Goal: Transaction & Acquisition: Purchase product/service

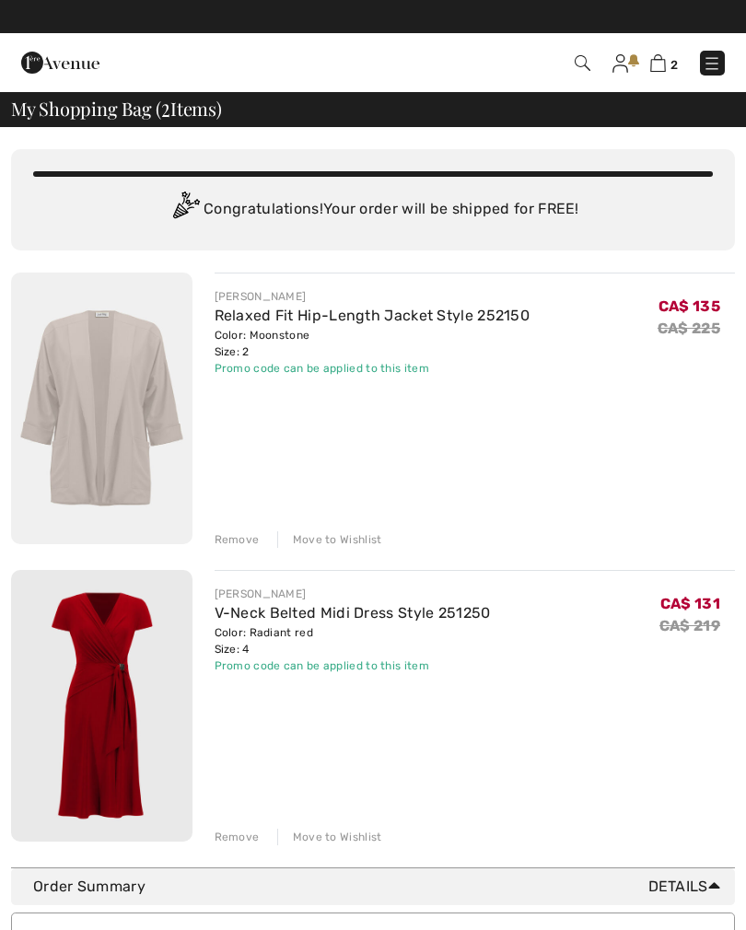
click at [708, 67] on img at bounding box center [711, 63] width 18 height 18
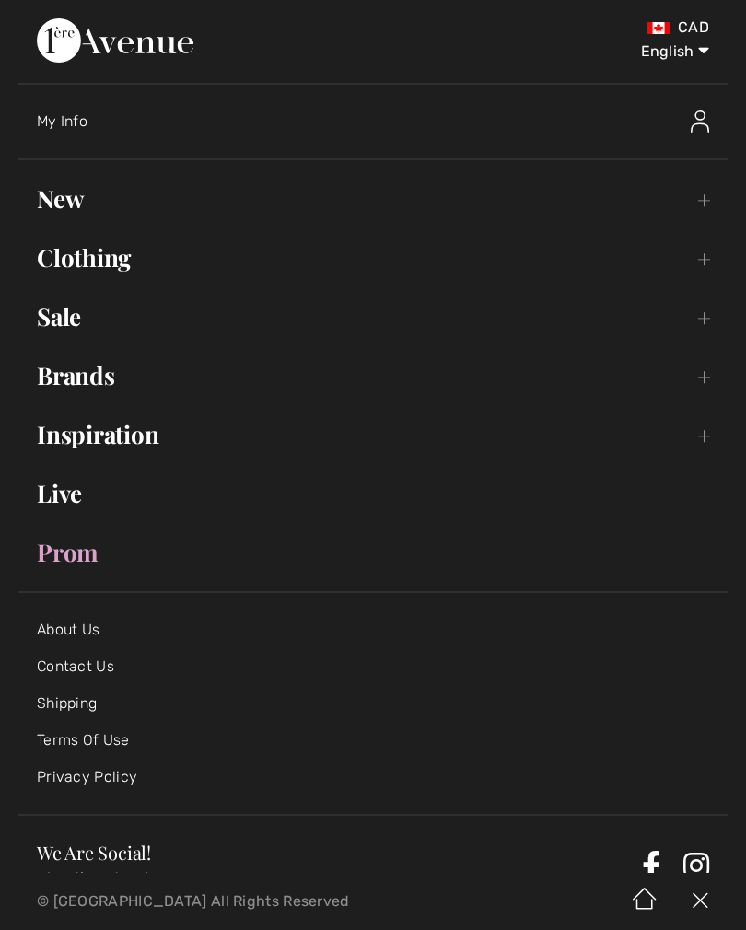
click at [99, 388] on link "Brands Open submenu" at bounding box center [372, 375] width 709 height 40
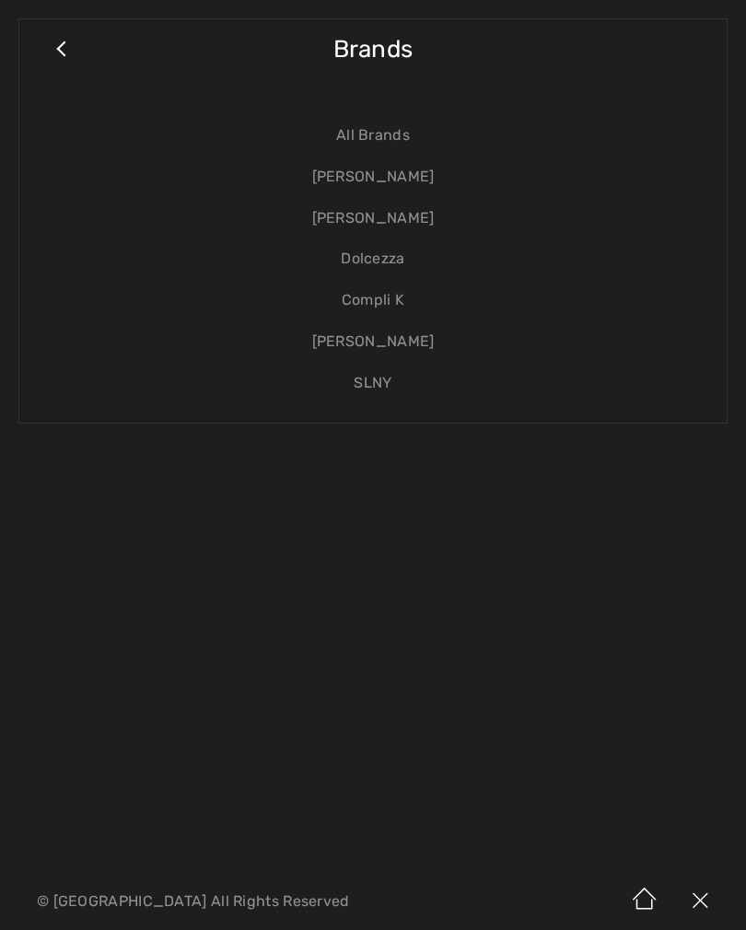
click at [386, 225] on link "[PERSON_NAME]" at bounding box center [373, 218] width 670 height 41
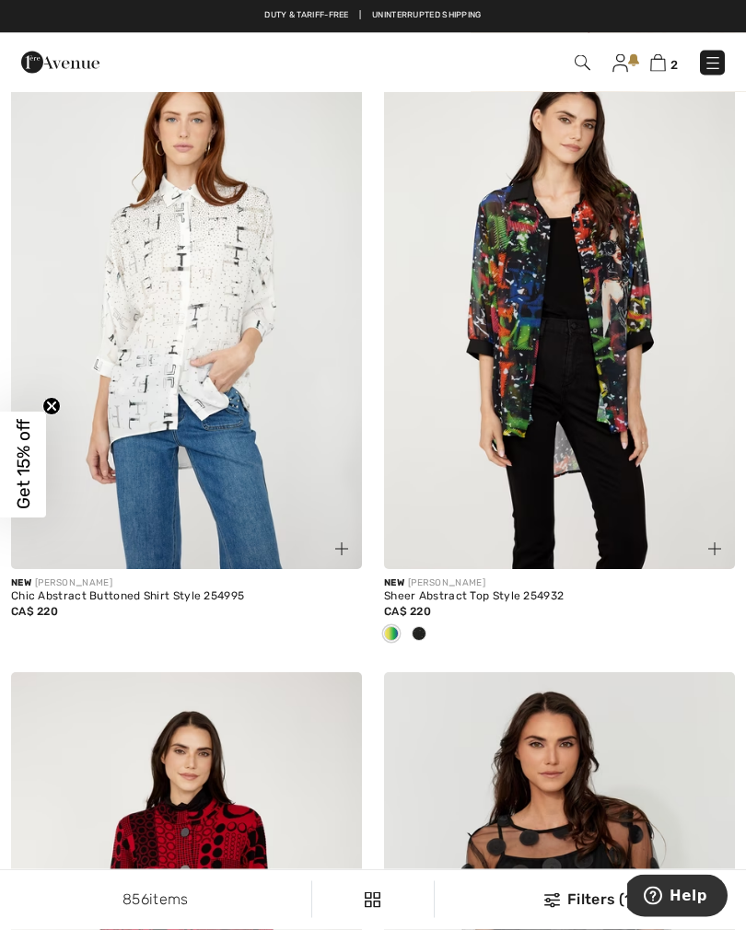
scroll to position [4326, 0]
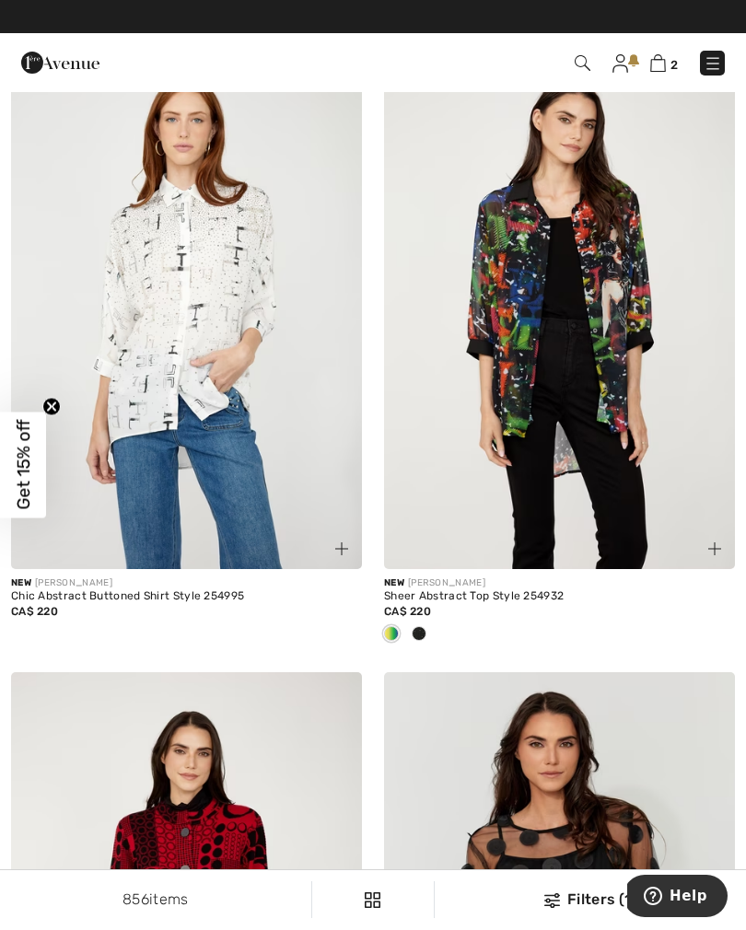
click at [418, 635] on span at bounding box center [418, 633] width 15 height 15
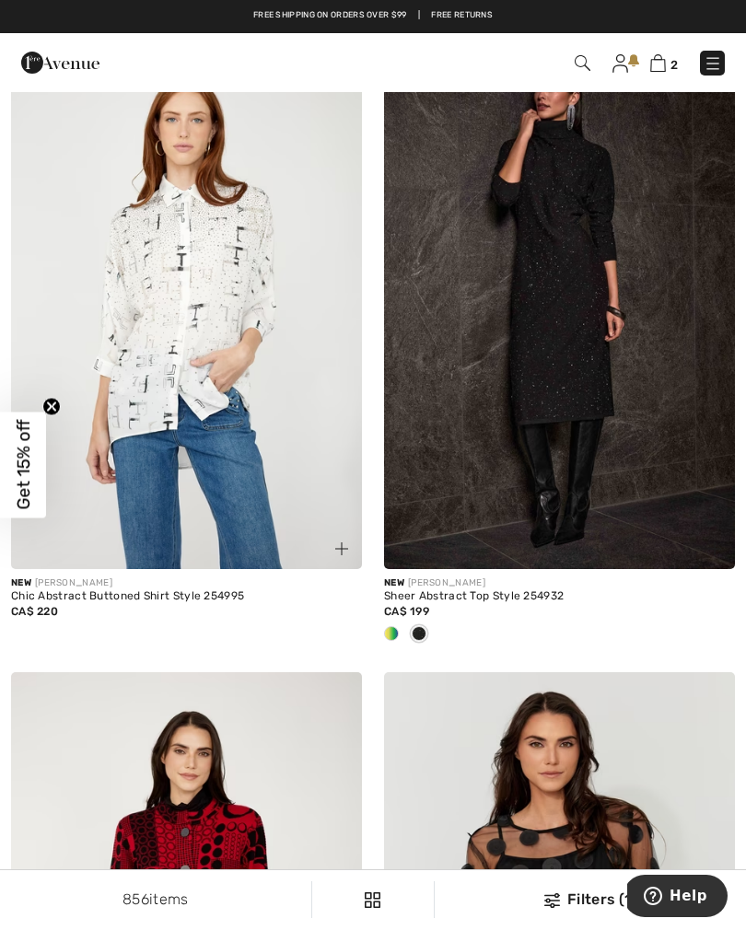
click at [395, 628] on span at bounding box center [391, 633] width 15 height 15
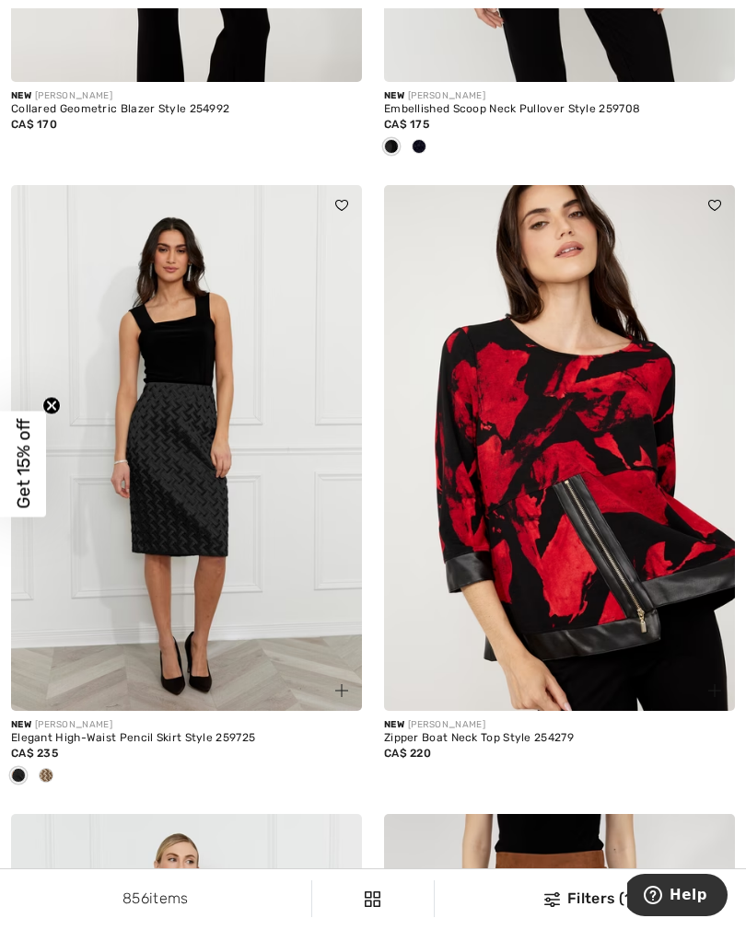
scroll to position [5442, 0]
click at [59, 768] on div at bounding box center [46, 776] width 28 height 30
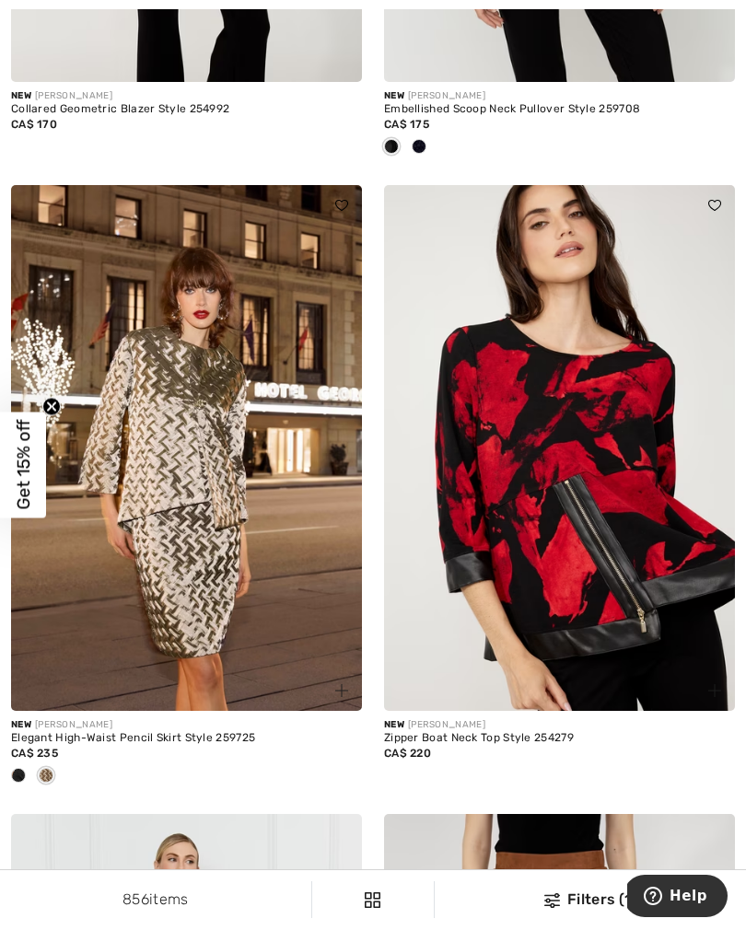
click at [15, 769] on span at bounding box center [18, 775] width 15 height 15
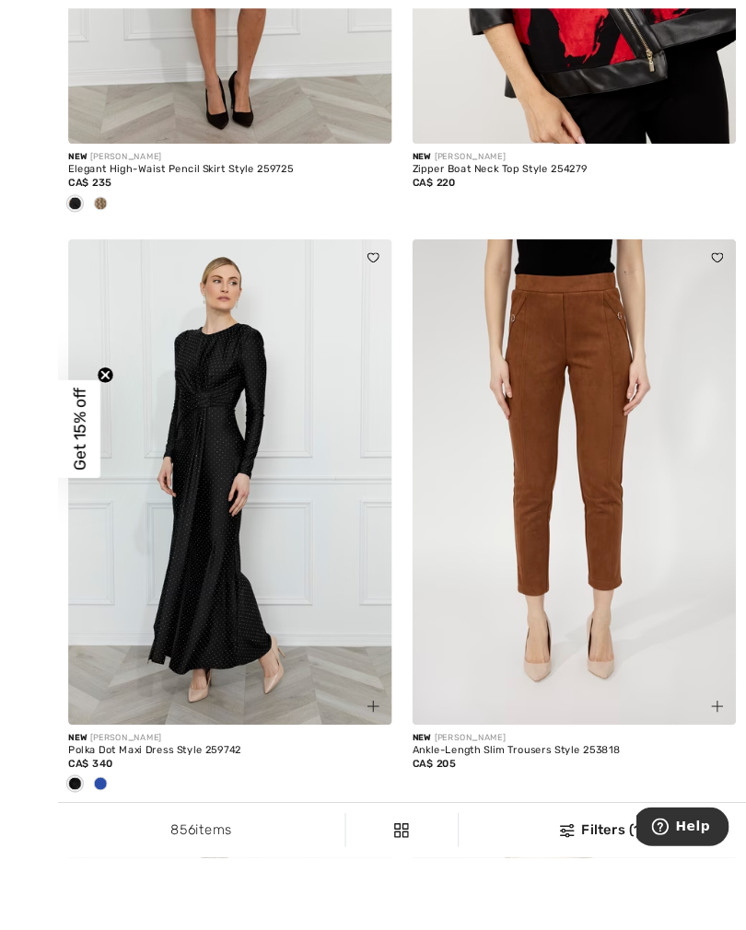
scroll to position [6071, 0]
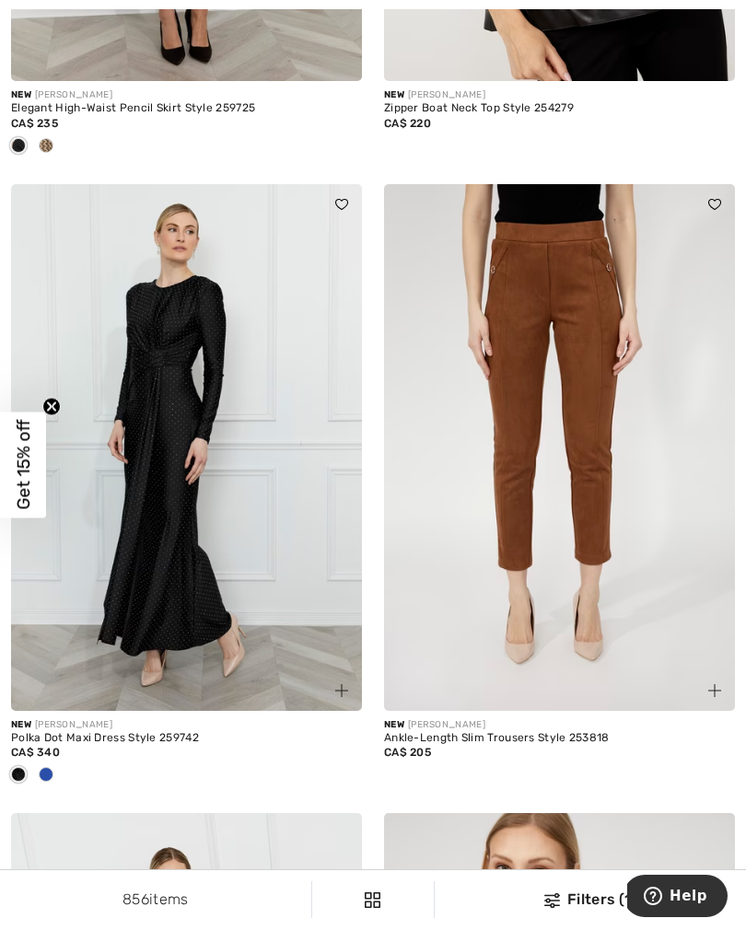
click at [56, 771] on div at bounding box center [46, 775] width 28 height 30
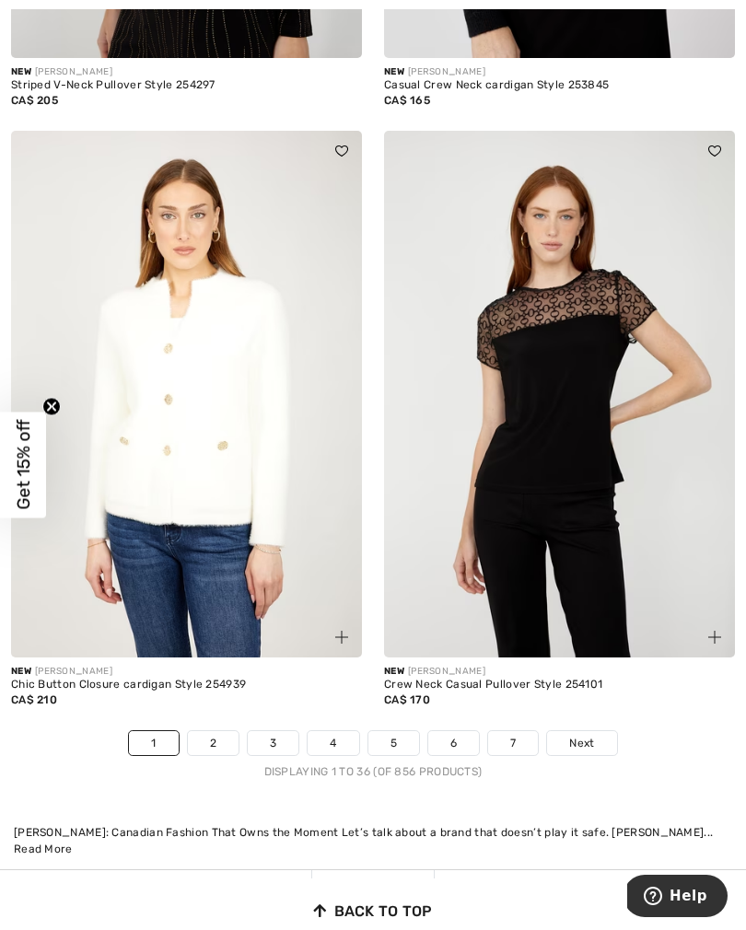
scroll to position [11160, 0]
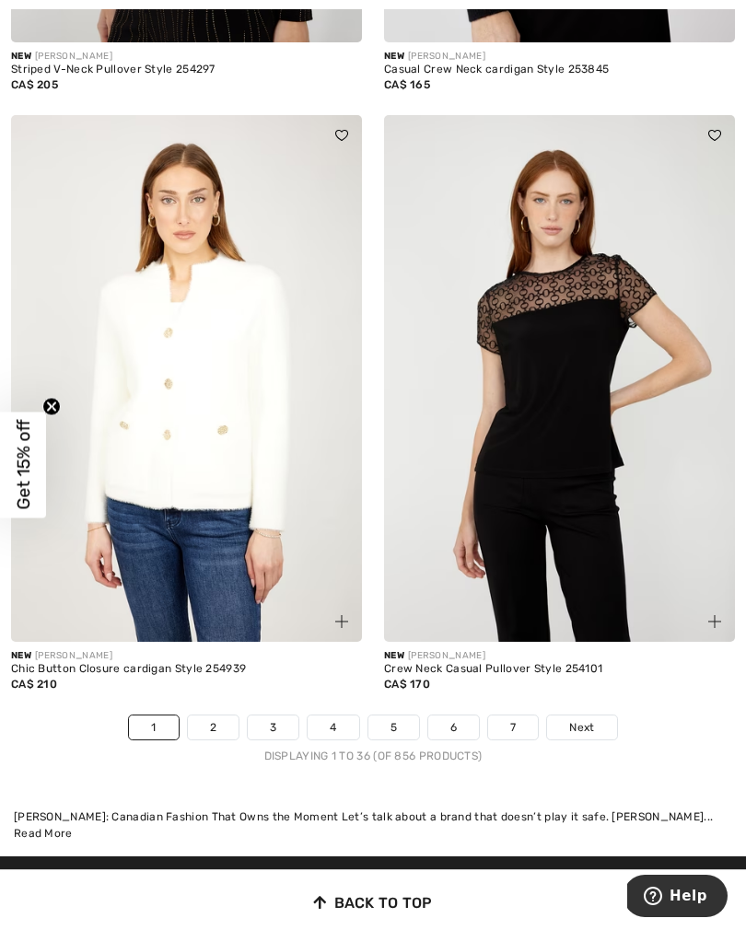
click at [221, 715] on link "2" at bounding box center [213, 727] width 51 height 24
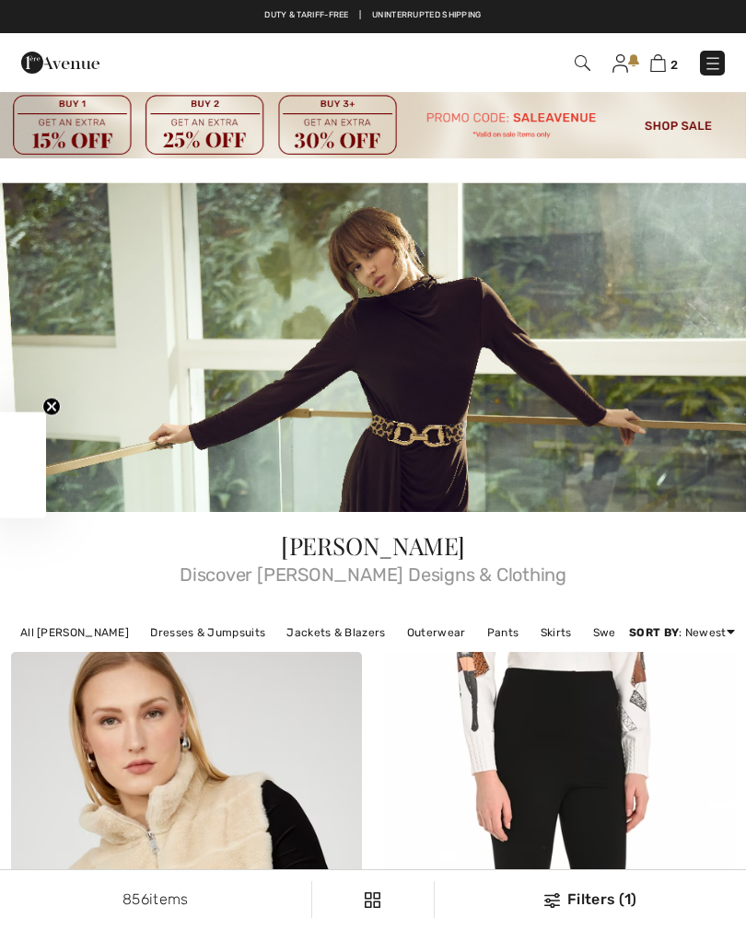
checkbox input "true"
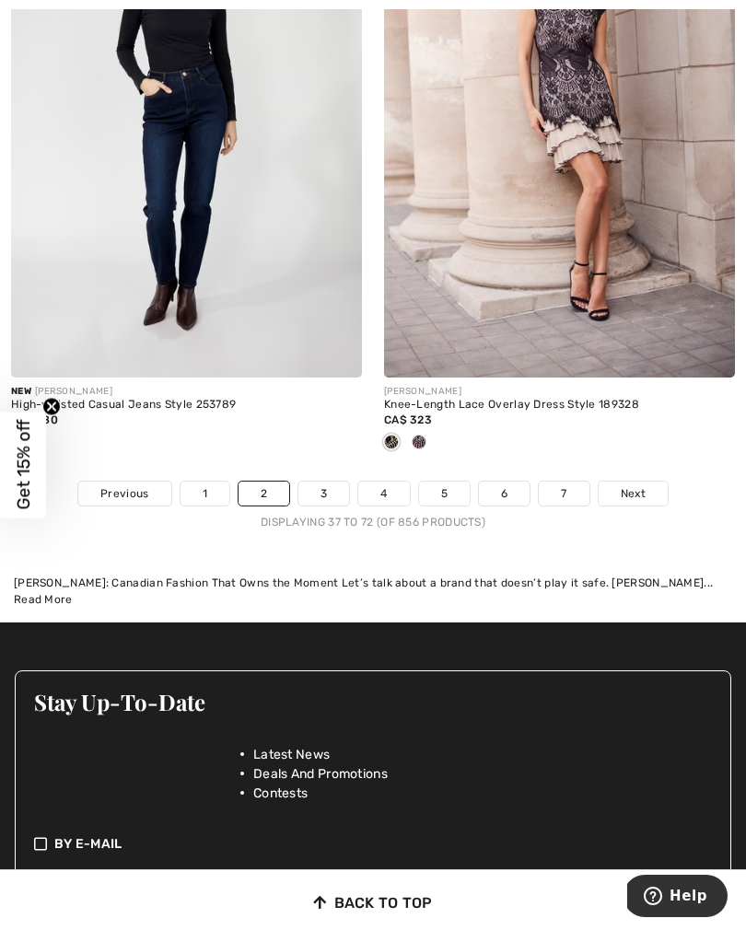
scroll to position [11371, 0]
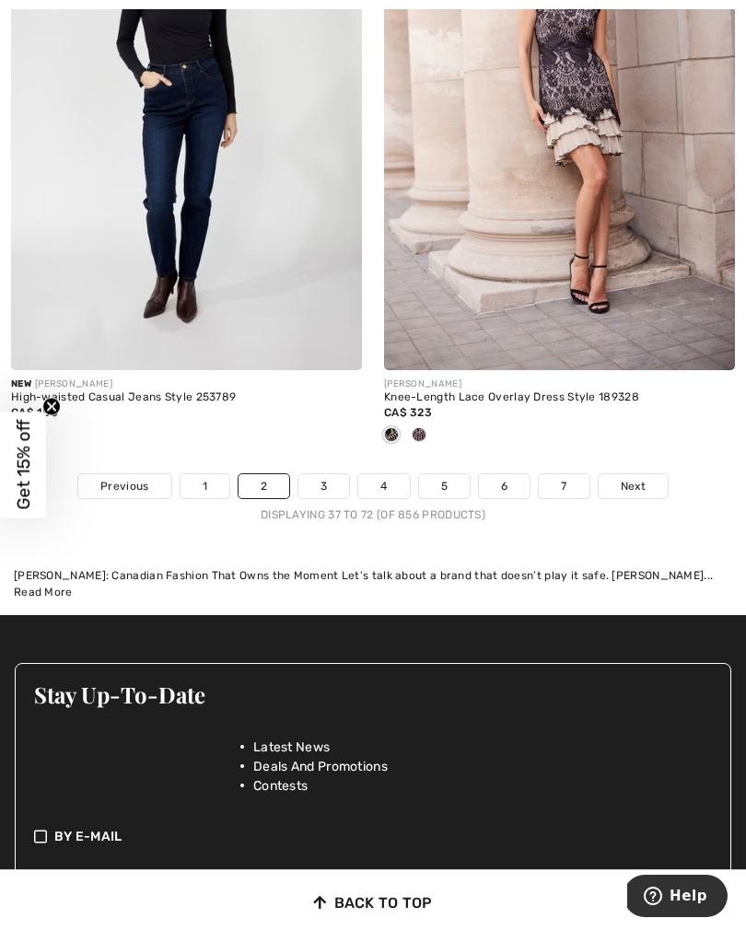
click at [318, 478] on link "3" at bounding box center [323, 486] width 51 height 24
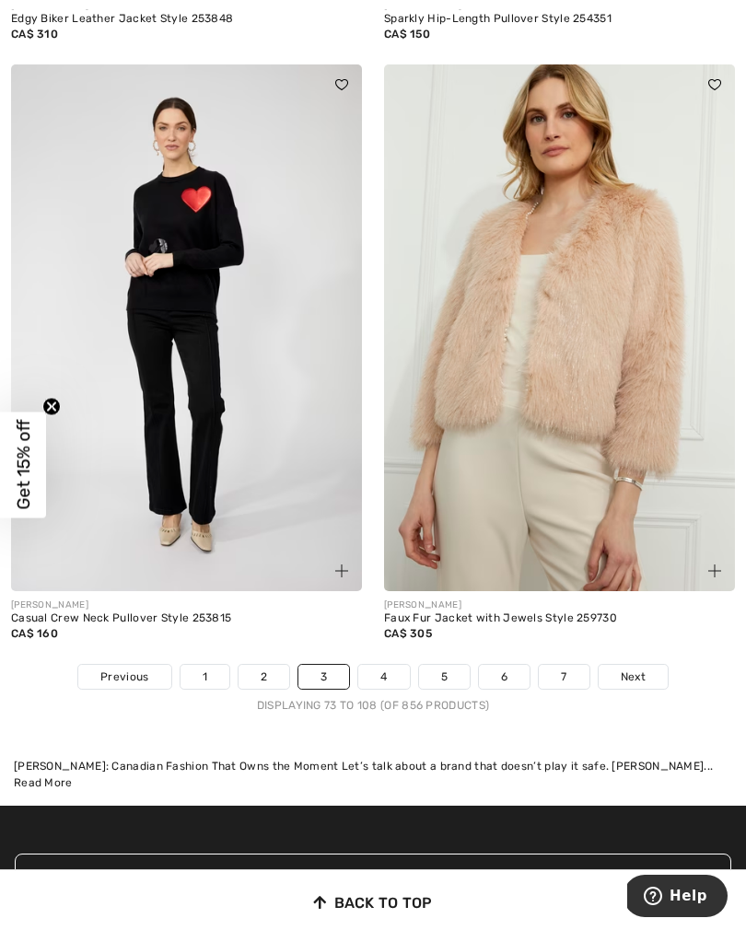
scroll to position [11153, 0]
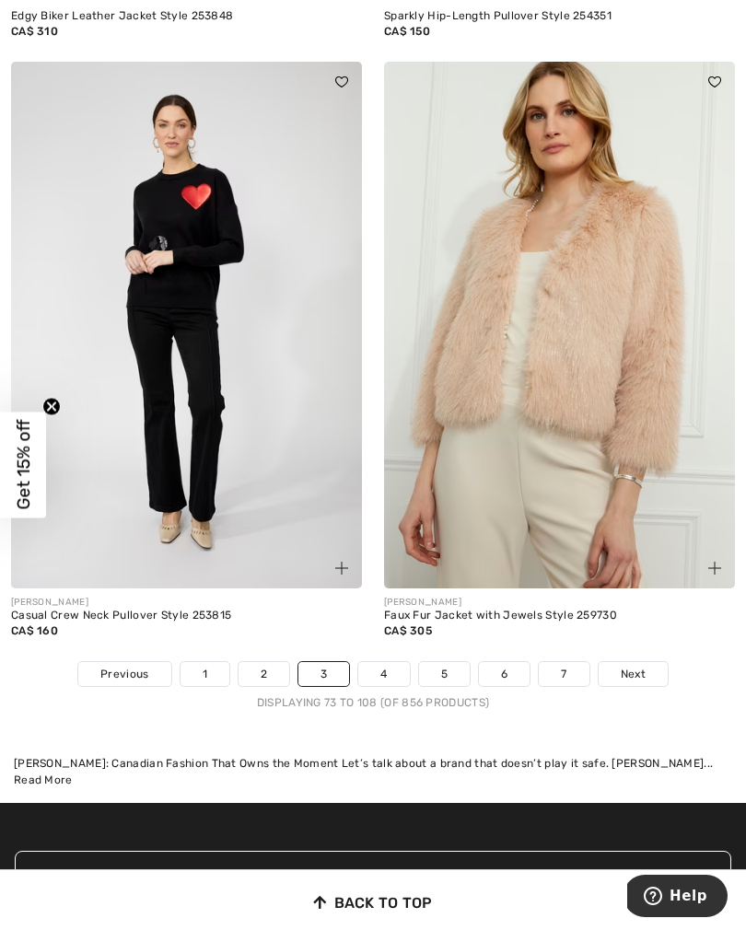
click at [388, 672] on link "4" at bounding box center [383, 674] width 51 height 24
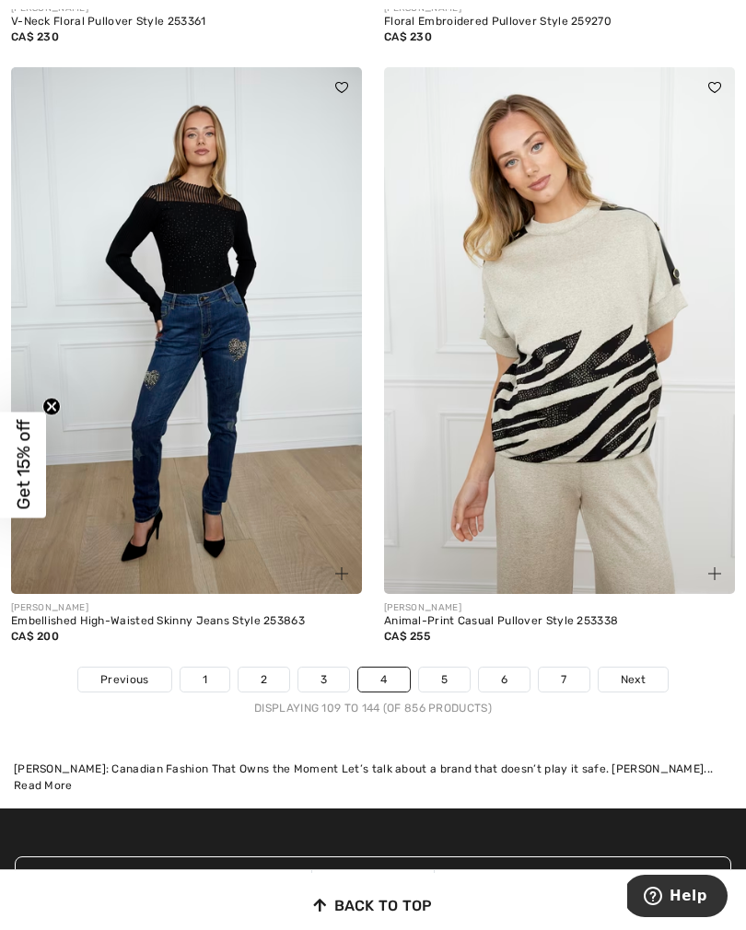
scroll to position [11175, 0]
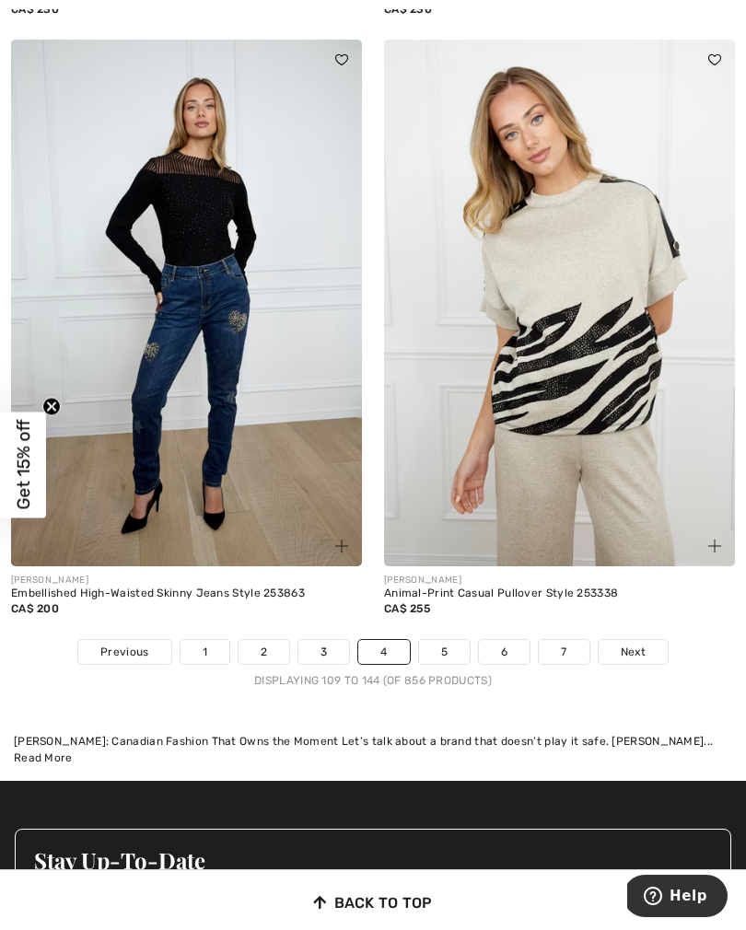
click at [446, 643] on link "5" at bounding box center [444, 652] width 51 height 24
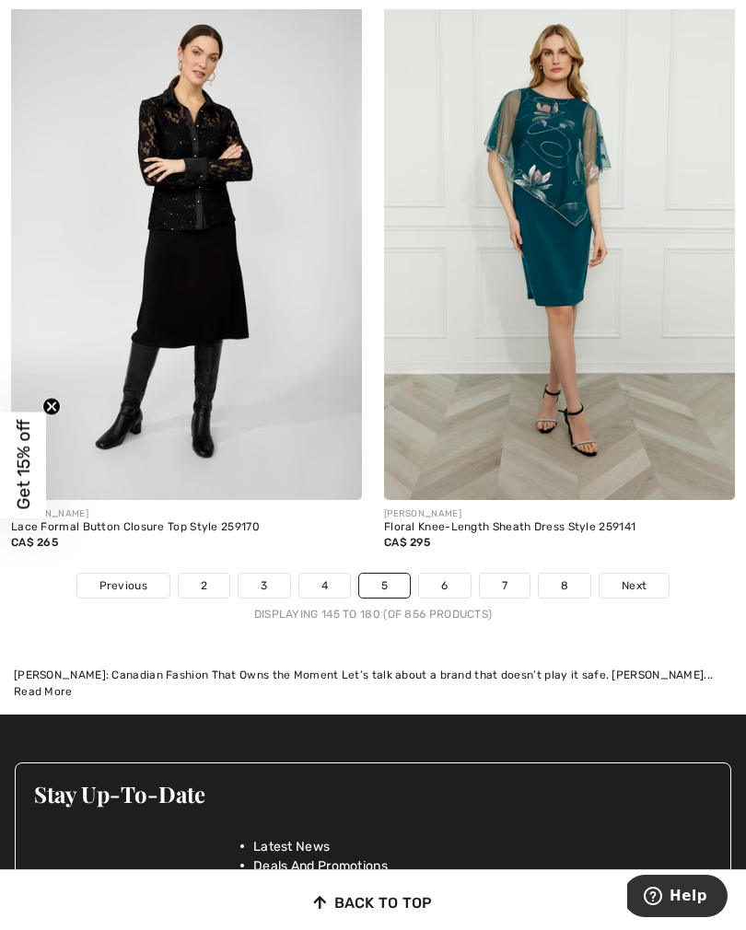
scroll to position [11238, 0]
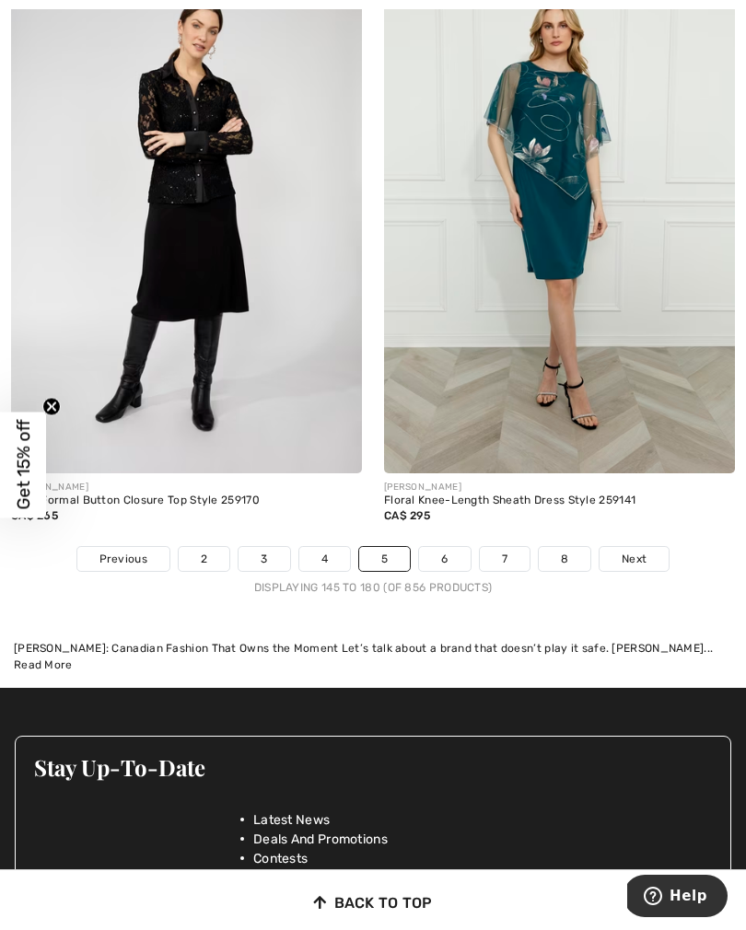
click at [441, 553] on link "6" at bounding box center [444, 559] width 51 height 24
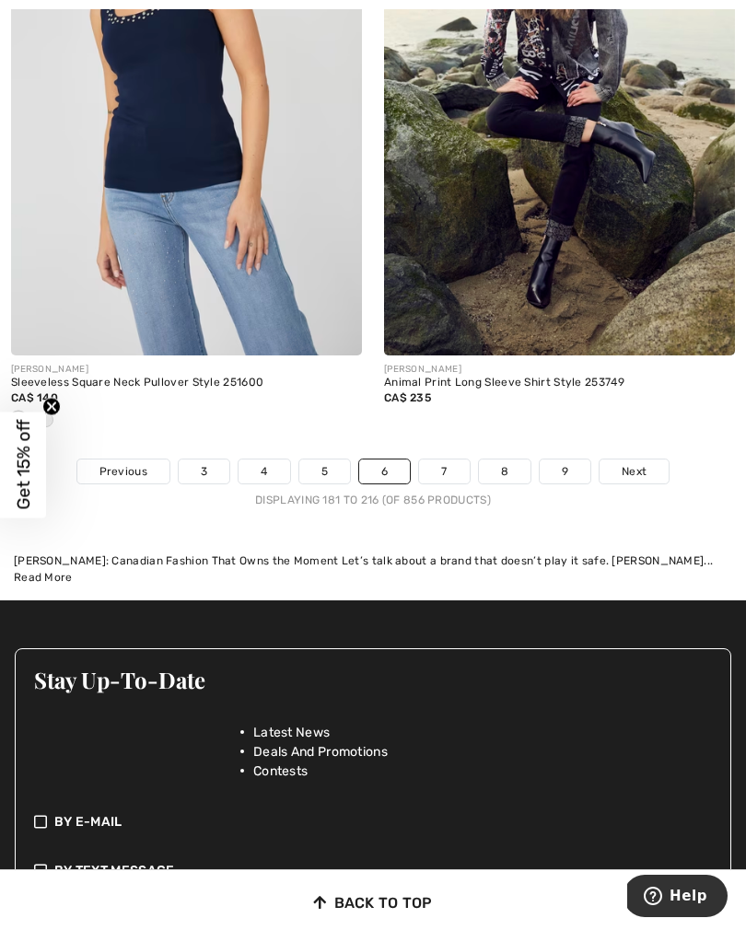
scroll to position [11311, 0]
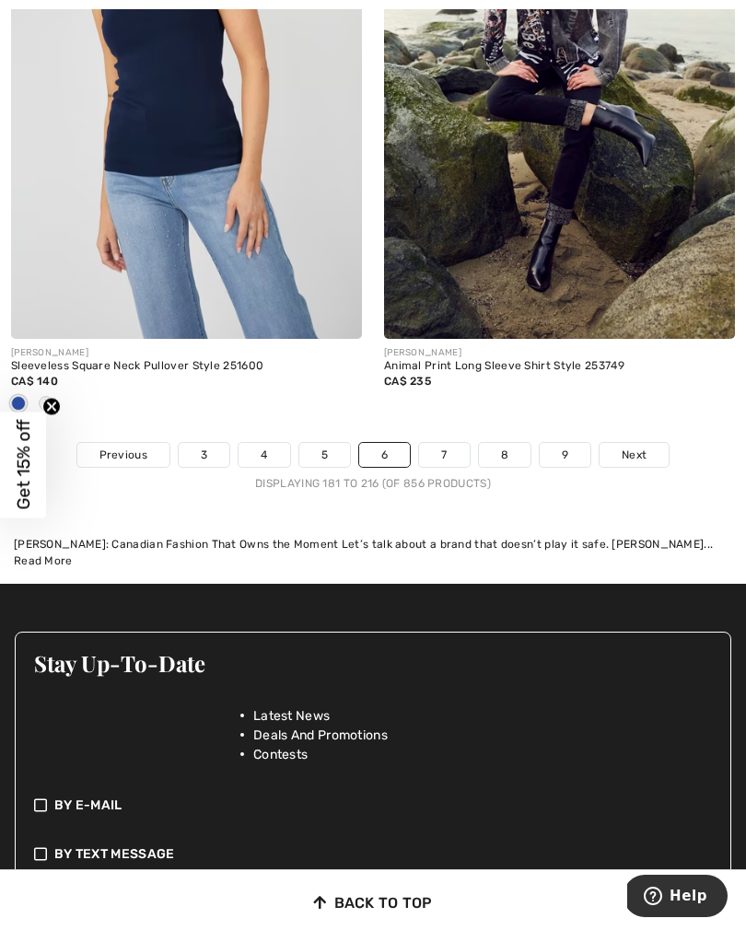
click at [439, 450] on link "7" at bounding box center [444, 455] width 50 height 24
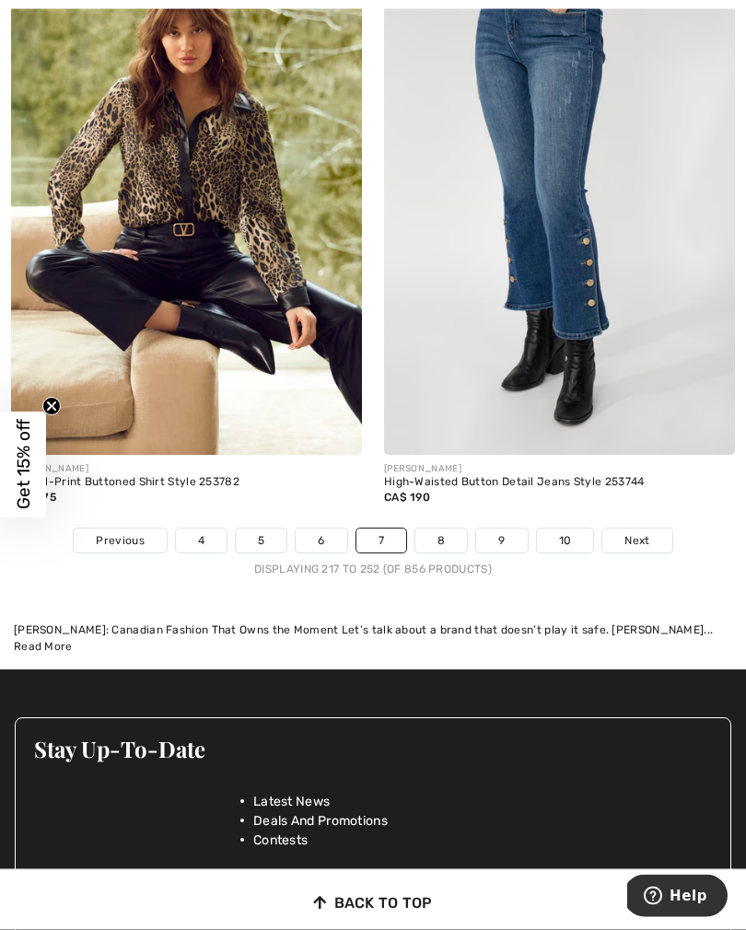
scroll to position [11256, 0]
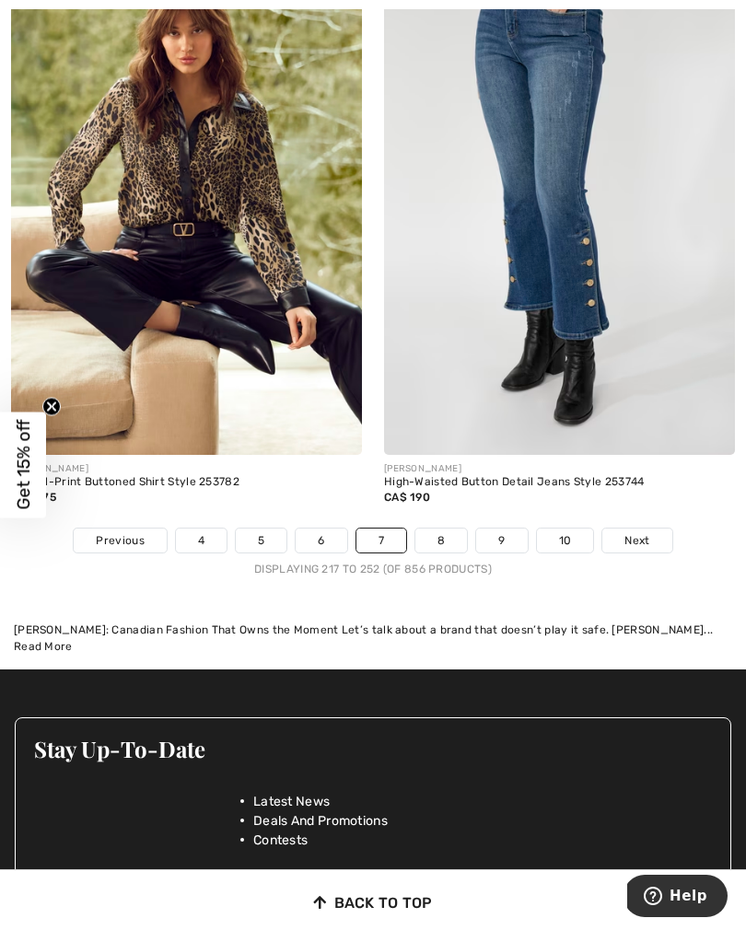
click at [443, 533] on link "8" at bounding box center [441, 540] width 52 height 24
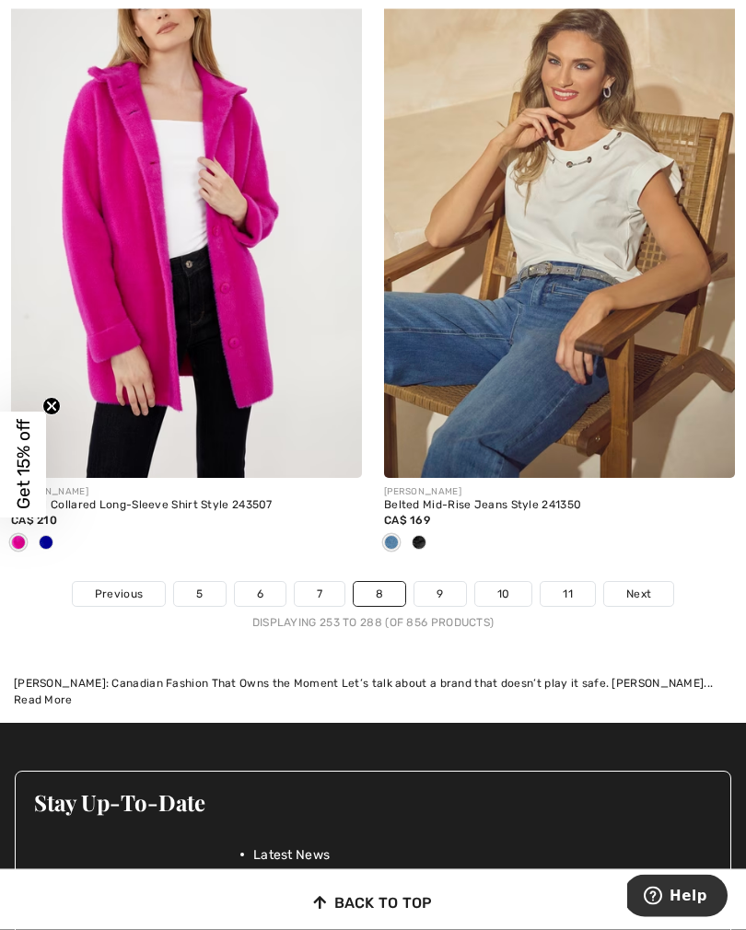
scroll to position [11415, 0]
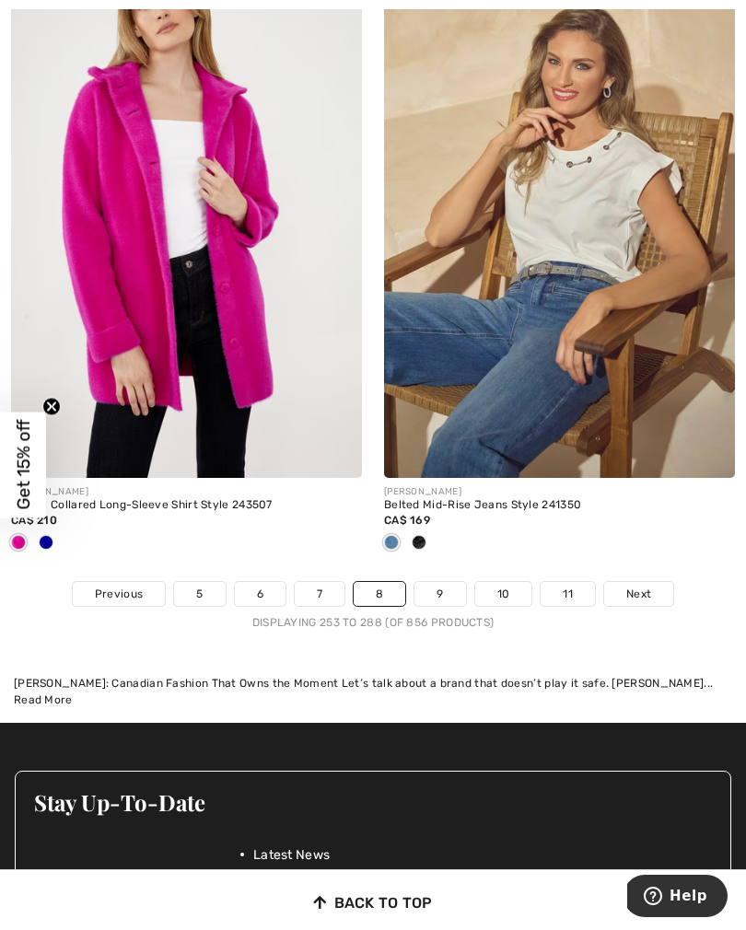
click at [441, 586] on link "9" at bounding box center [439, 594] width 51 height 24
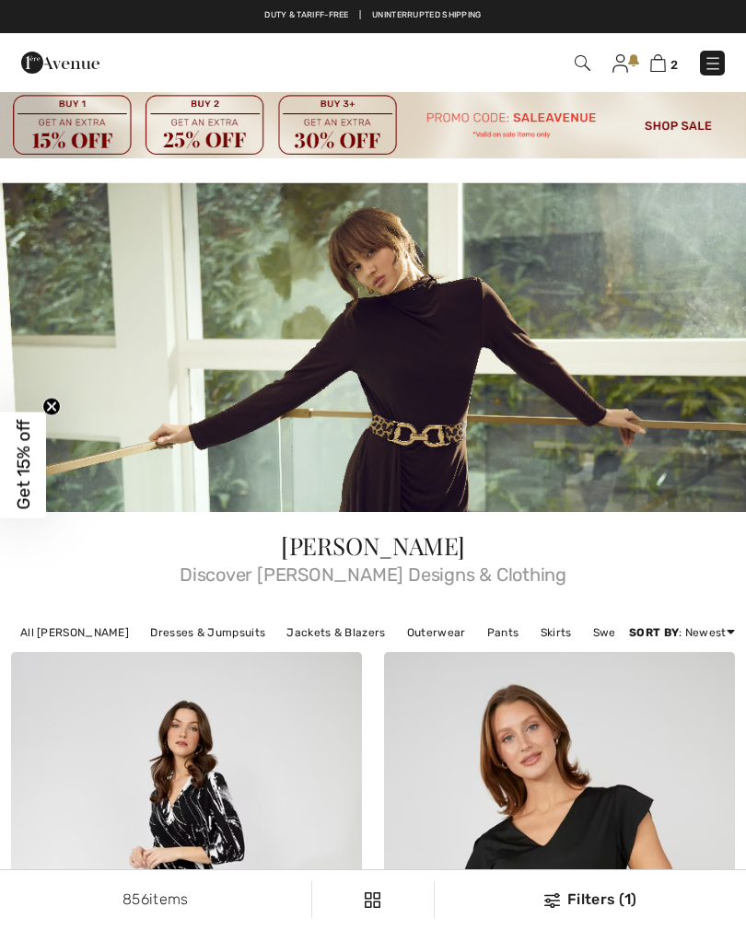
checkbox input "true"
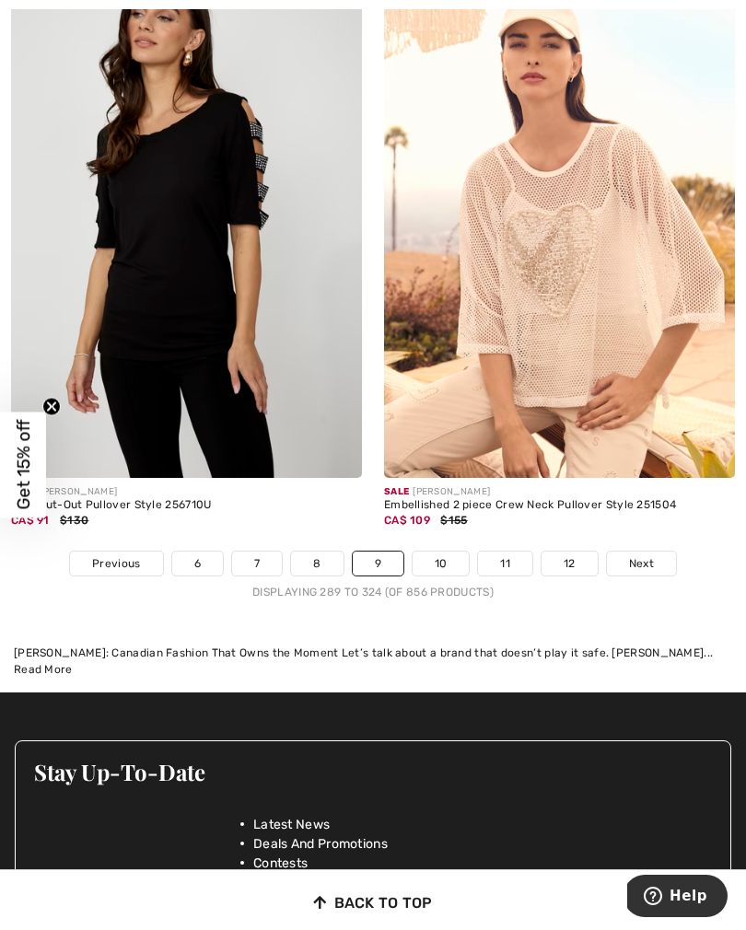
scroll to position [11146, 0]
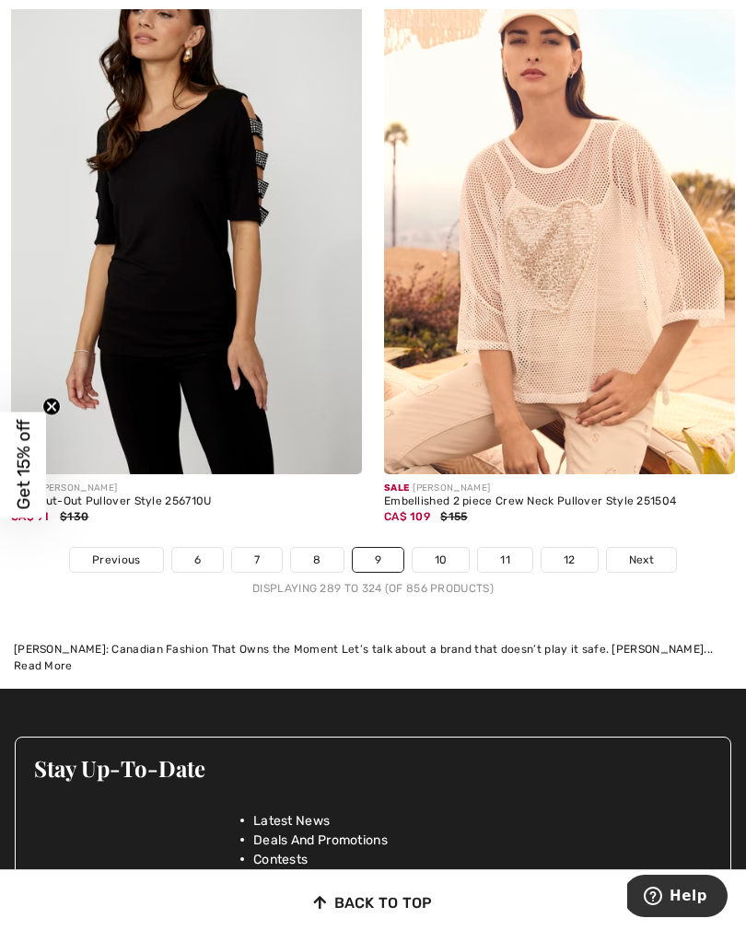
click at [434, 553] on link "10" at bounding box center [440, 560] width 57 height 24
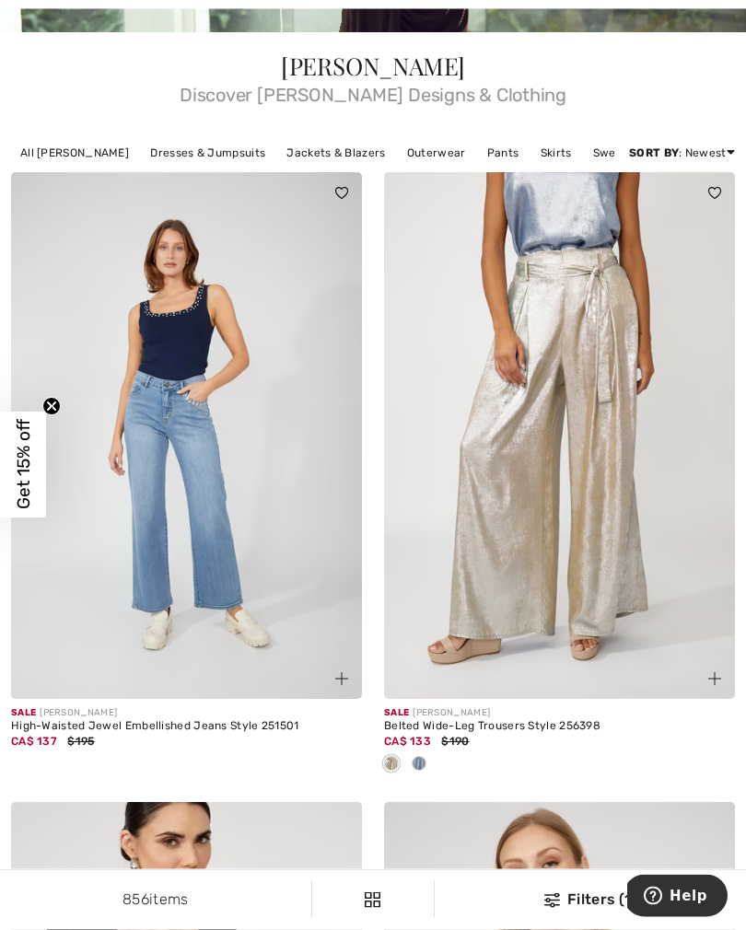
scroll to position [512, 0]
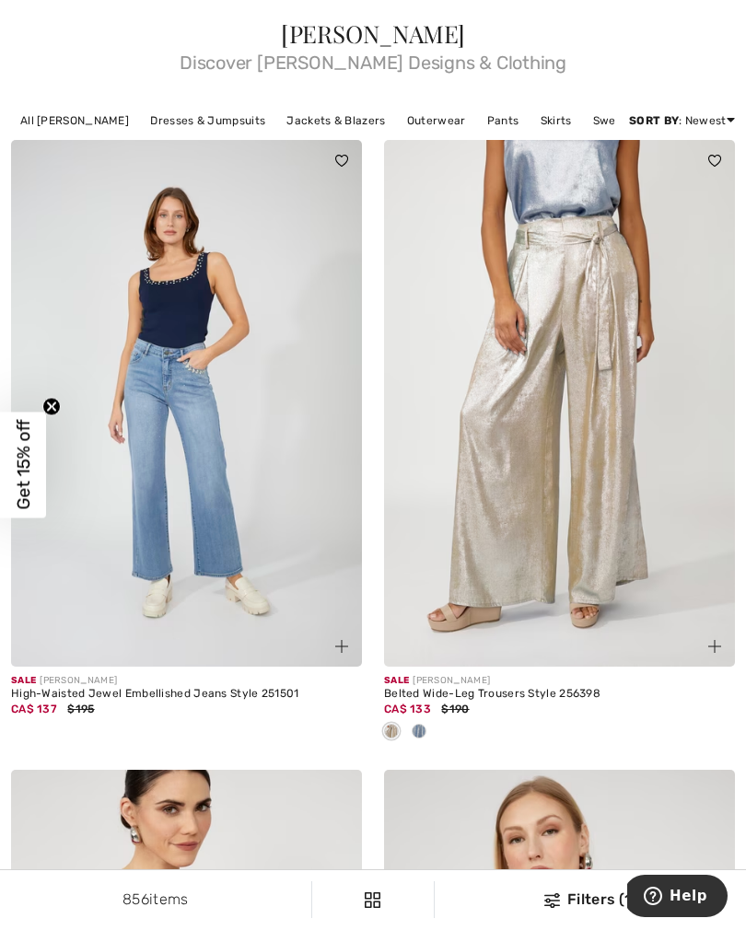
click at [419, 738] on div at bounding box center [419, 732] width 28 height 30
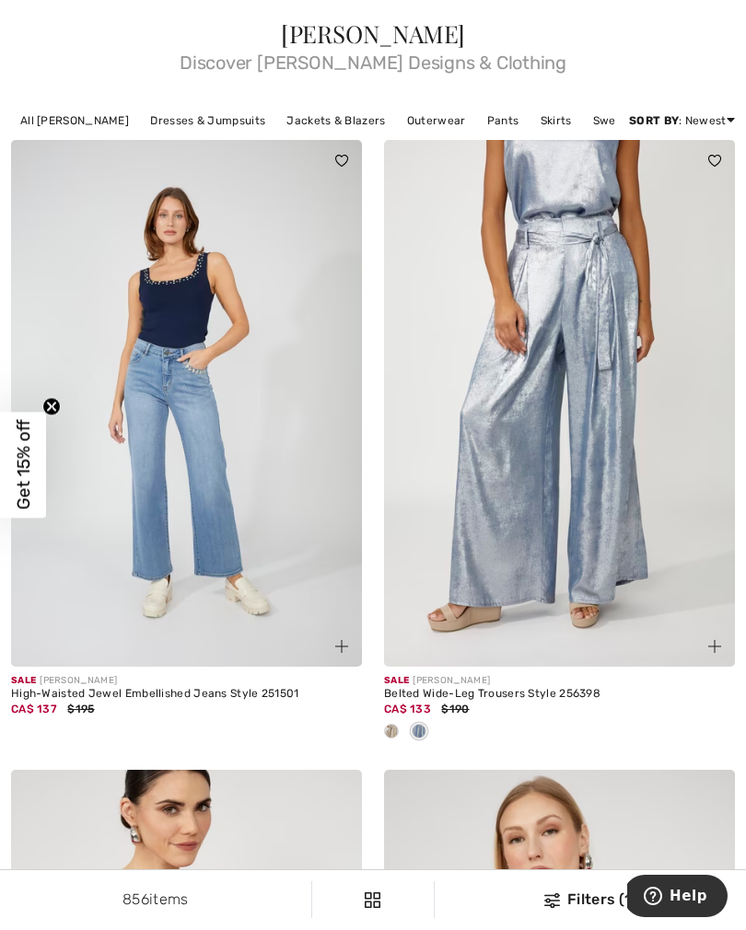
click at [567, 476] on img at bounding box center [559, 403] width 351 height 526
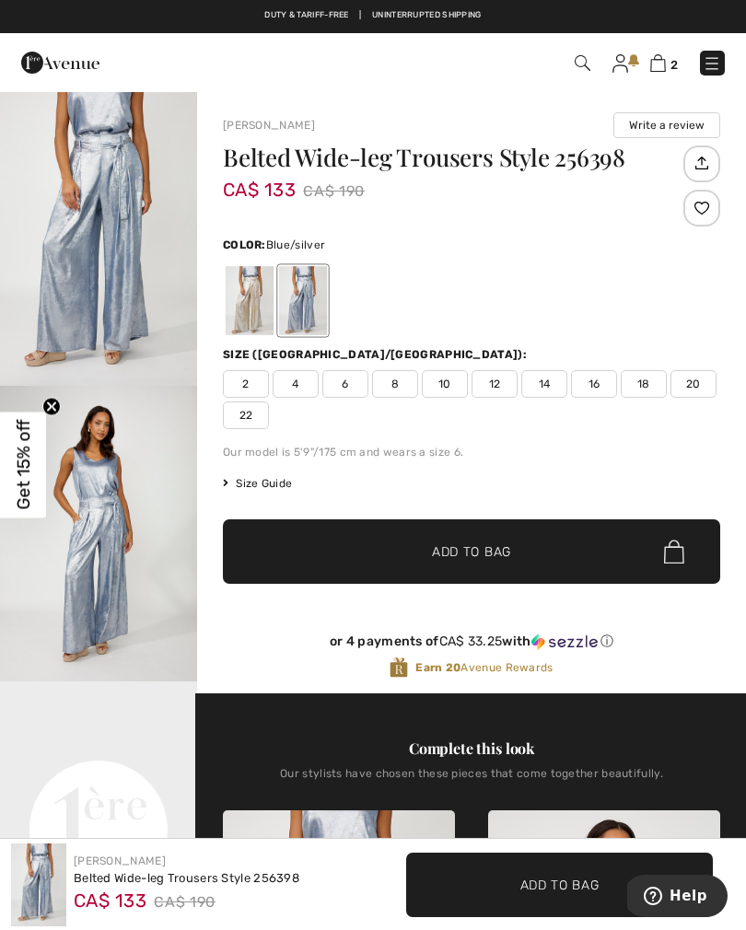
click at [283, 387] on span "4" at bounding box center [295, 384] width 46 height 28
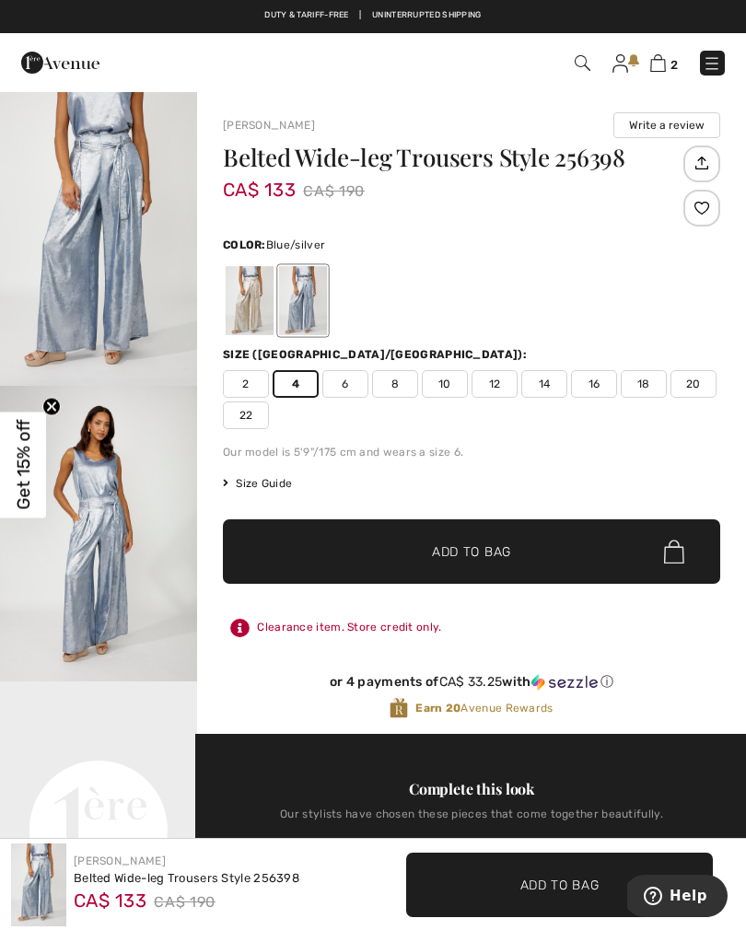
click at [393, 561] on span "✔ Added to Bag Add to Bag" at bounding box center [471, 551] width 497 height 64
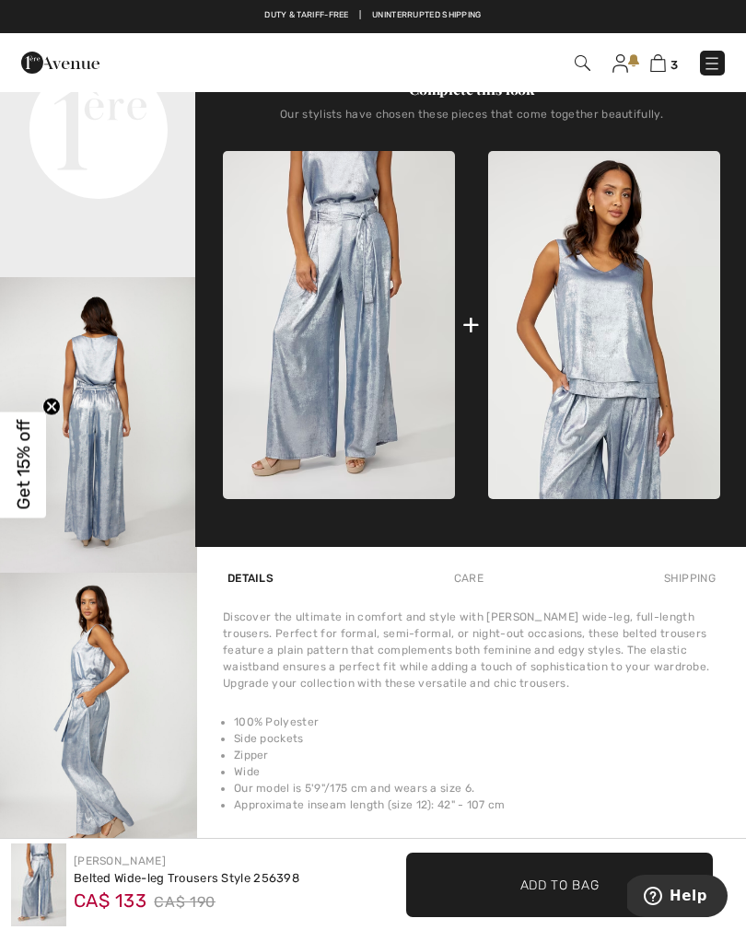
scroll to position [699, 0]
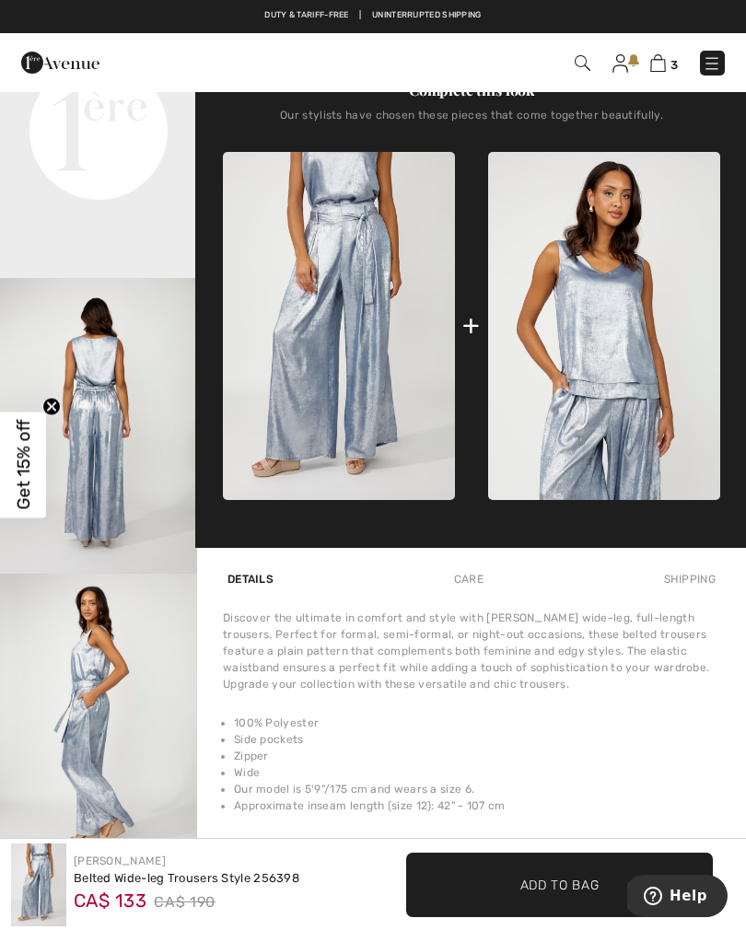
click at [593, 353] on img at bounding box center [604, 326] width 232 height 349
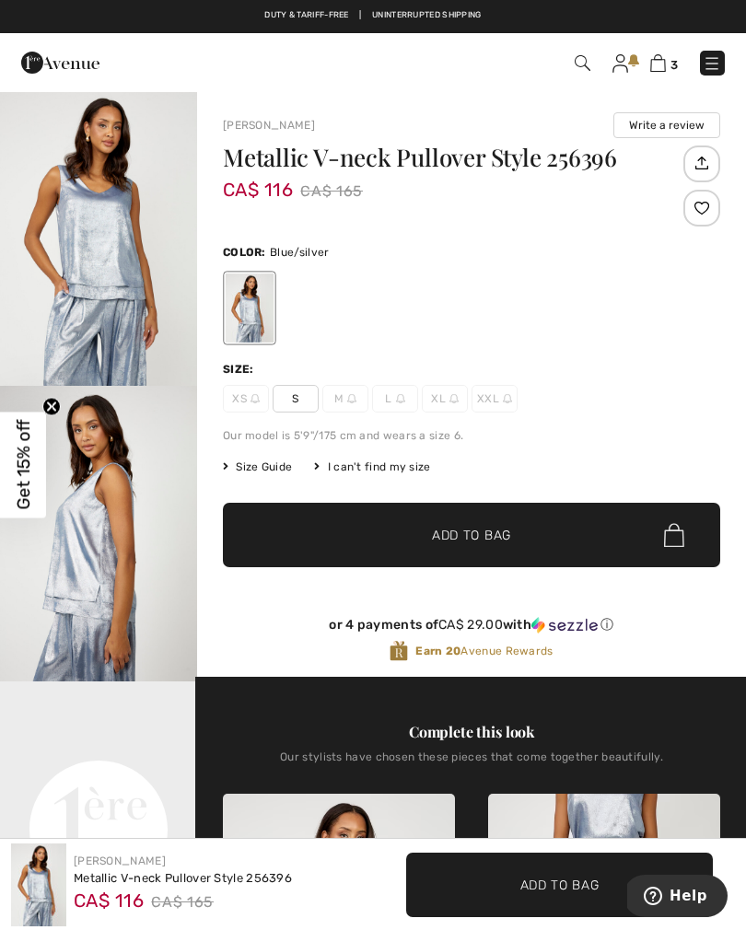
click at [292, 398] on span "S" at bounding box center [295, 399] width 46 height 28
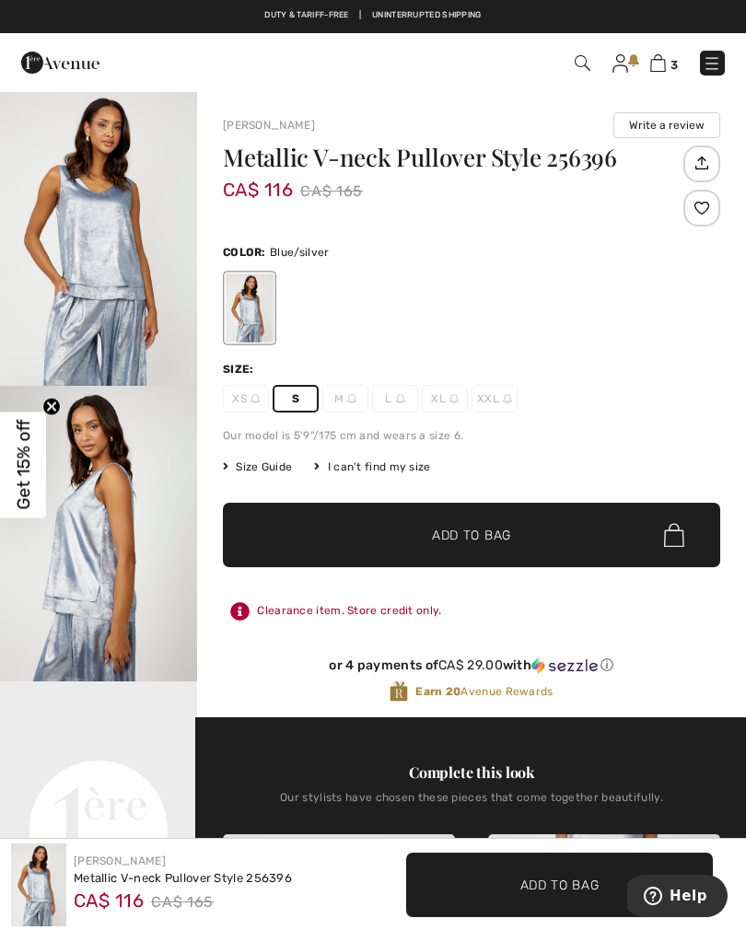
click at [434, 552] on span "✔ Added to Bag Add to Bag" at bounding box center [471, 535] width 497 height 64
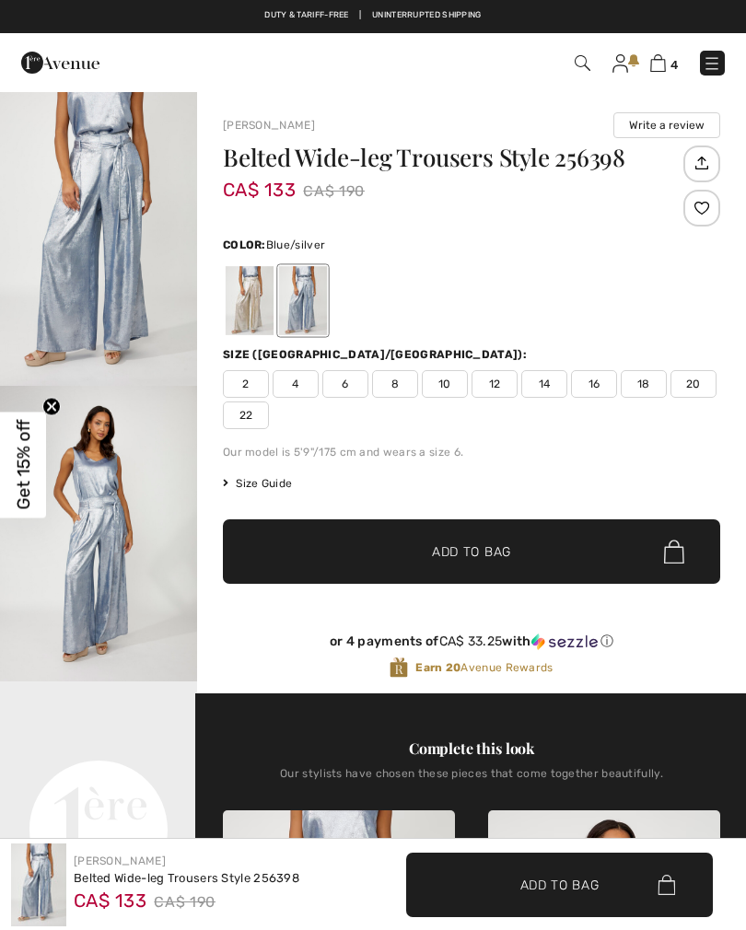
checkbox input "true"
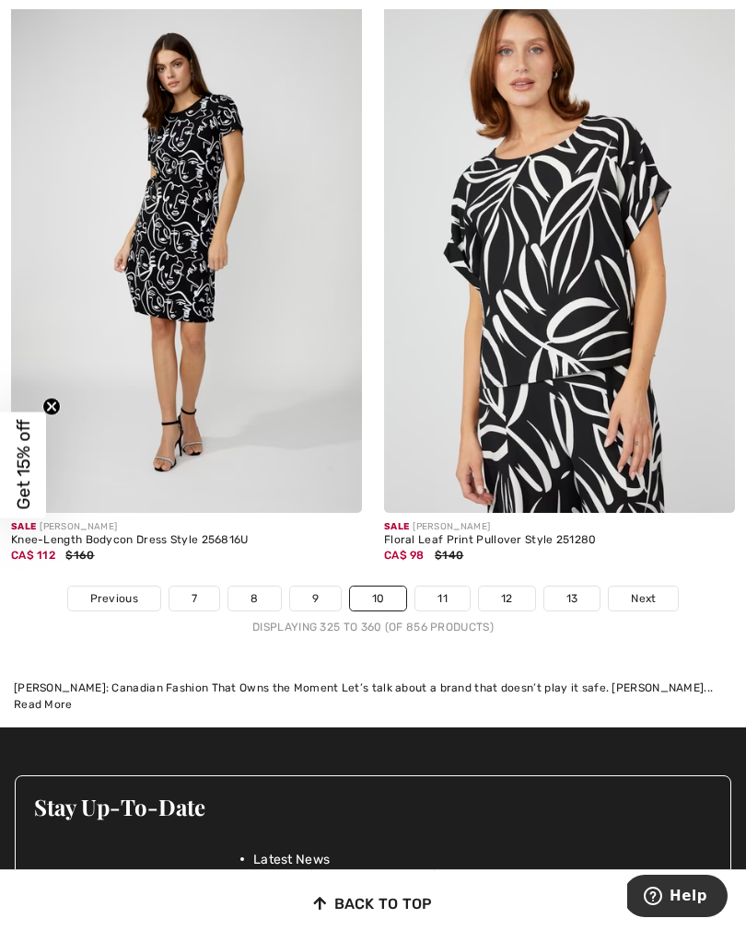
scroll to position [11292, 0]
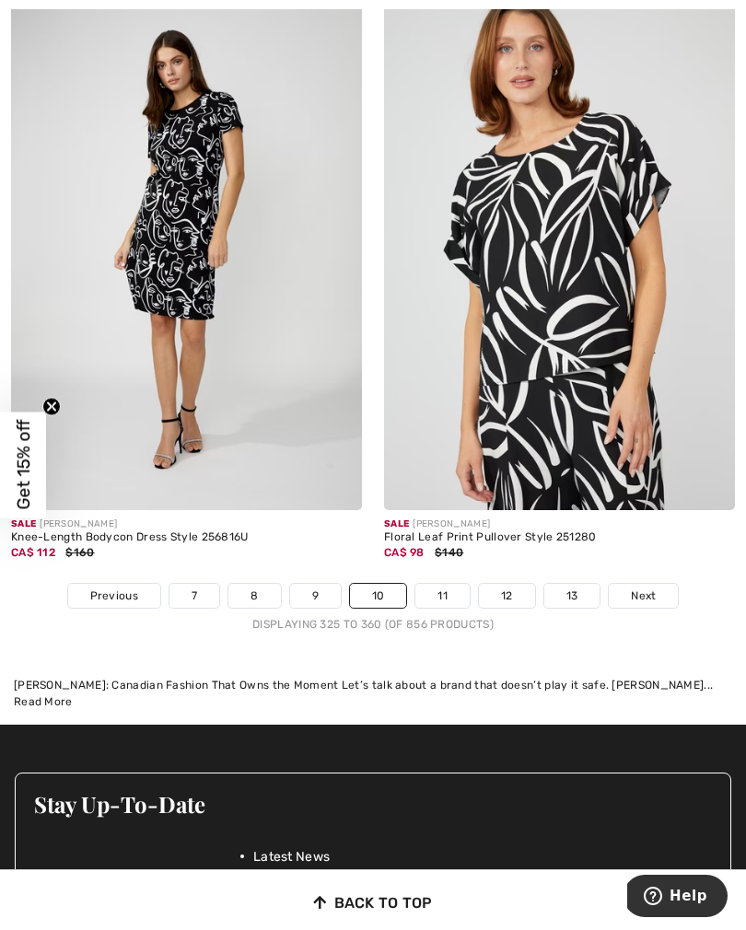
click at [445, 588] on link "11" at bounding box center [442, 596] width 54 height 24
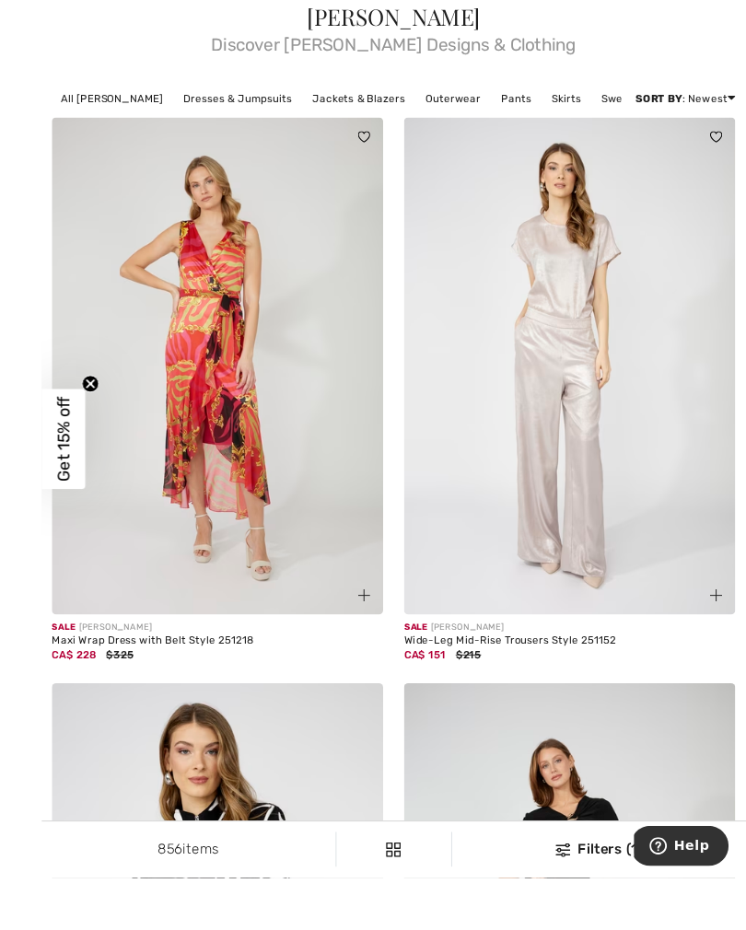
scroll to position [579, 0]
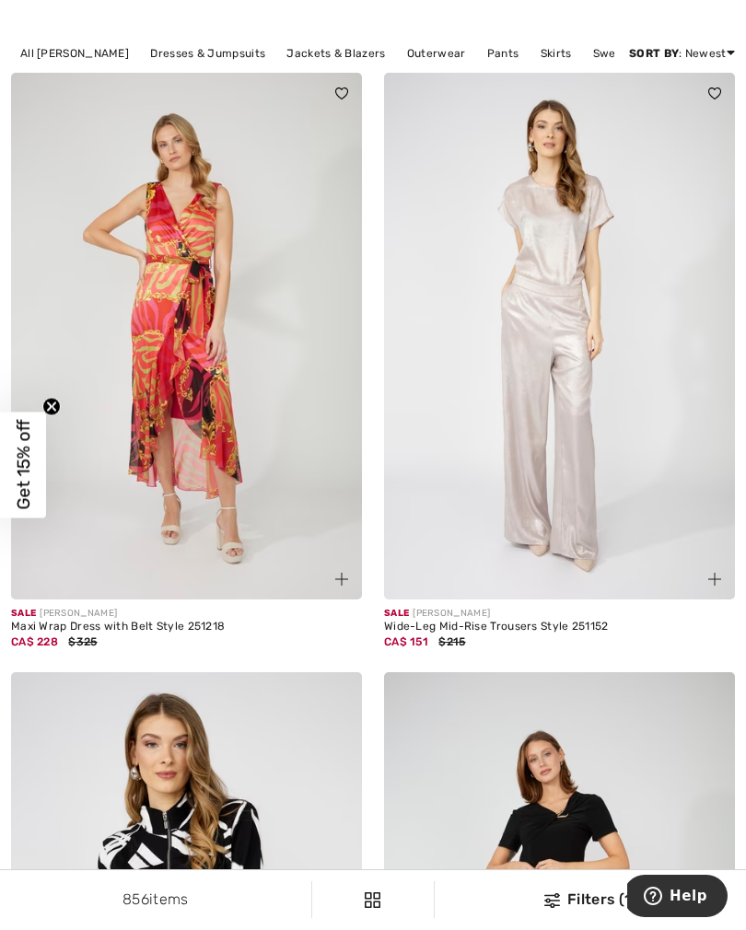
click at [547, 410] on img at bounding box center [559, 336] width 351 height 526
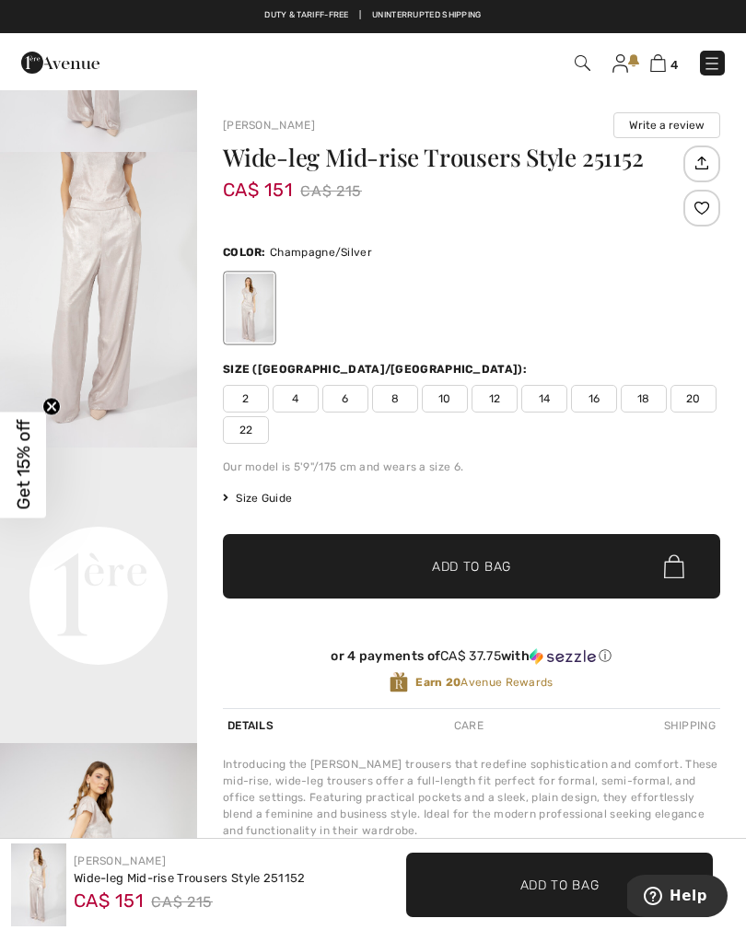
scroll to position [236, 0]
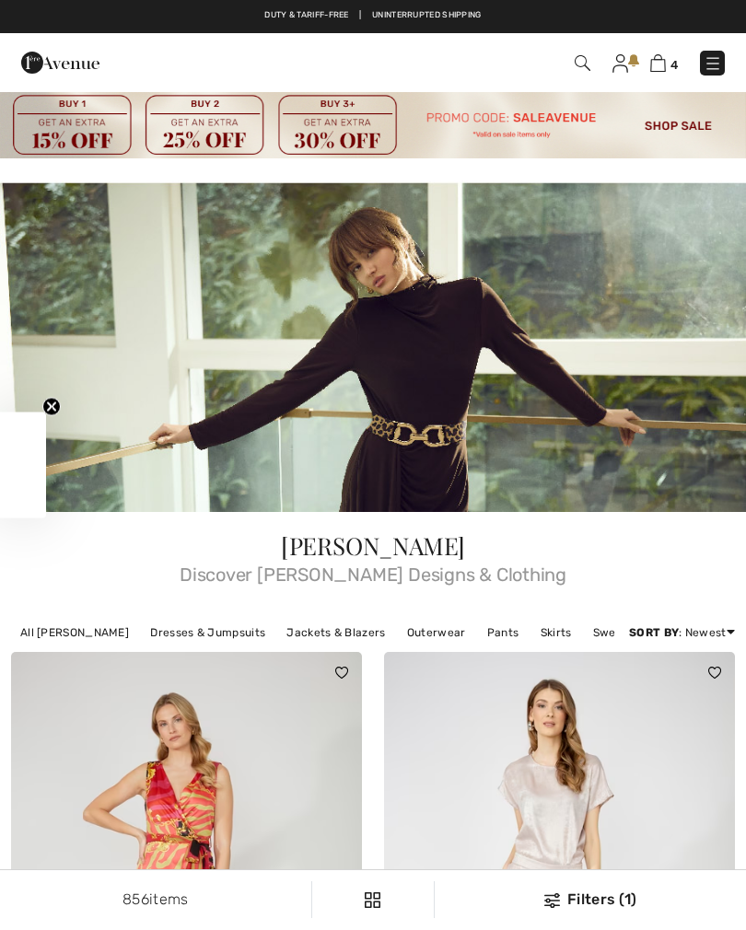
checkbox input "true"
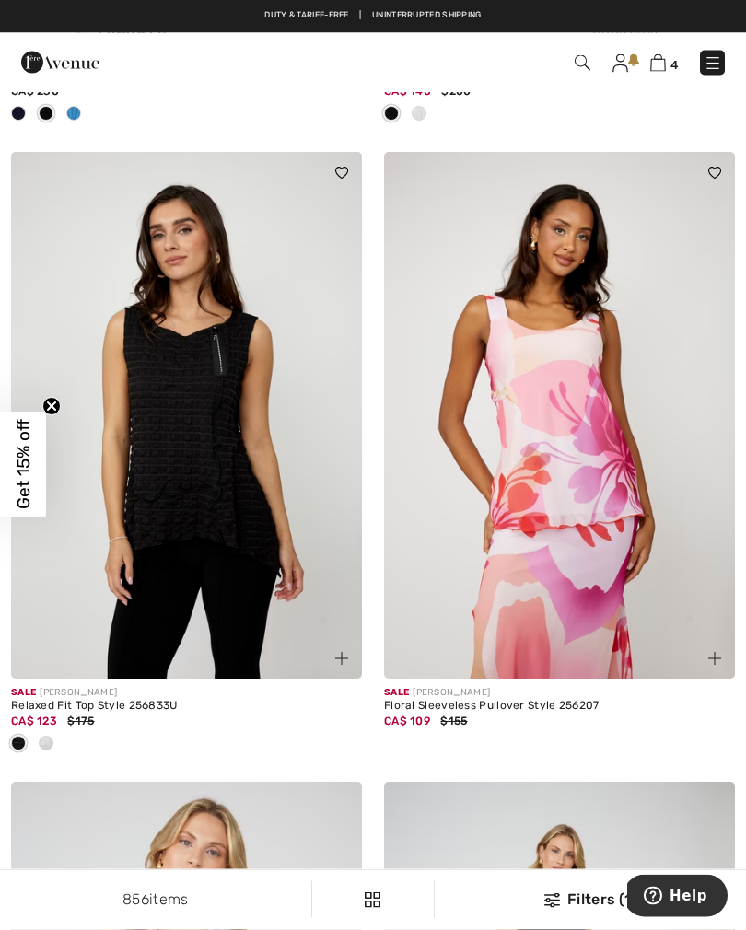
scroll to position [6659, 0]
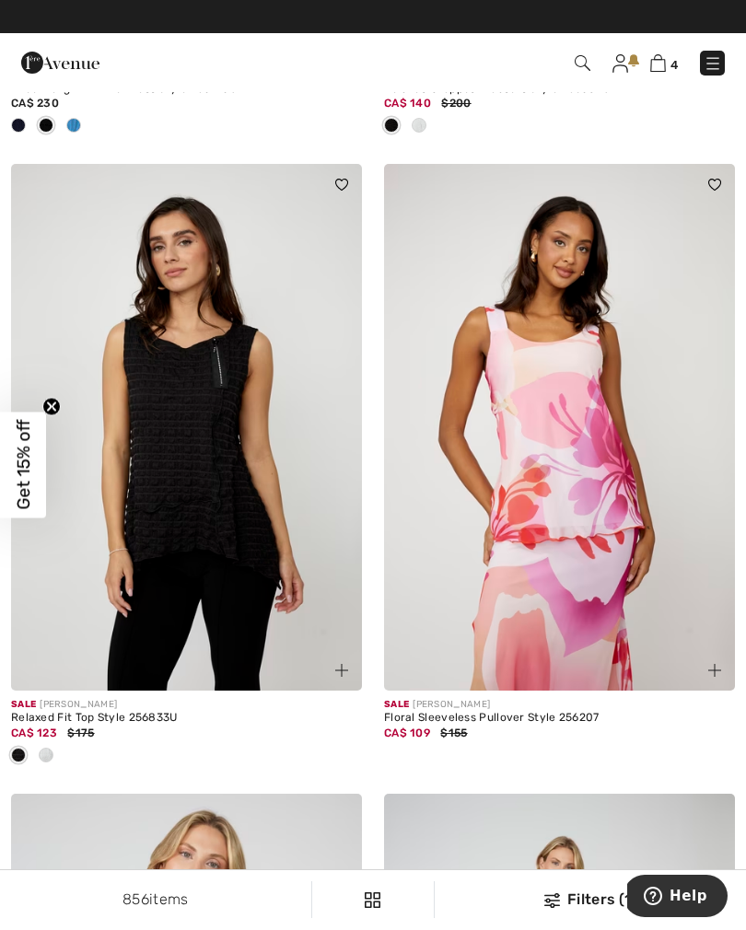
click at [55, 751] on div at bounding box center [46, 756] width 28 height 30
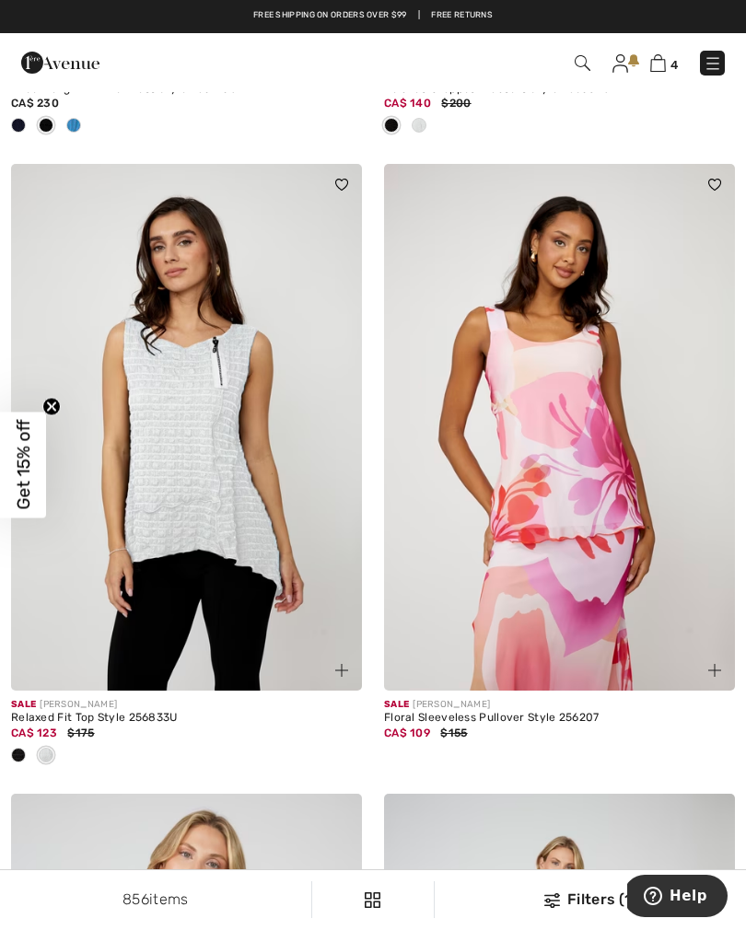
click at [177, 488] on img at bounding box center [186, 427] width 351 height 526
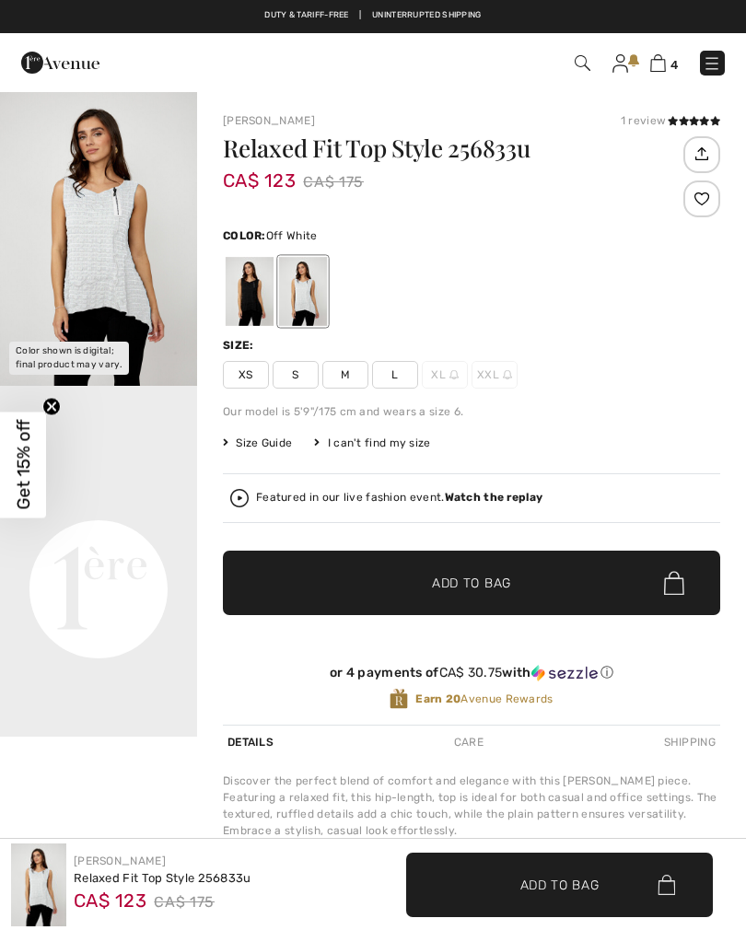
checkbox input "true"
click at [243, 378] on span "XS" at bounding box center [246, 375] width 46 height 28
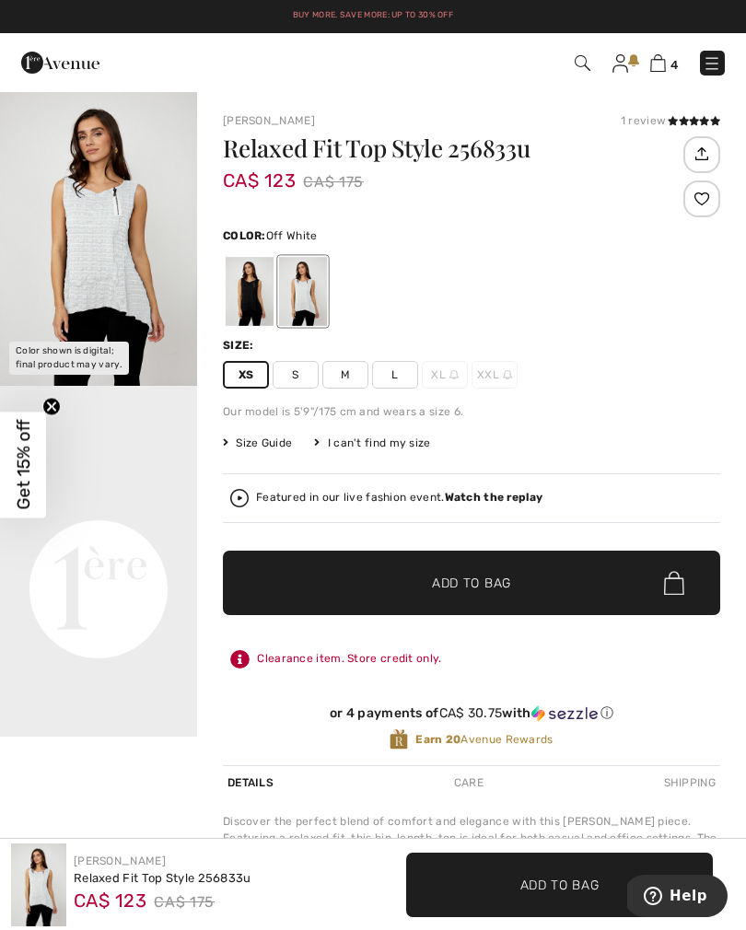
click at [392, 588] on span "✔ Added to Bag" at bounding box center [444, 582] width 112 height 19
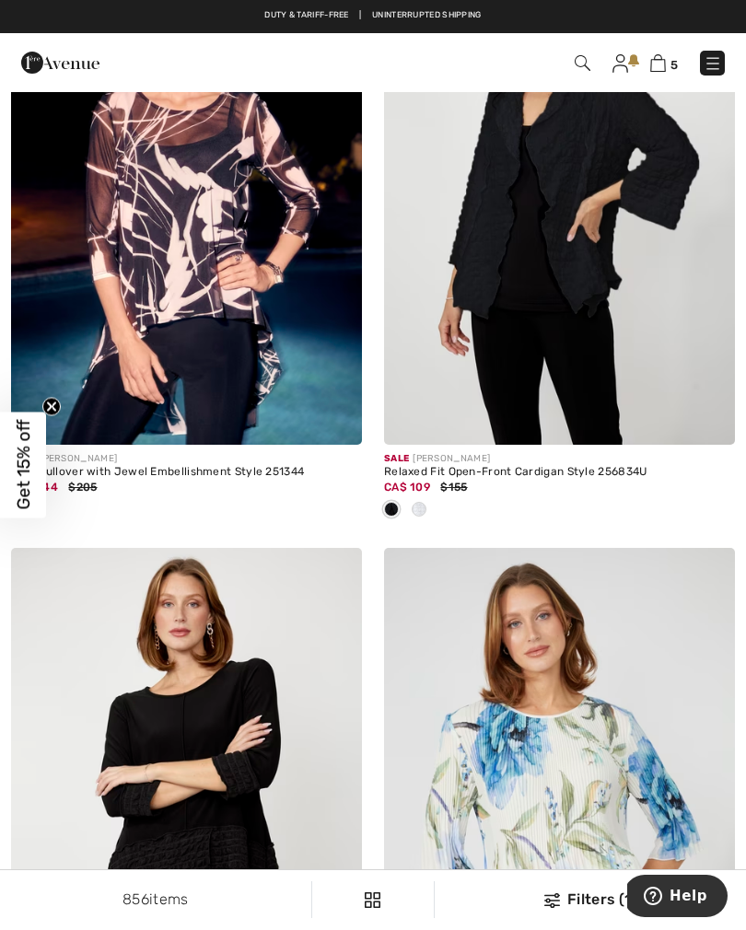
scroll to position [8268, 0]
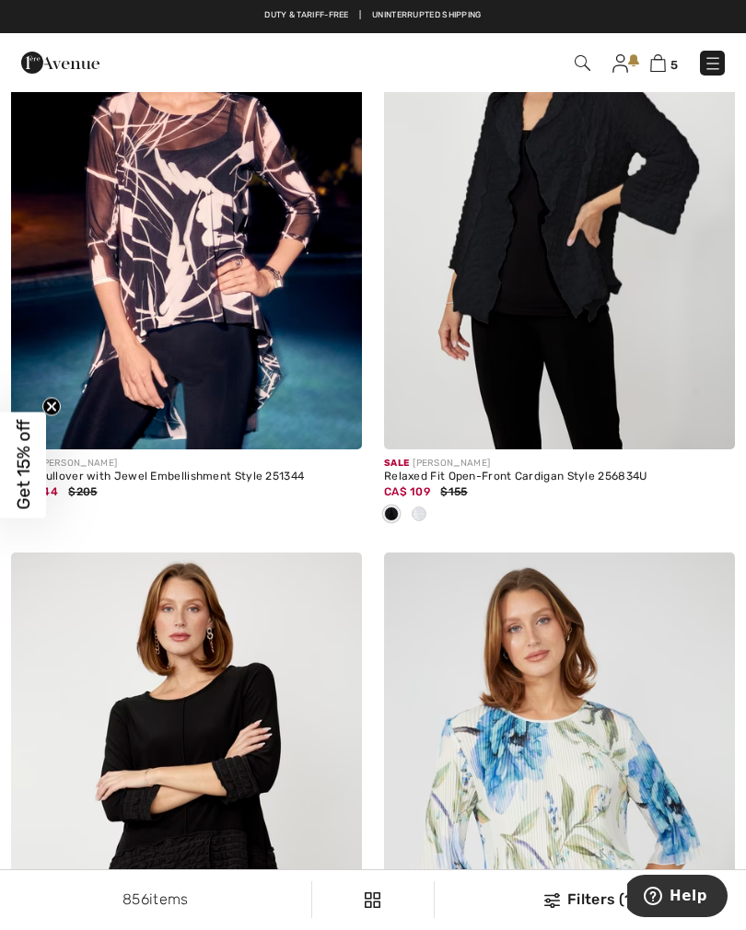
click at [426, 512] on div at bounding box center [419, 515] width 28 height 30
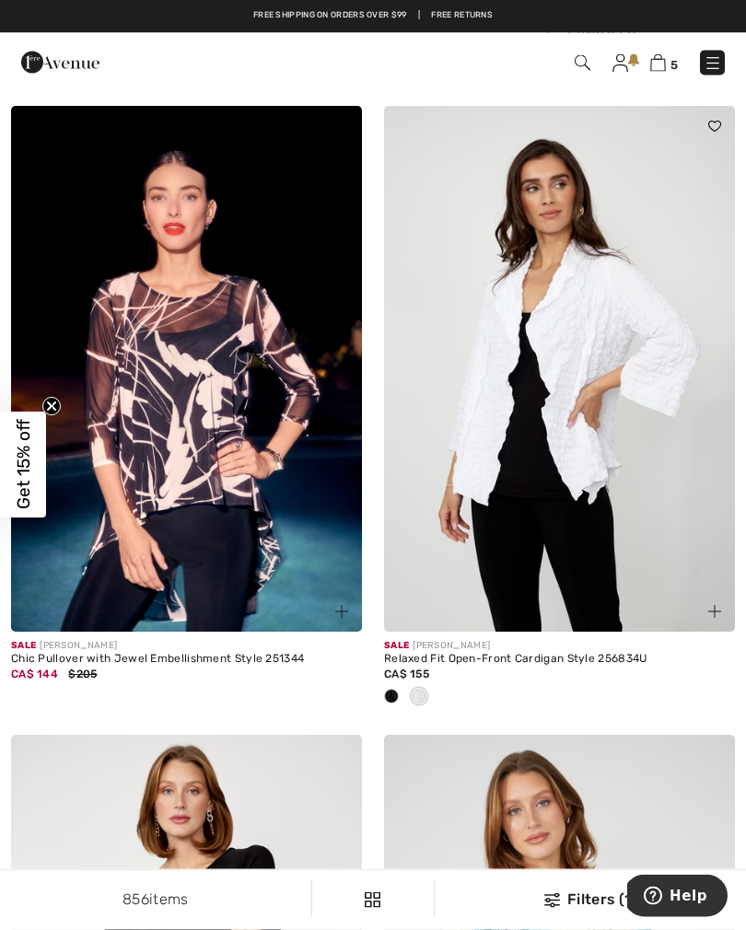
scroll to position [8079, 0]
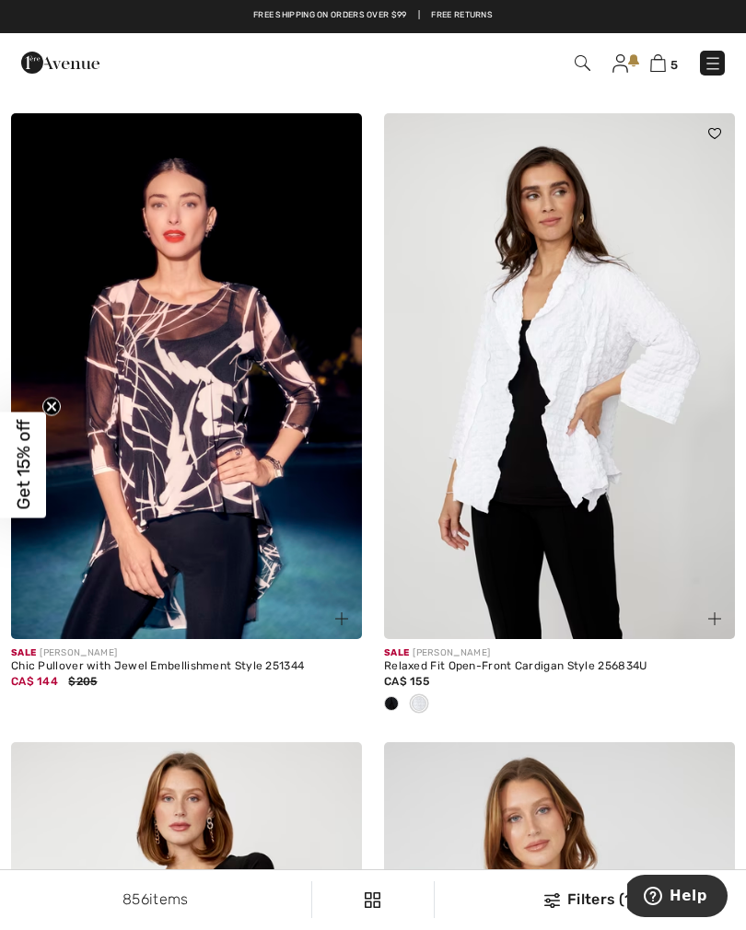
click at [564, 402] on img at bounding box center [559, 376] width 351 height 526
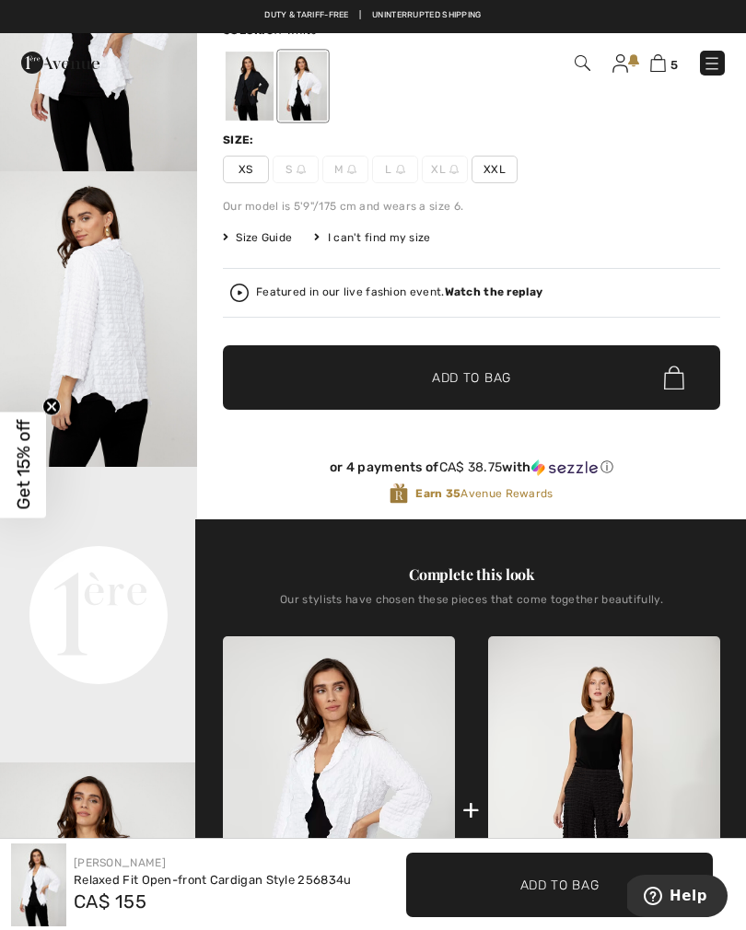
scroll to position [222, 0]
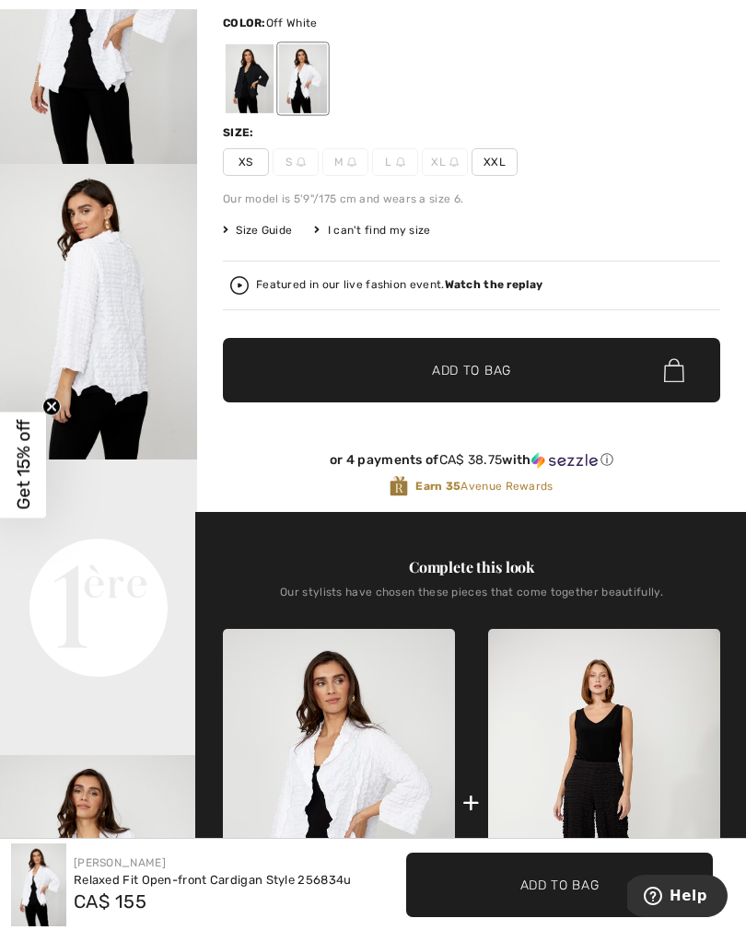
click at [248, 164] on span "XS" at bounding box center [246, 162] width 46 height 28
click at [404, 383] on span "✔ Added to Bag Add to Bag" at bounding box center [471, 370] width 497 height 64
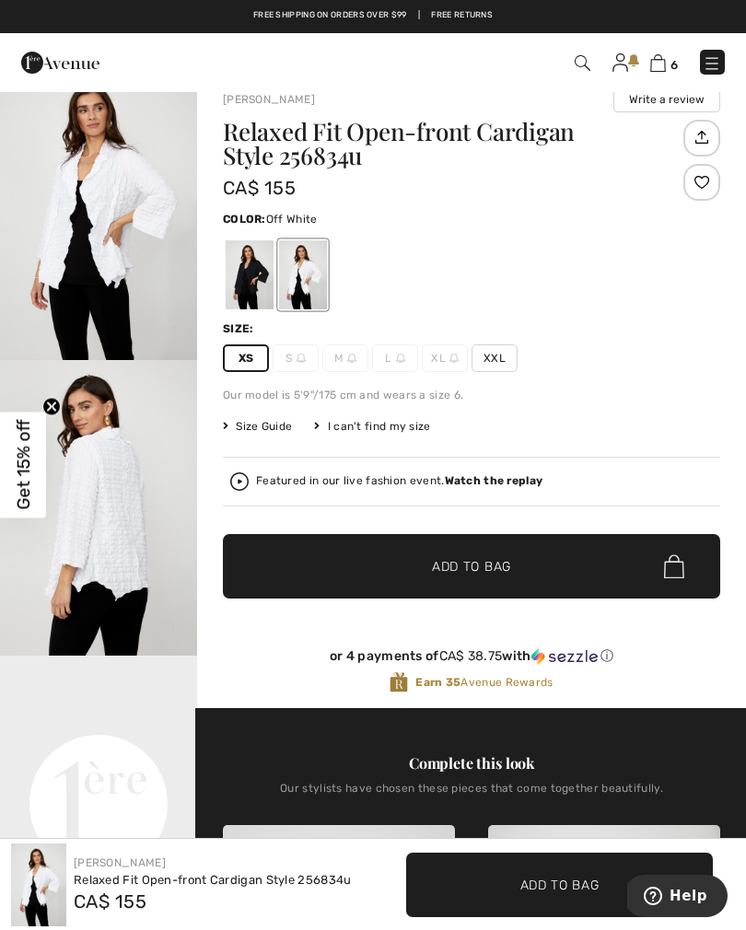
scroll to position [0, 0]
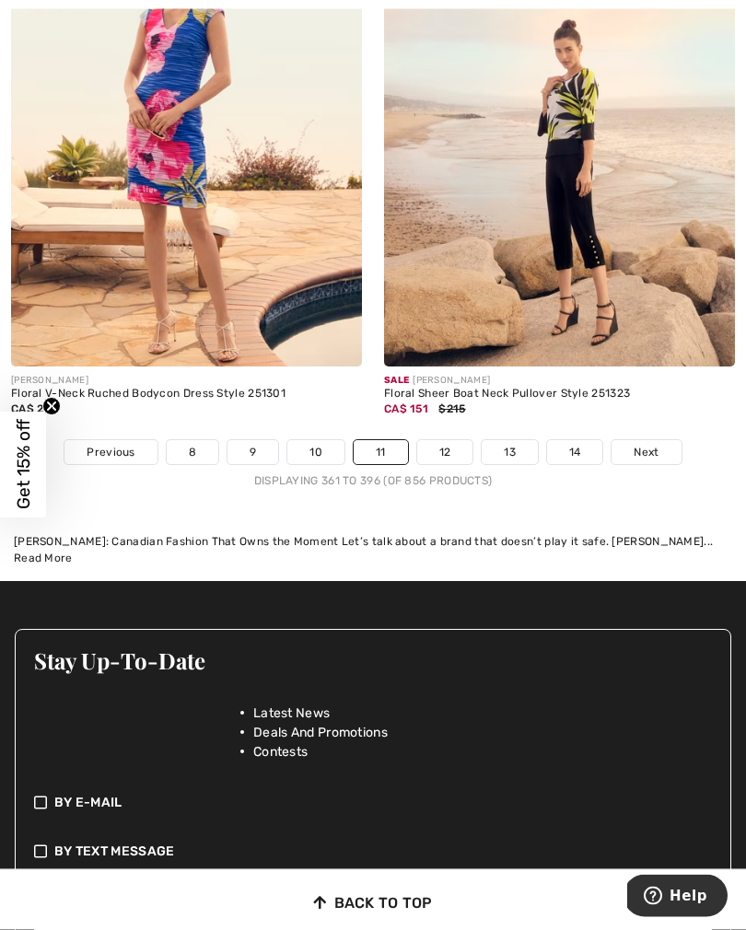
scroll to position [11405, 0]
click at [445, 440] on link "12" at bounding box center [445, 452] width 56 height 24
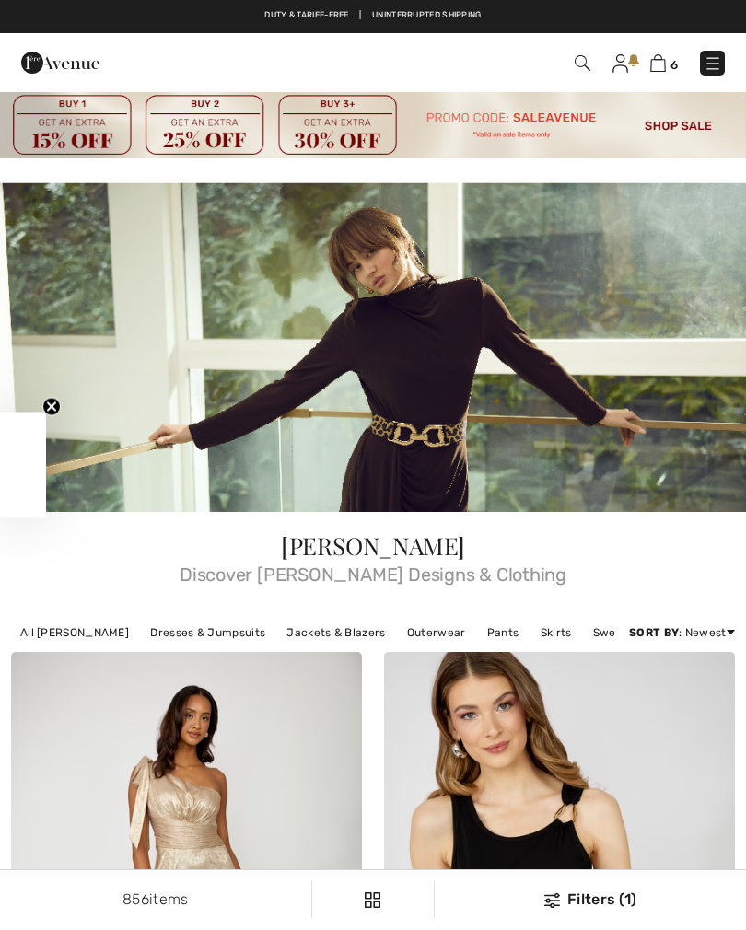
checkbox input "true"
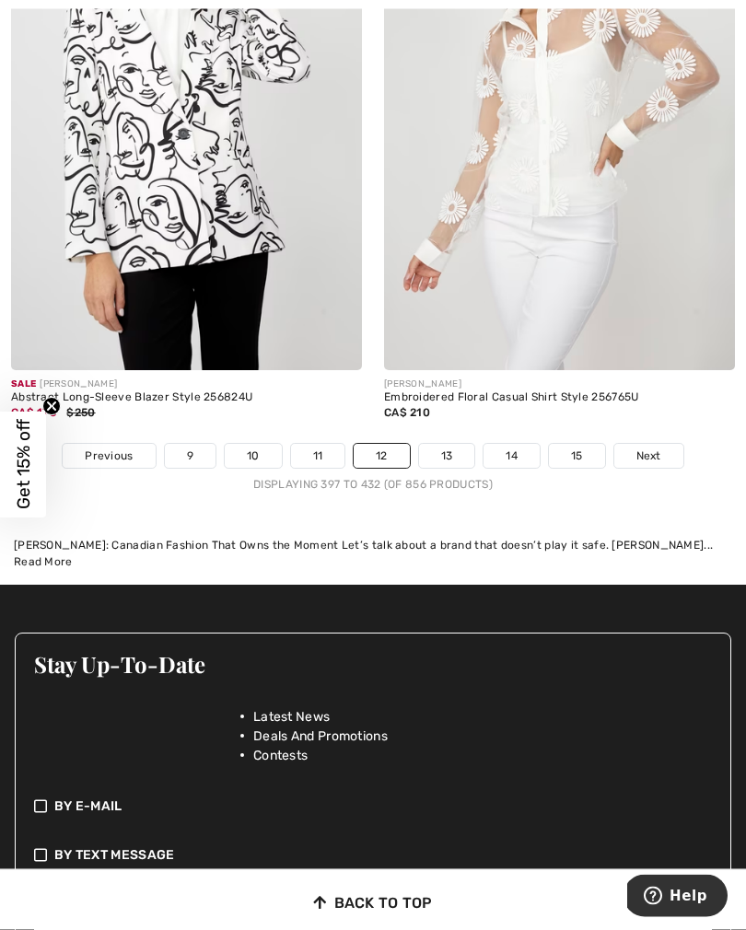
scroll to position [11341, 0]
click at [450, 452] on link "13" at bounding box center [447, 456] width 56 height 24
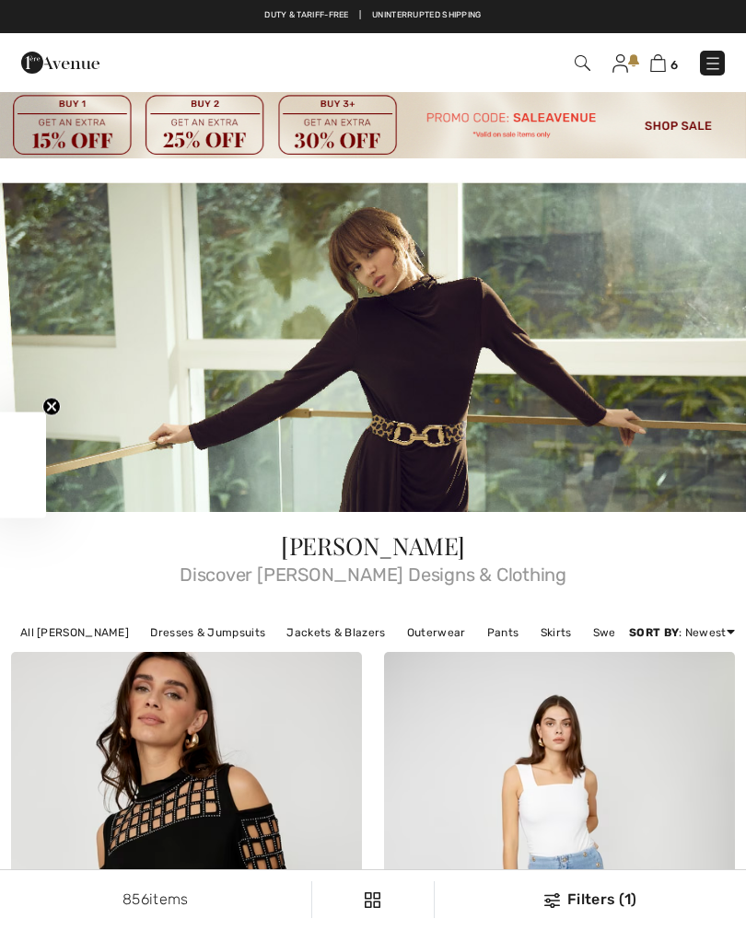
checkbox input "true"
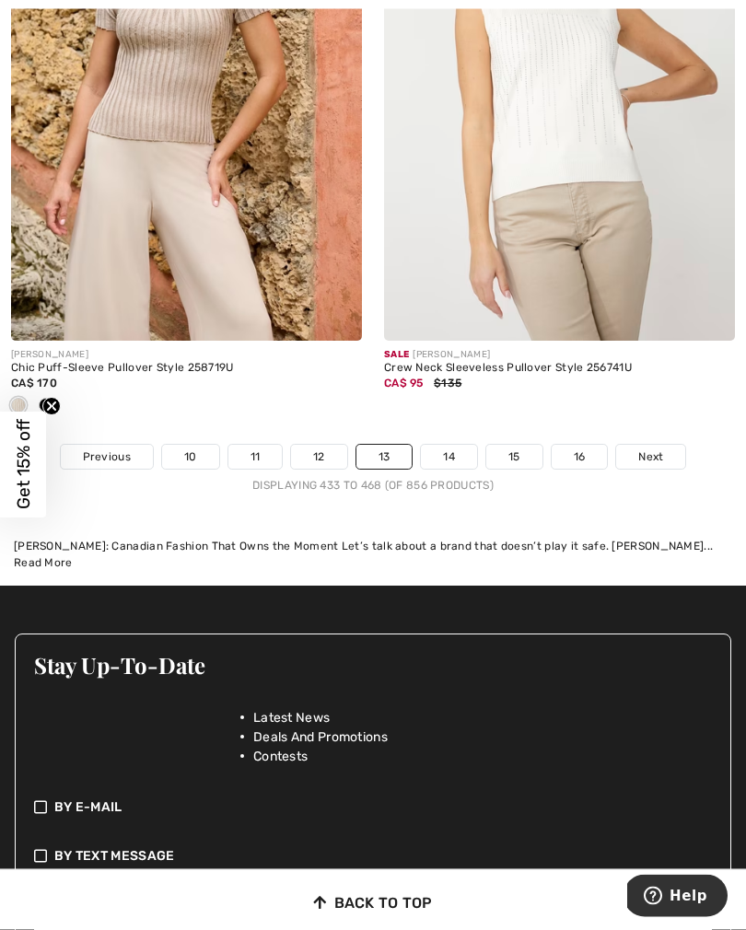
scroll to position [11461, 0]
click at [442, 452] on link "14" at bounding box center [449, 457] width 56 height 24
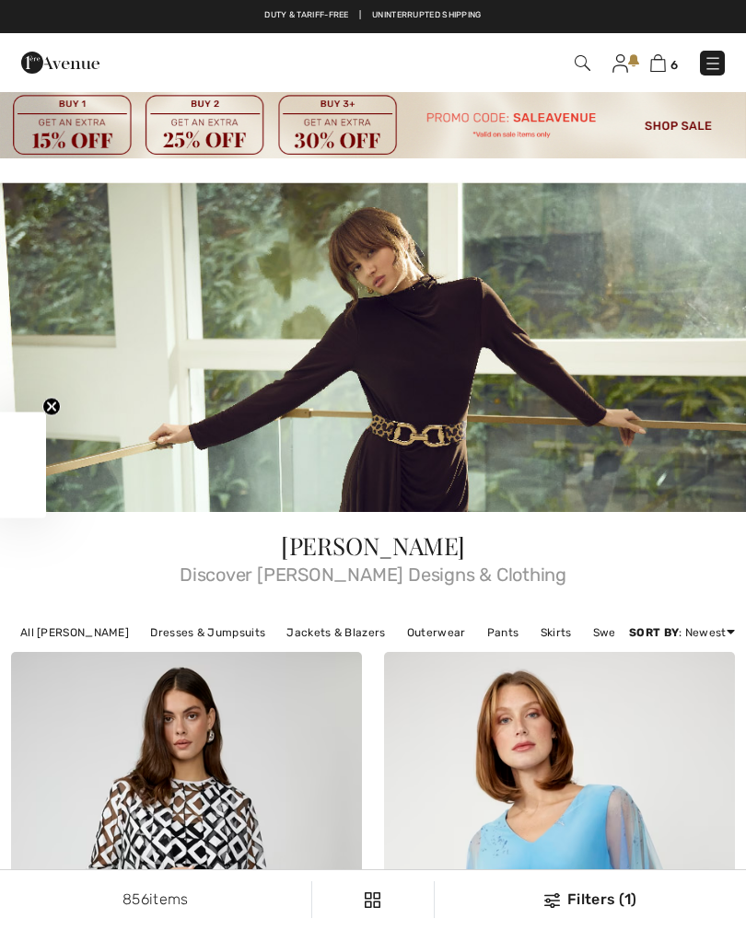
checkbox input "true"
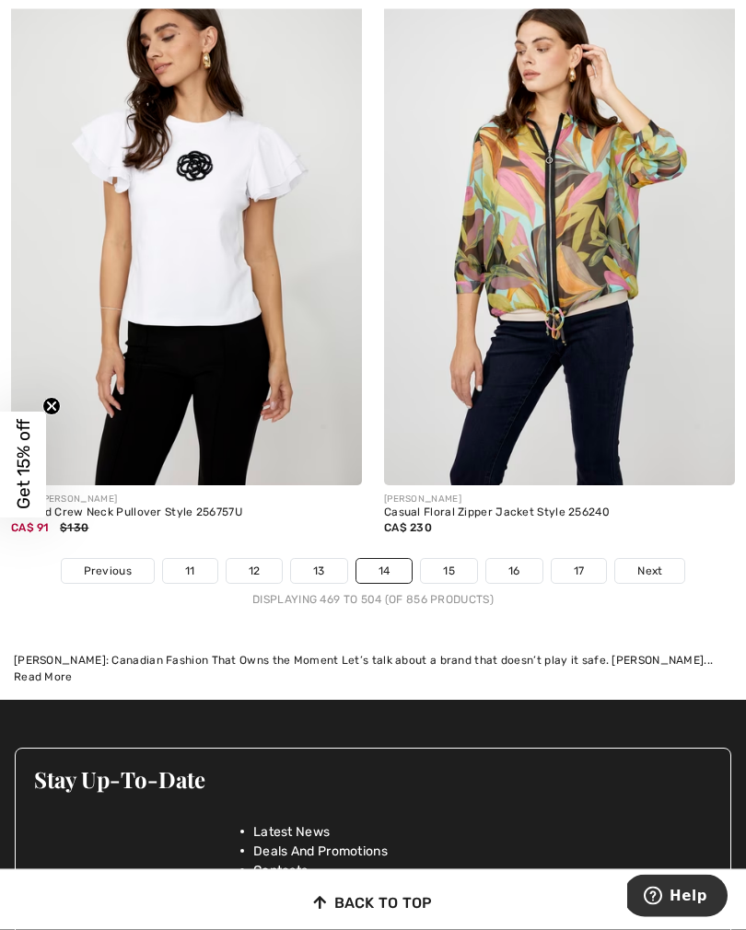
scroll to position [11135, 0]
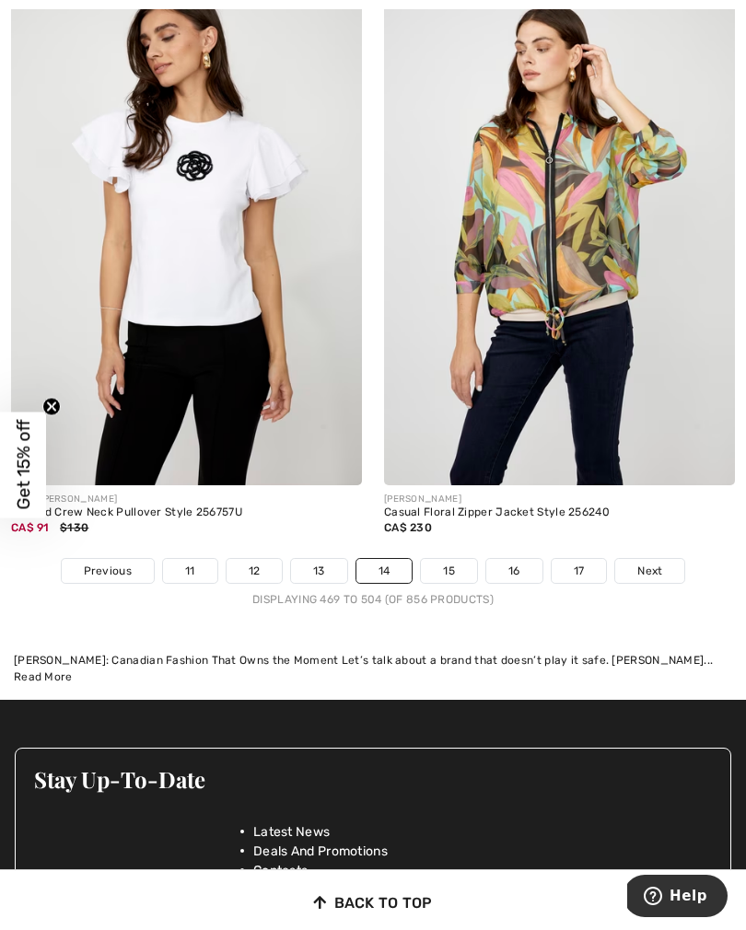
click at [454, 567] on link "15" at bounding box center [449, 571] width 56 height 24
click at [448, 559] on link "15" at bounding box center [449, 571] width 56 height 24
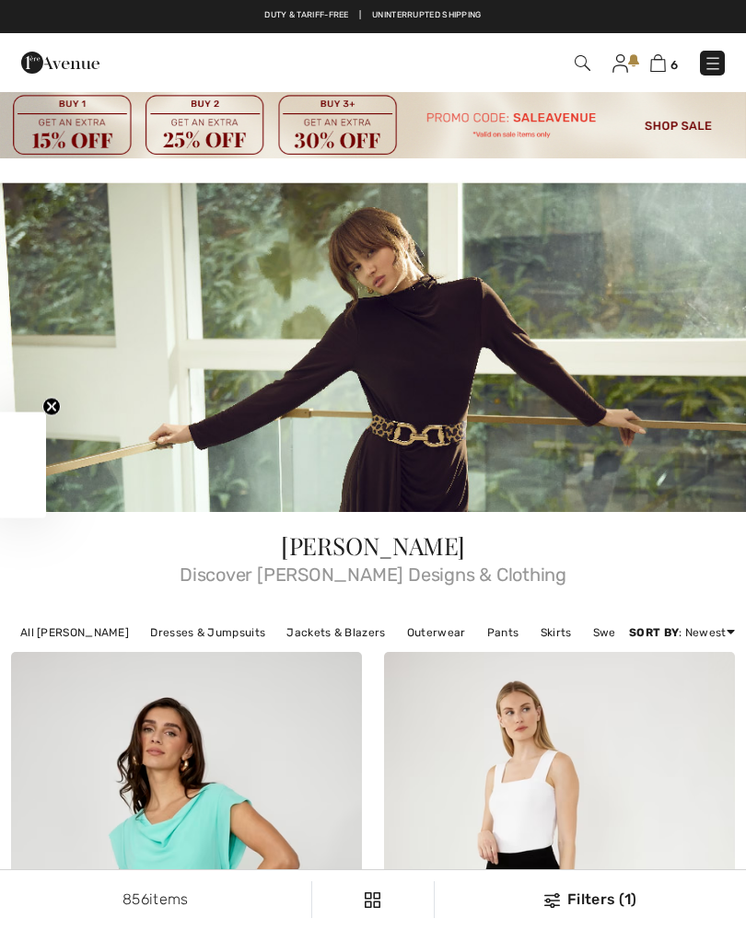
checkbox input "true"
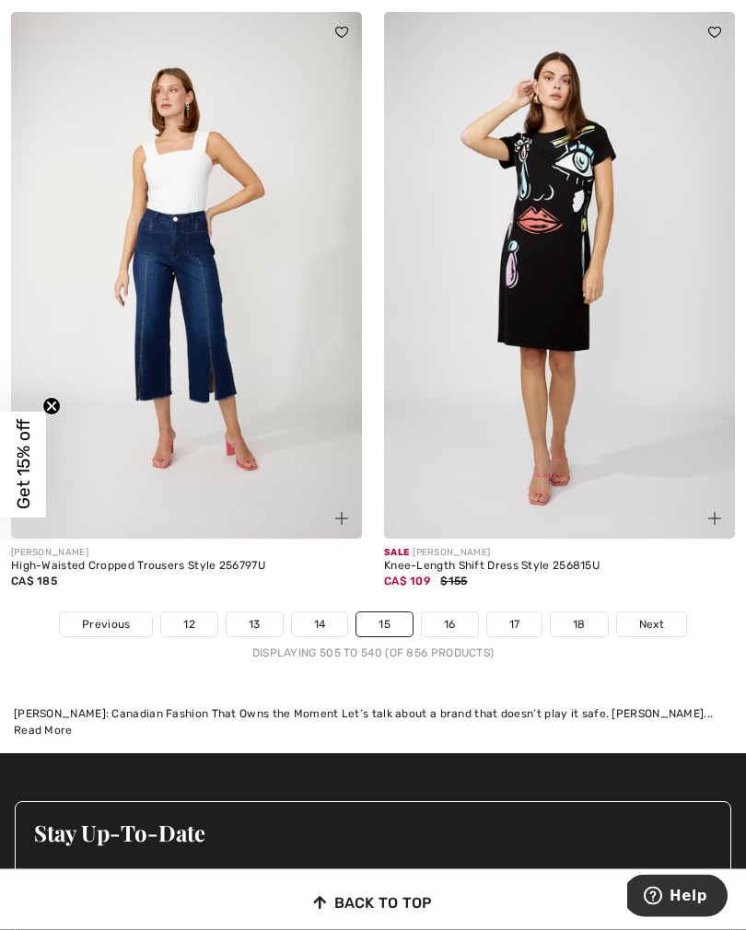
scroll to position [11257, 0]
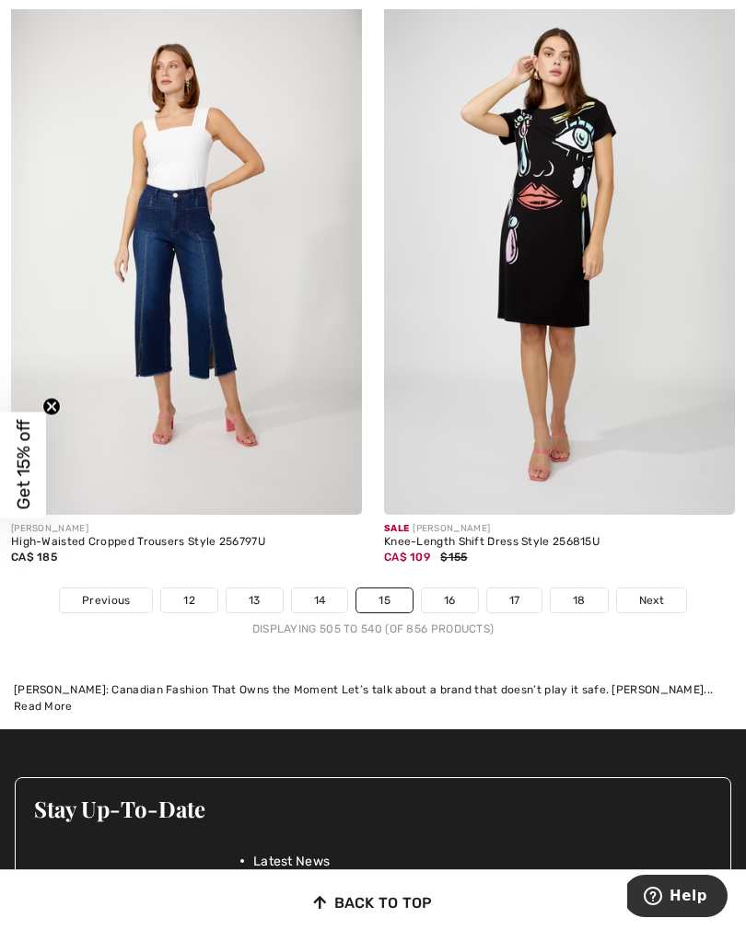
click at [443, 592] on link "16" at bounding box center [450, 600] width 56 height 24
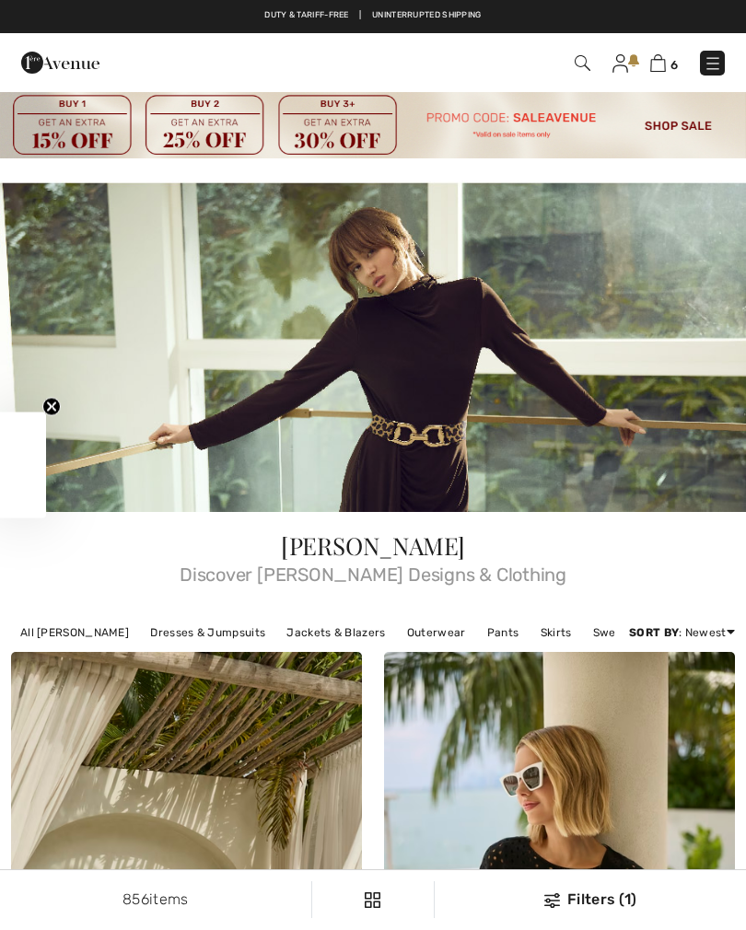
checkbox input "true"
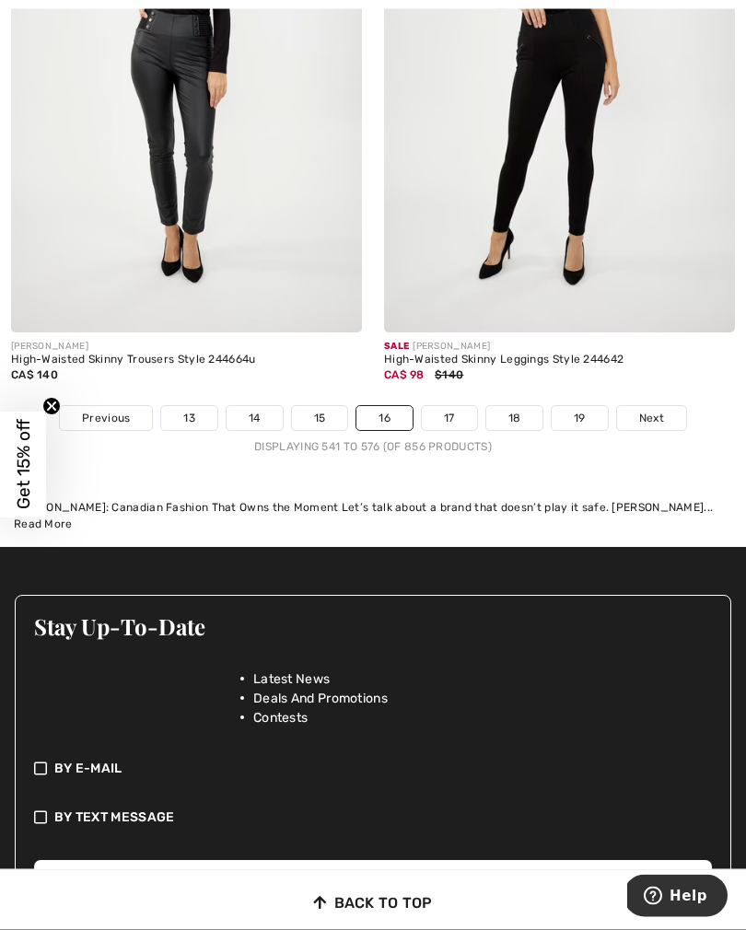
scroll to position [11379, 0]
click at [459, 412] on link "17" at bounding box center [449, 418] width 55 height 24
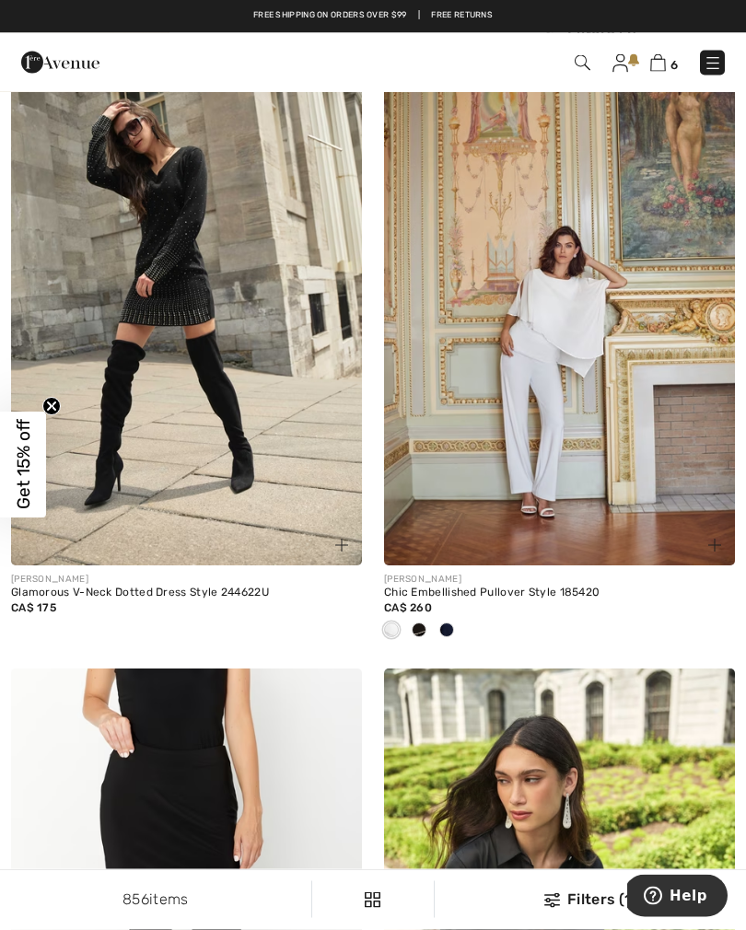
scroll to position [607, 0]
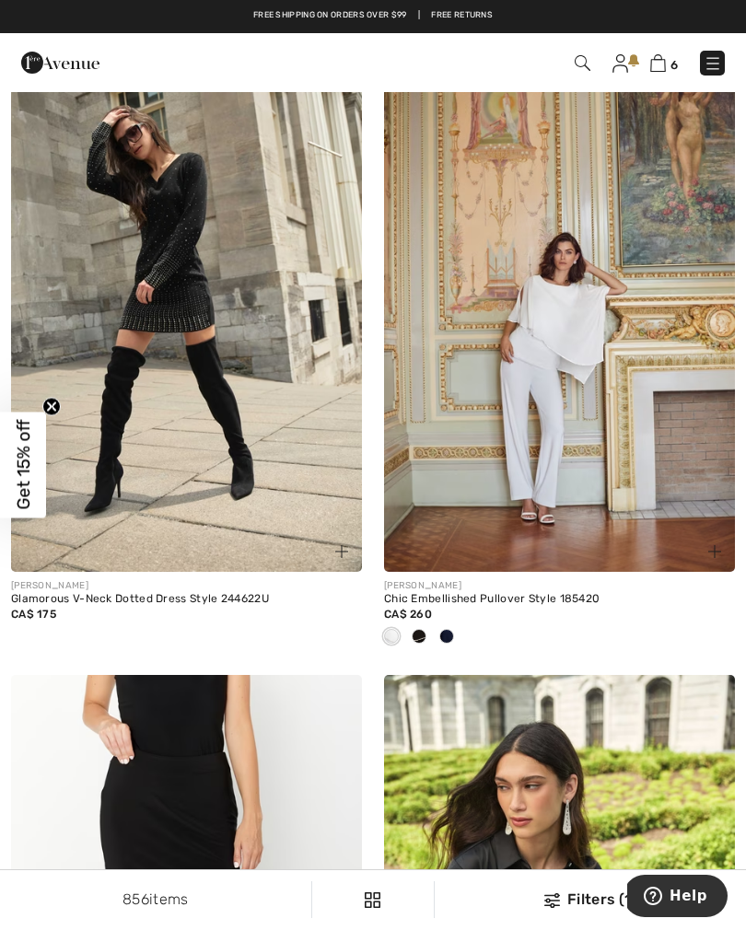
click at [427, 640] on div at bounding box center [419, 637] width 28 height 30
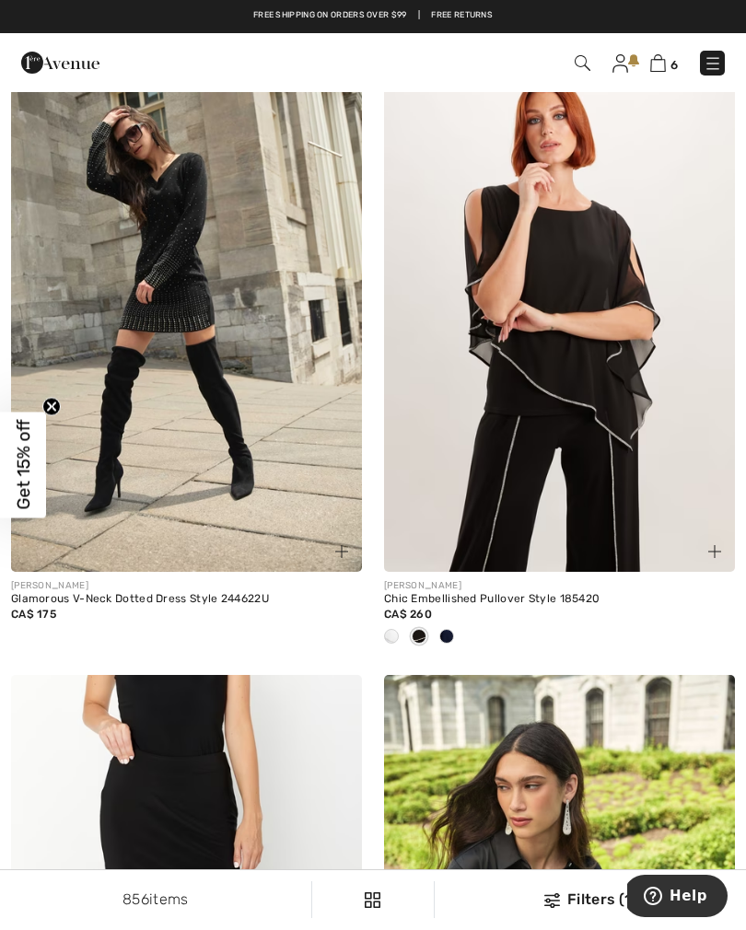
click at [454, 640] on div at bounding box center [447, 637] width 28 height 30
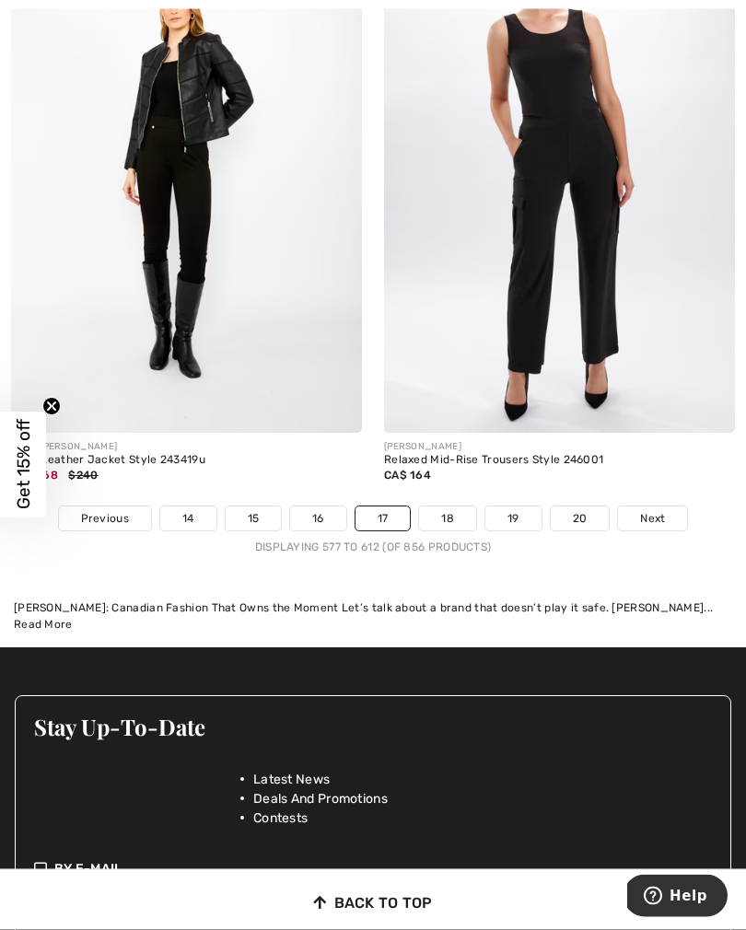
scroll to position [11309, 0]
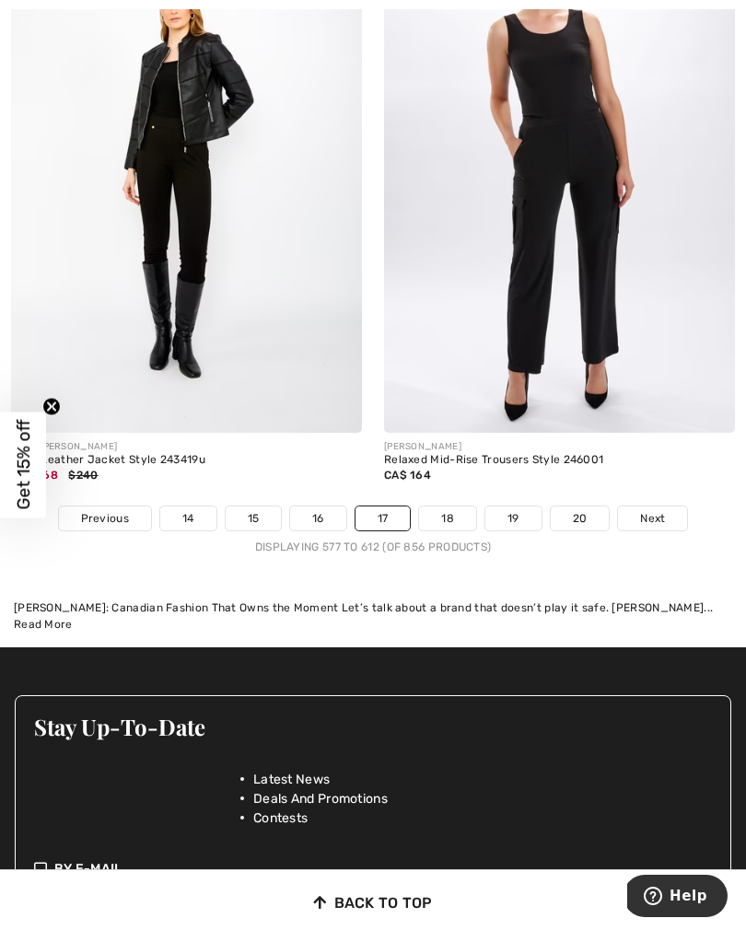
click at [452, 510] on link "18" at bounding box center [447, 518] width 57 height 24
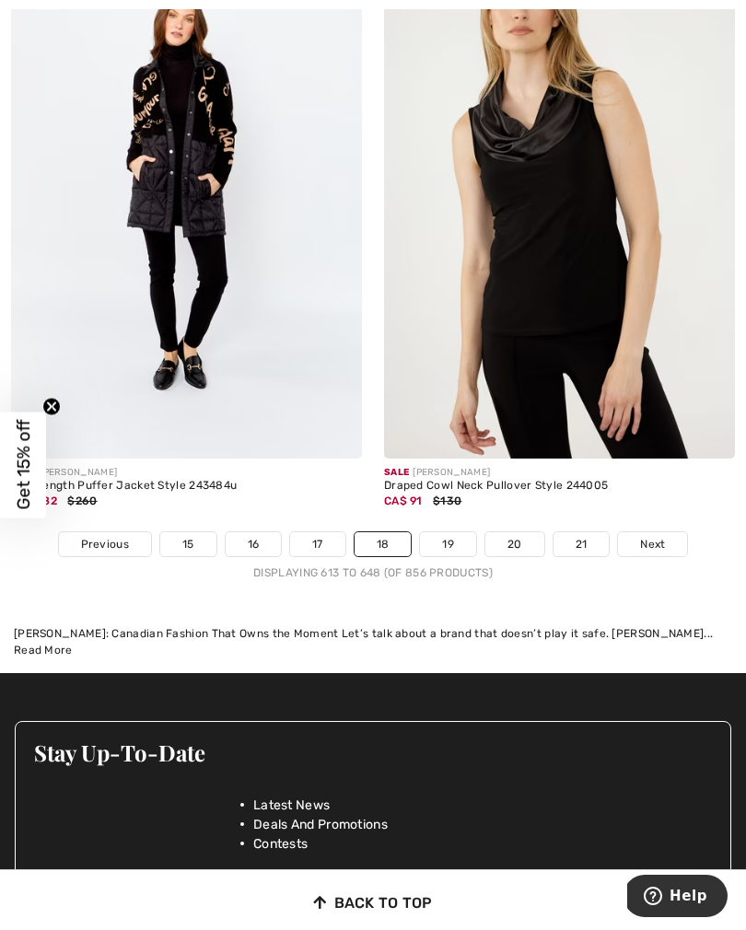
scroll to position [11162, 0]
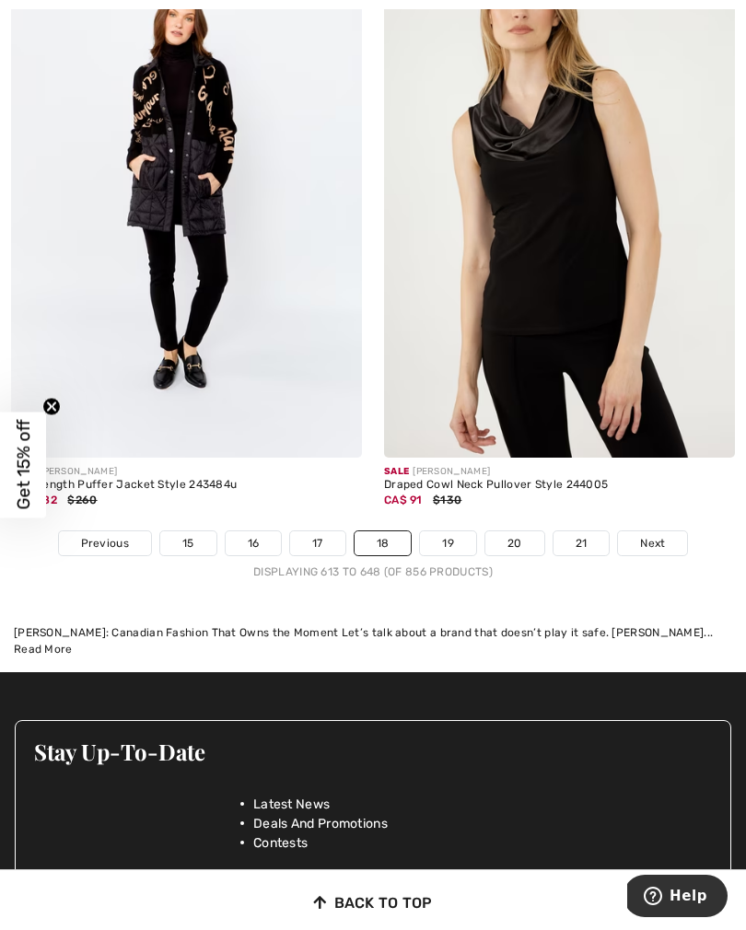
click at [438, 538] on link "19" at bounding box center [448, 543] width 56 height 24
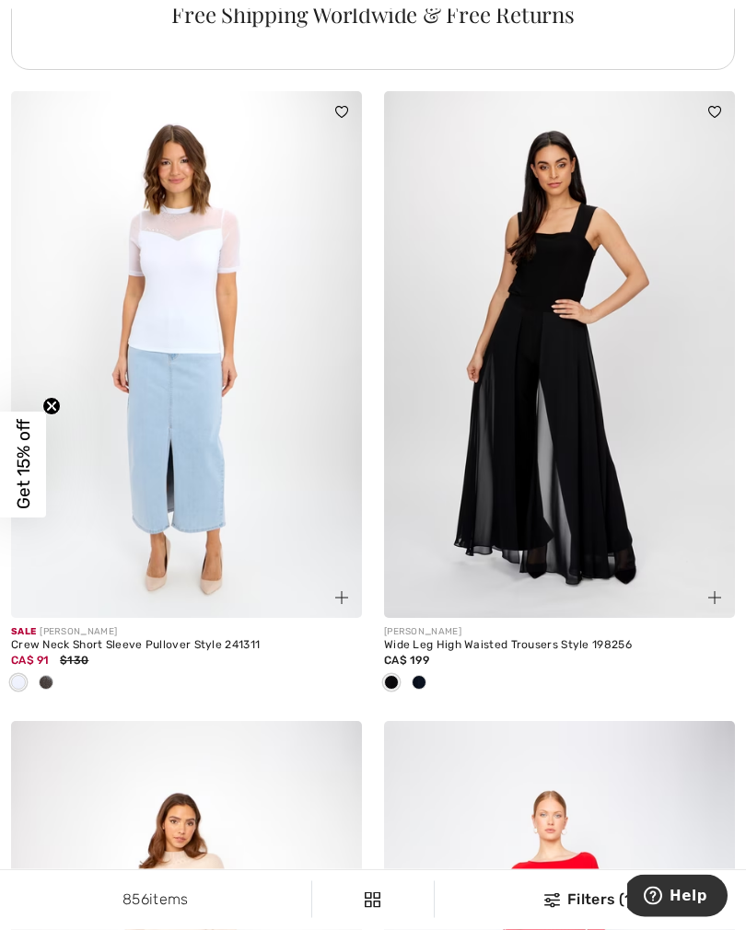
scroll to position [4322, 0]
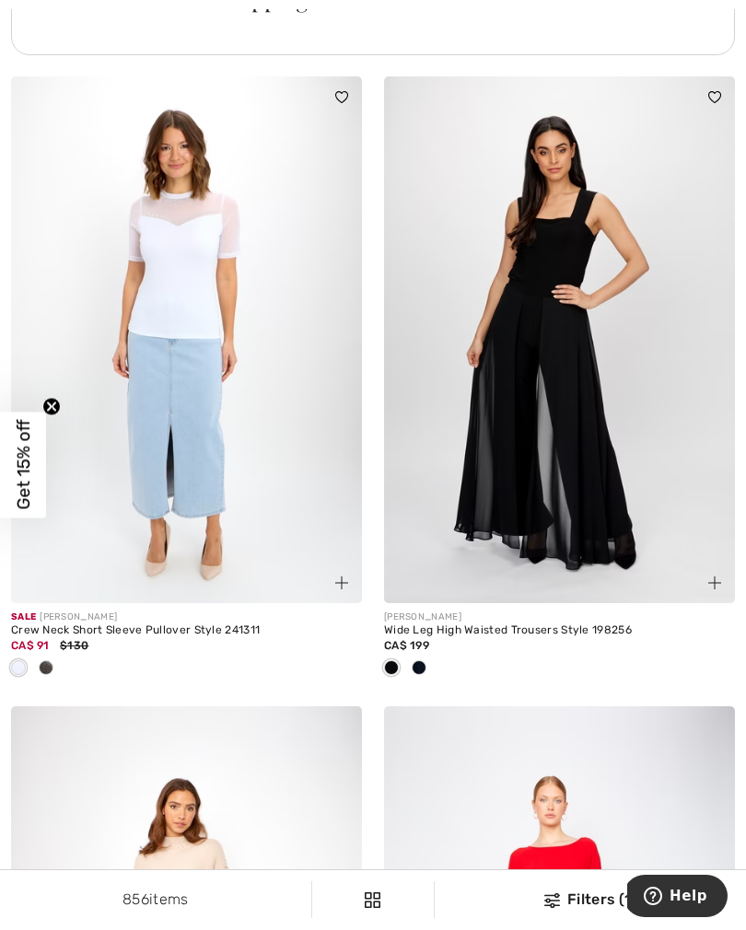
click at [421, 669] on span at bounding box center [418, 667] width 15 height 15
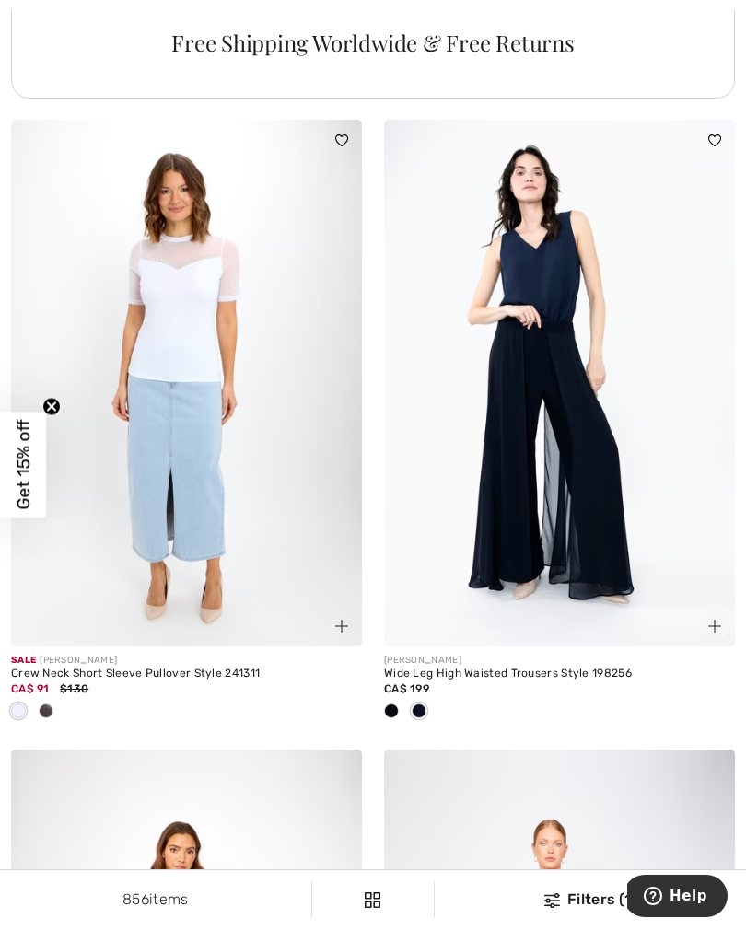
scroll to position [4281, 0]
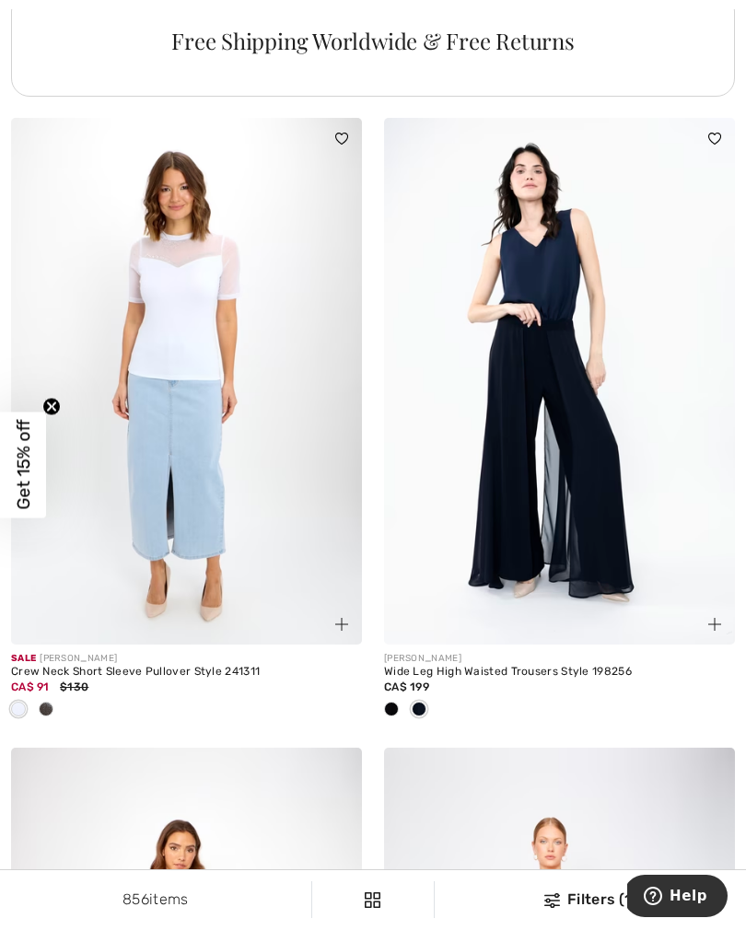
click at [180, 505] on img at bounding box center [186, 381] width 351 height 526
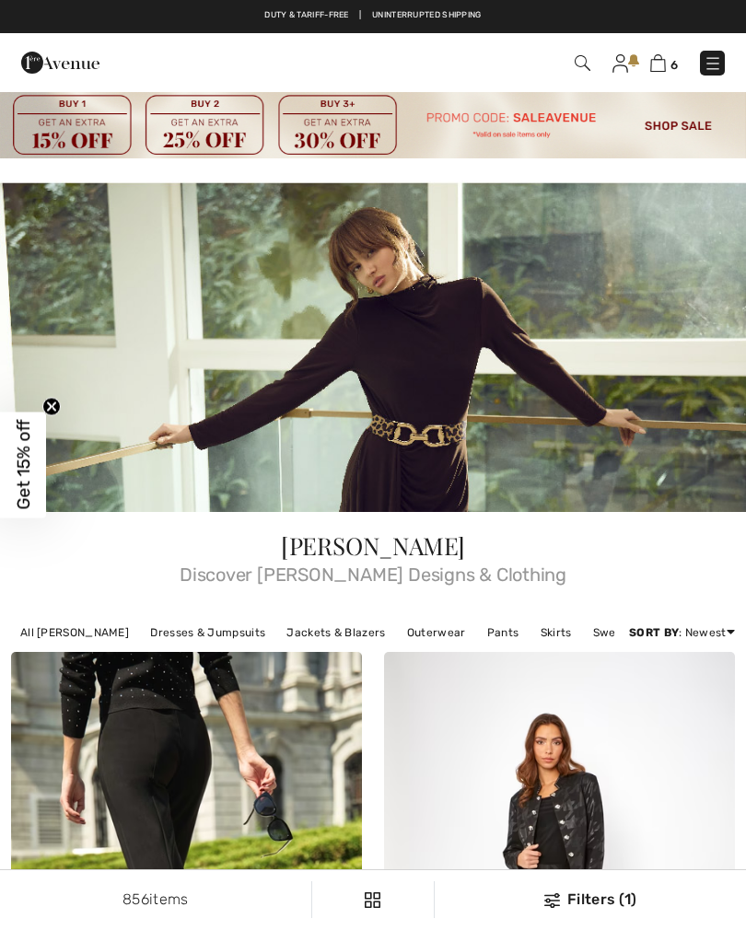
checkbox input "true"
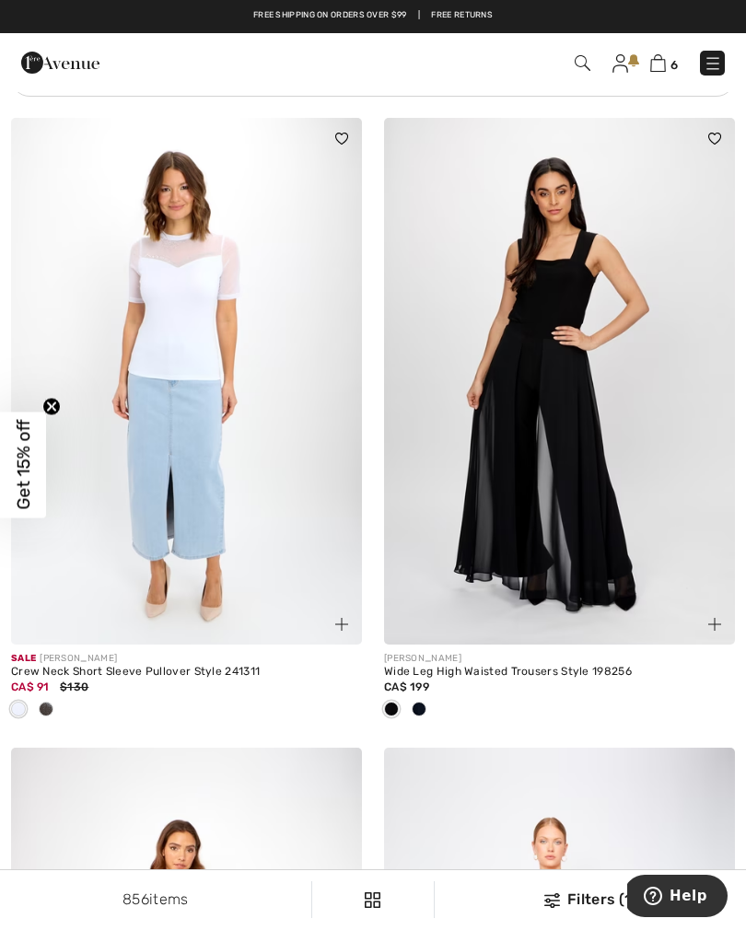
click at [575, 68] on img at bounding box center [582, 63] width 16 height 16
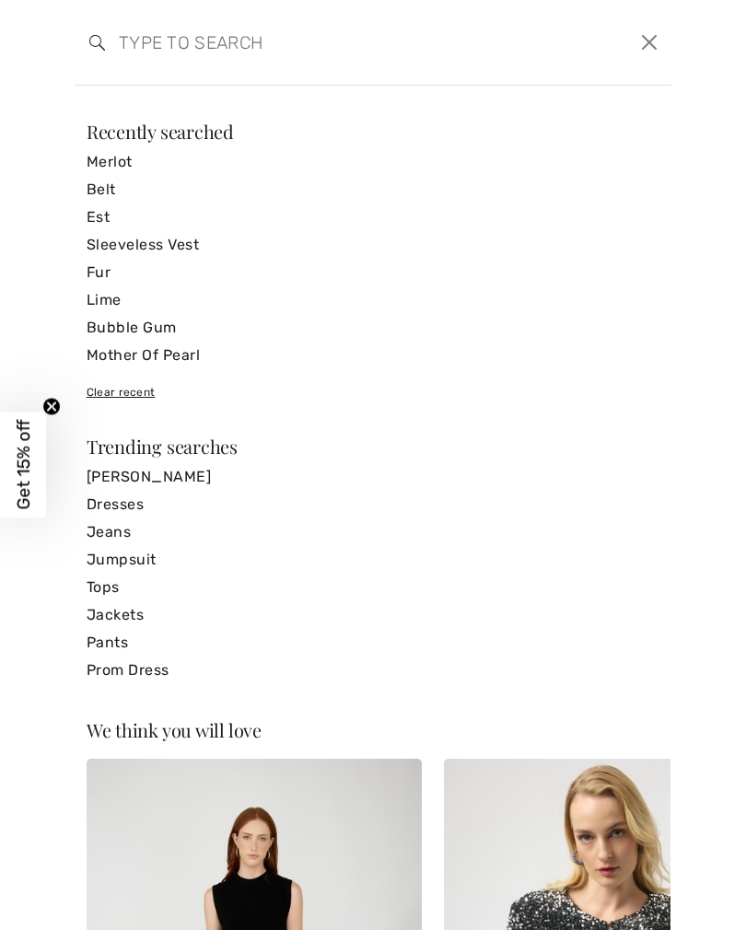
click at [130, 53] on input "search" at bounding box center [309, 42] width 409 height 55
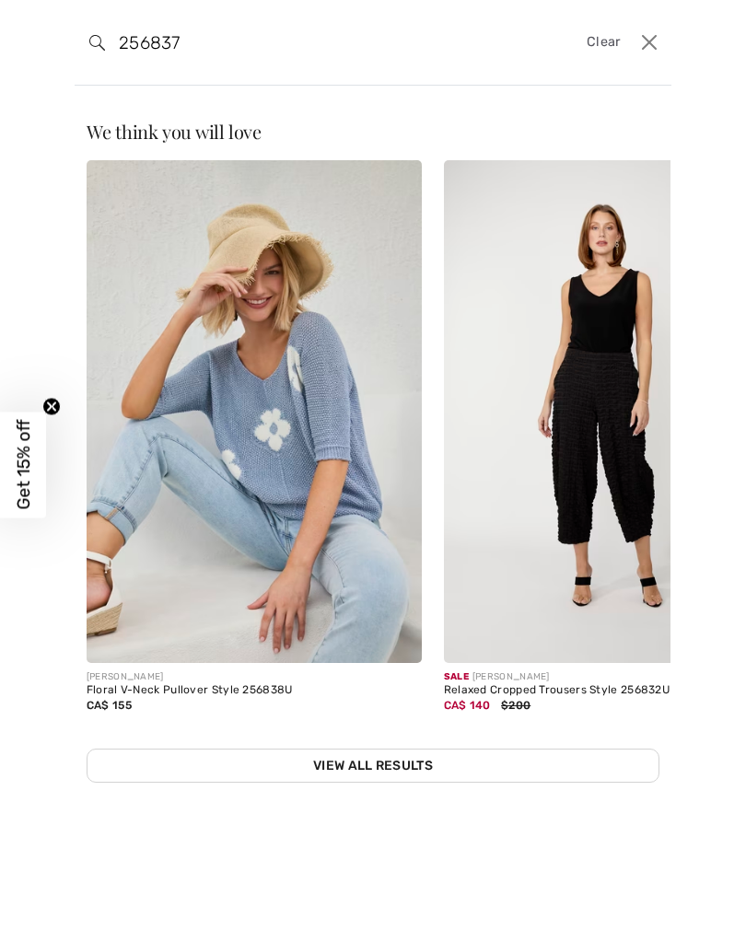
type input "256837"
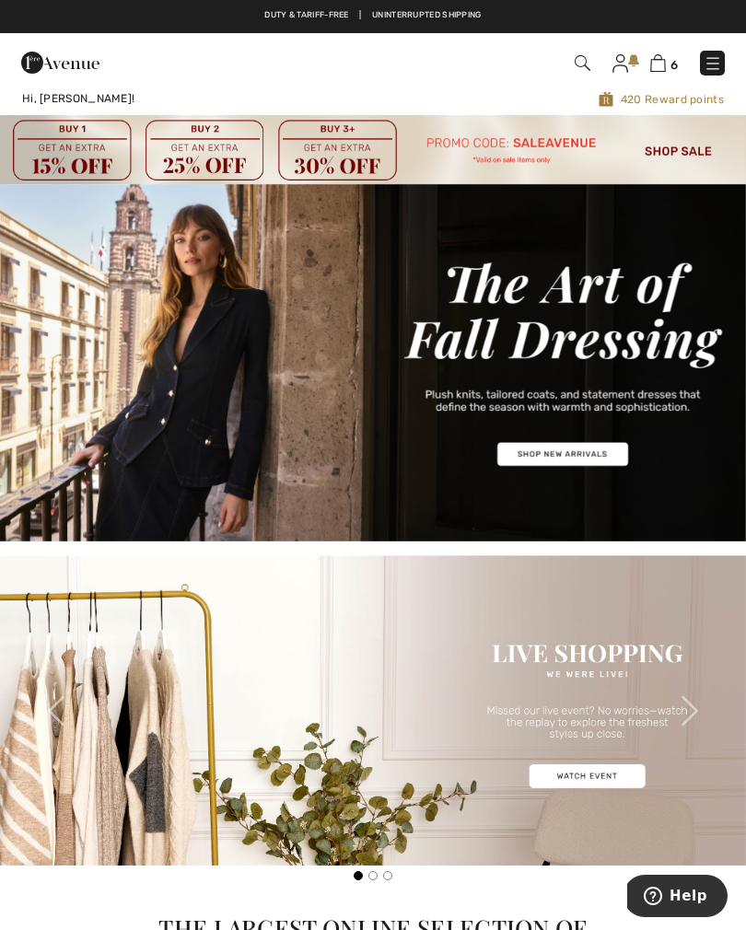
click at [657, 69] on img at bounding box center [658, 62] width 16 height 17
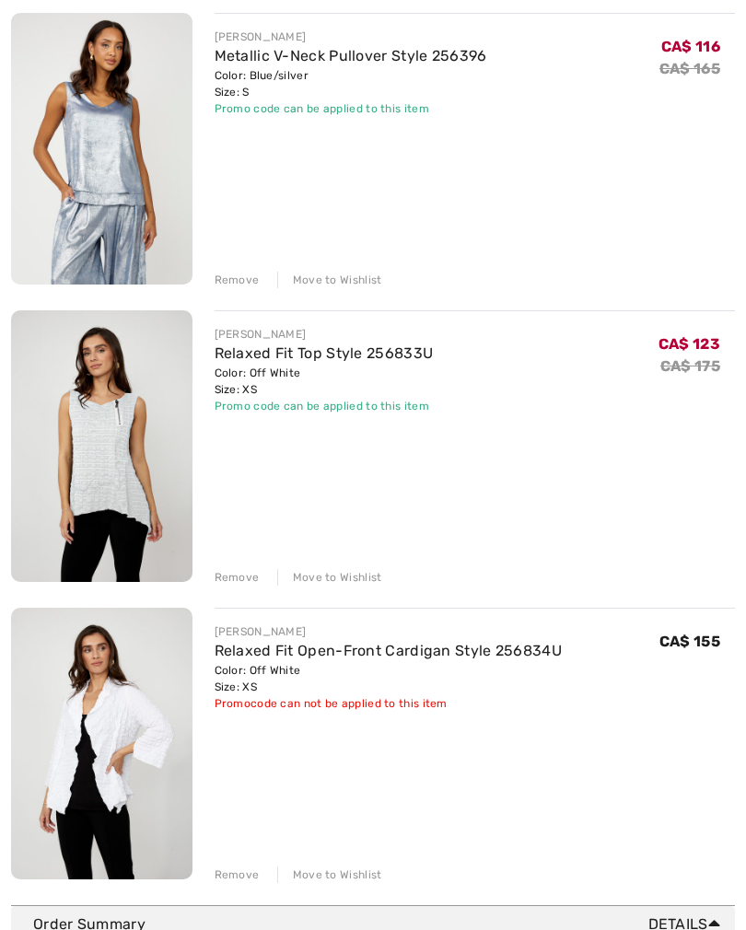
scroll to position [1180, 0]
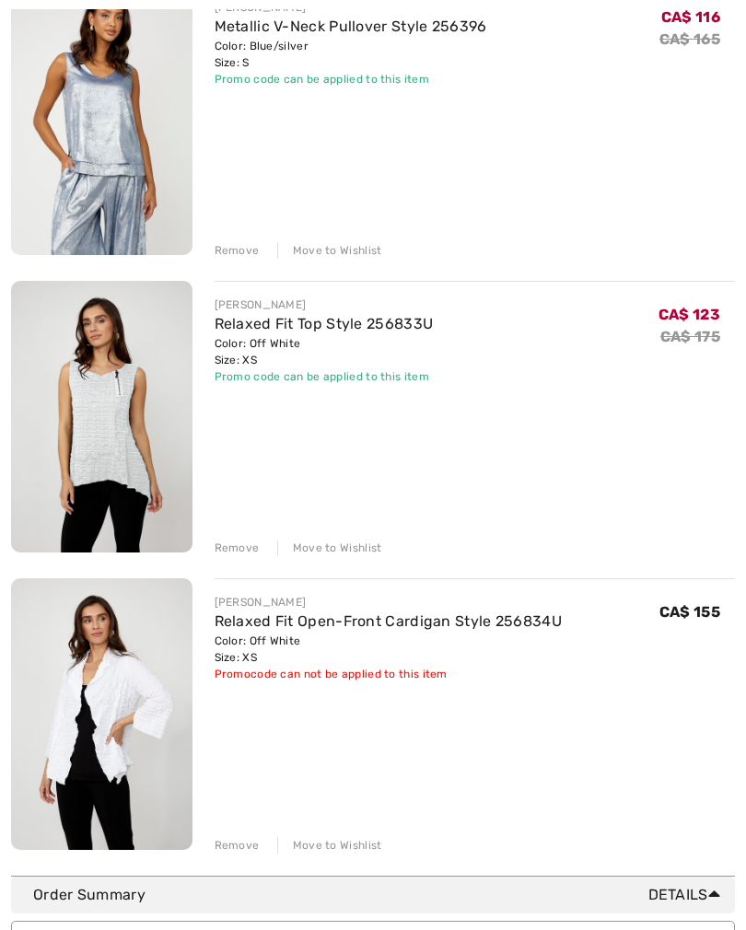
click at [286, 629] on link "Relaxed Fit Open-Front Cardigan Style 256834U" at bounding box center [388, 620] width 348 height 17
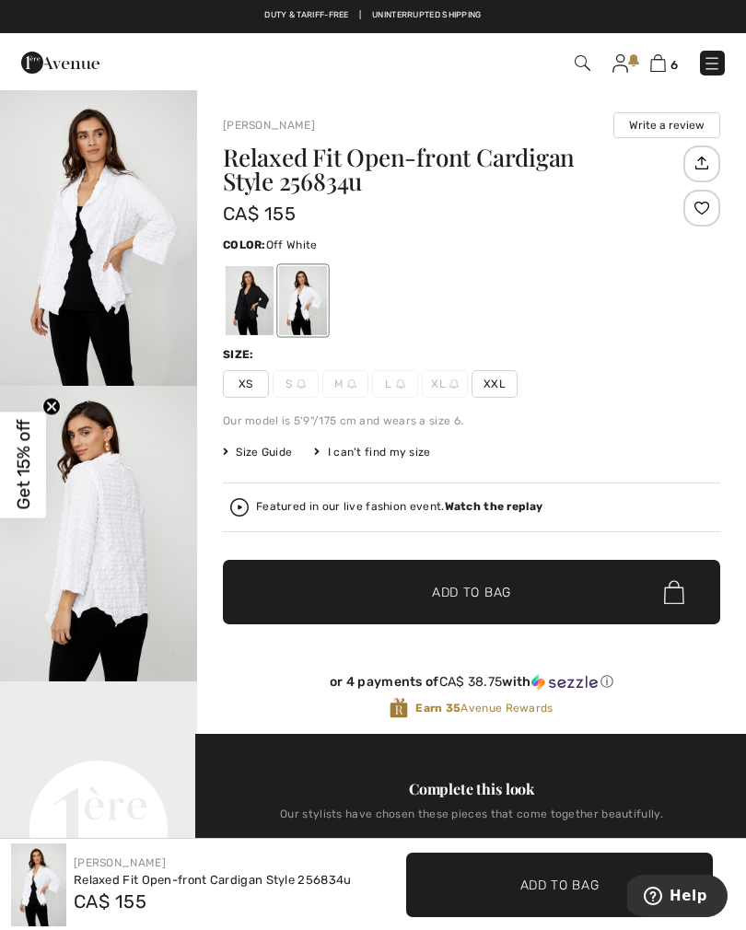
scroll to position [35, 0]
click at [249, 297] on div at bounding box center [250, 300] width 48 height 69
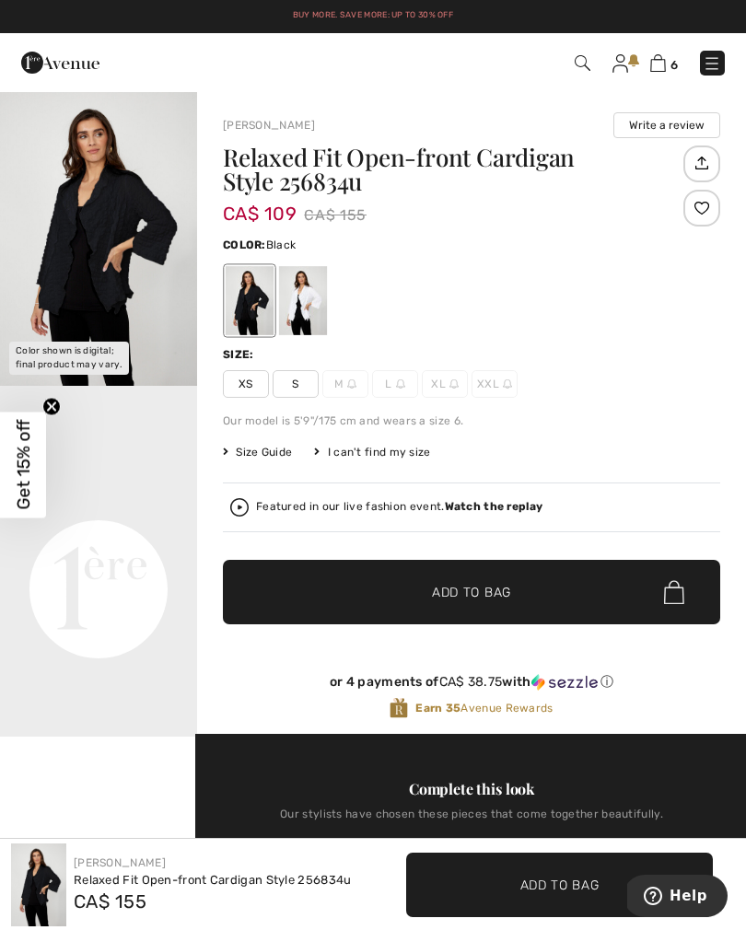
scroll to position [0, 0]
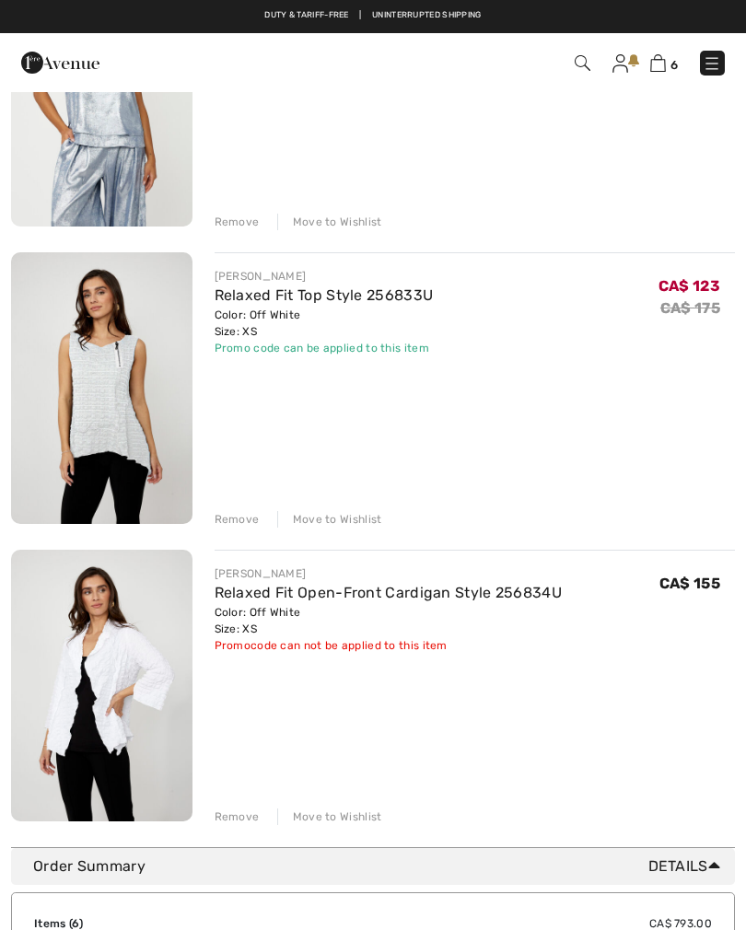
click at [259, 297] on link "Relaxed Fit Top Style 256833U" at bounding box center [323, 294] width 219 height 17
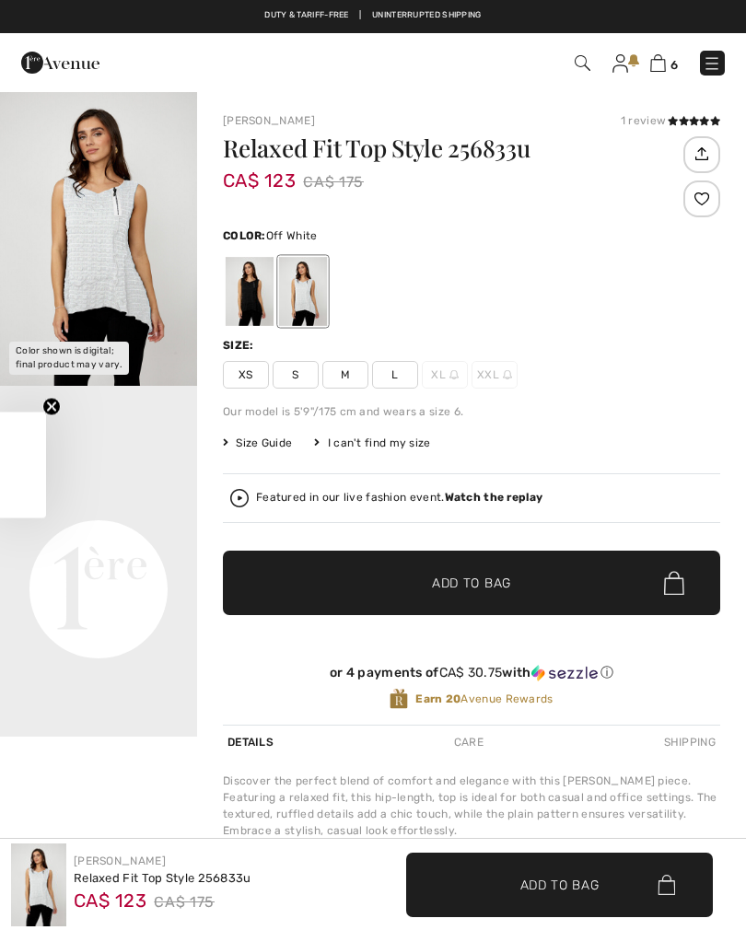
checkbox input "true"
click at [654, 71] on img at bounding box center [658, 62] width 16 height 17
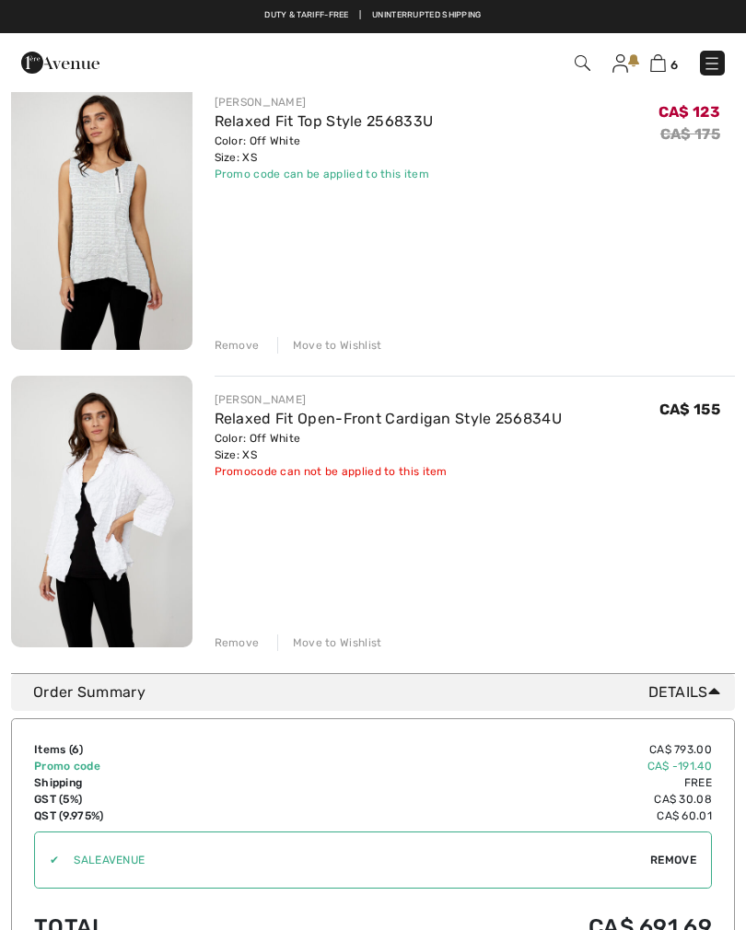
scroll to position [1382, 0]
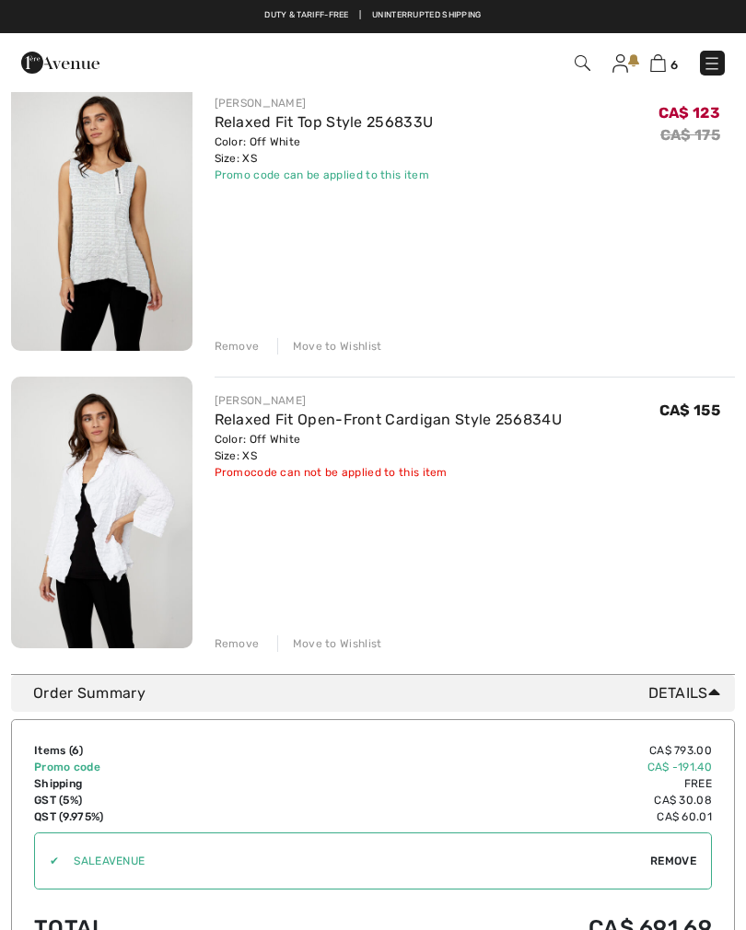
click at [236, 650] on div "Remove" at bounding box center [236, 643] width 45 height 17
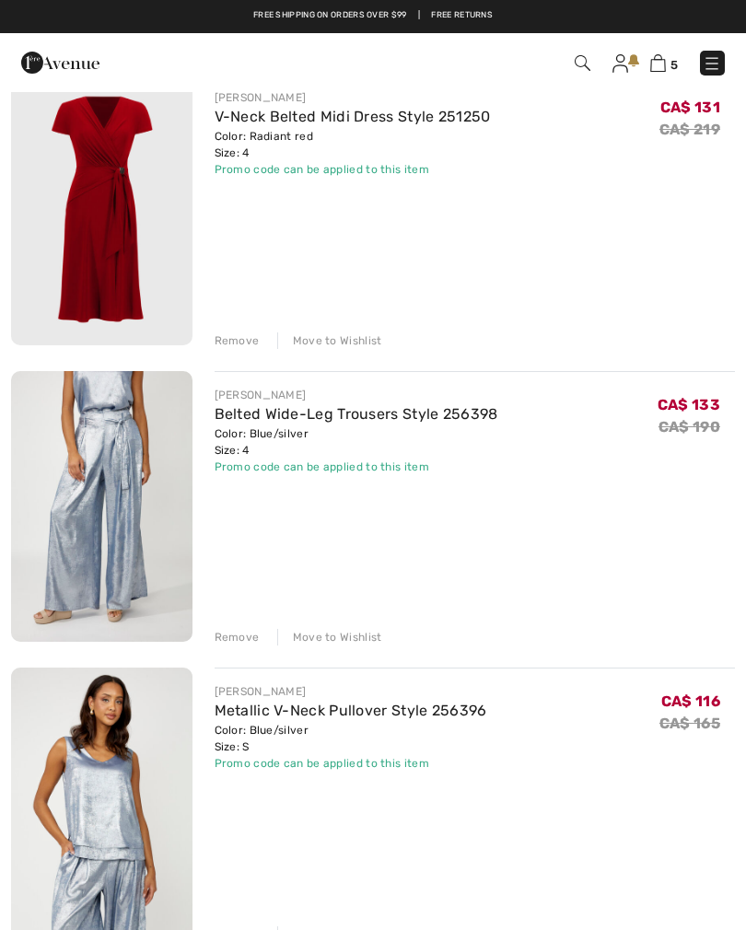
scroll to position [494, 0]
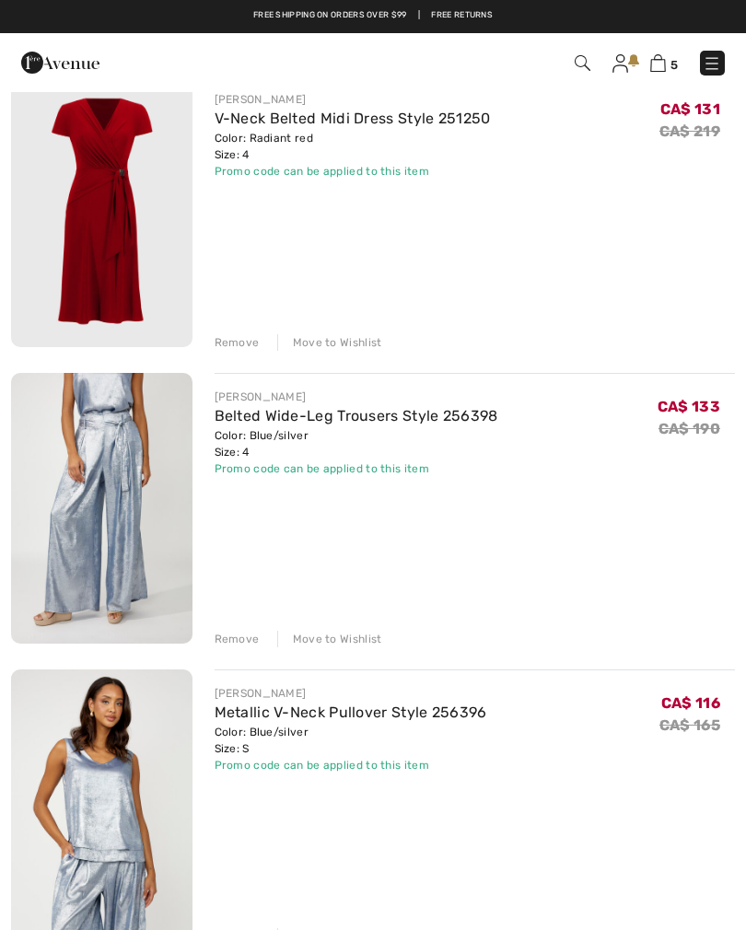
click at [352, 415] on link "Belted Wide-Leg Trousers Style 256398" at bounding box center [355, 415] width 283 height 17
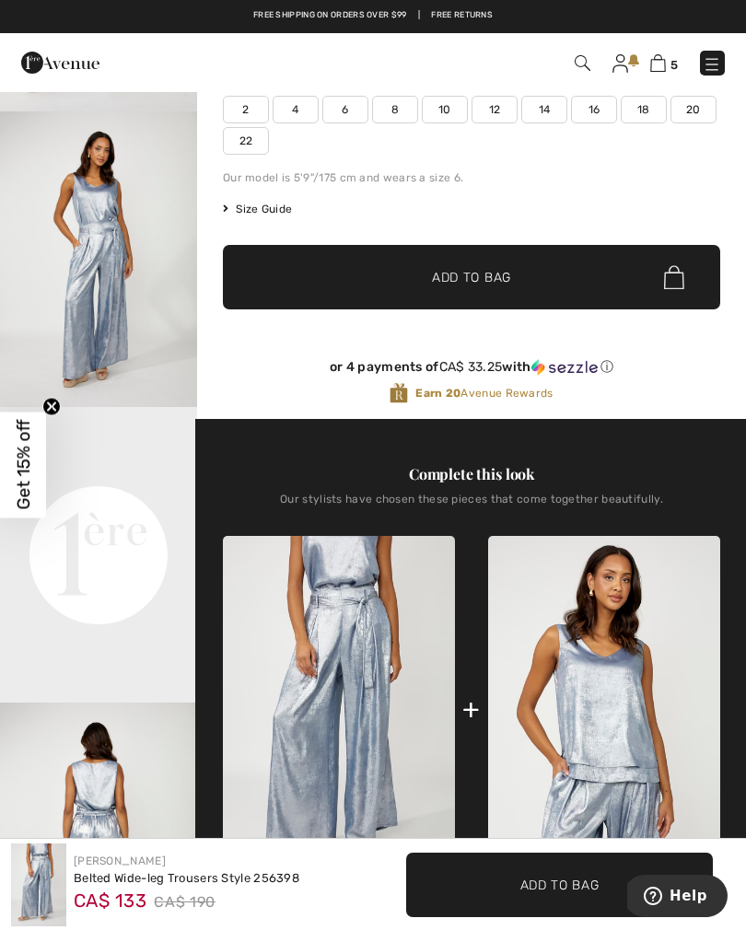
scroll to position [273, 0]
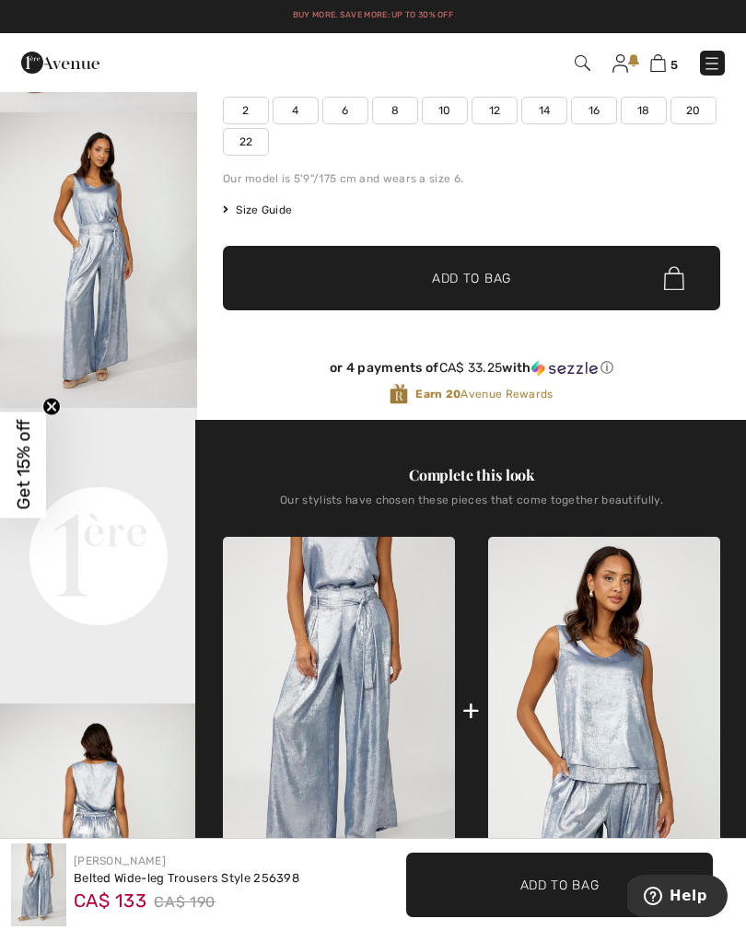
click at [585, 671] on img at bounding box center [604, 711] width 232 height 349
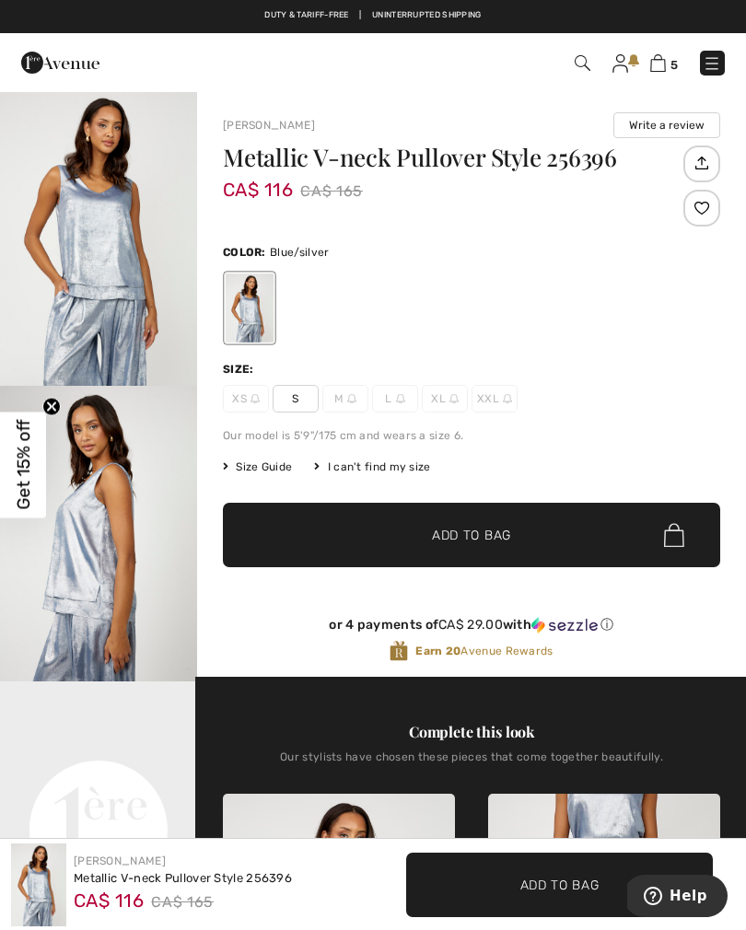
click at [656, 64] on img at bounding box center [658, 62] width 16 height 17
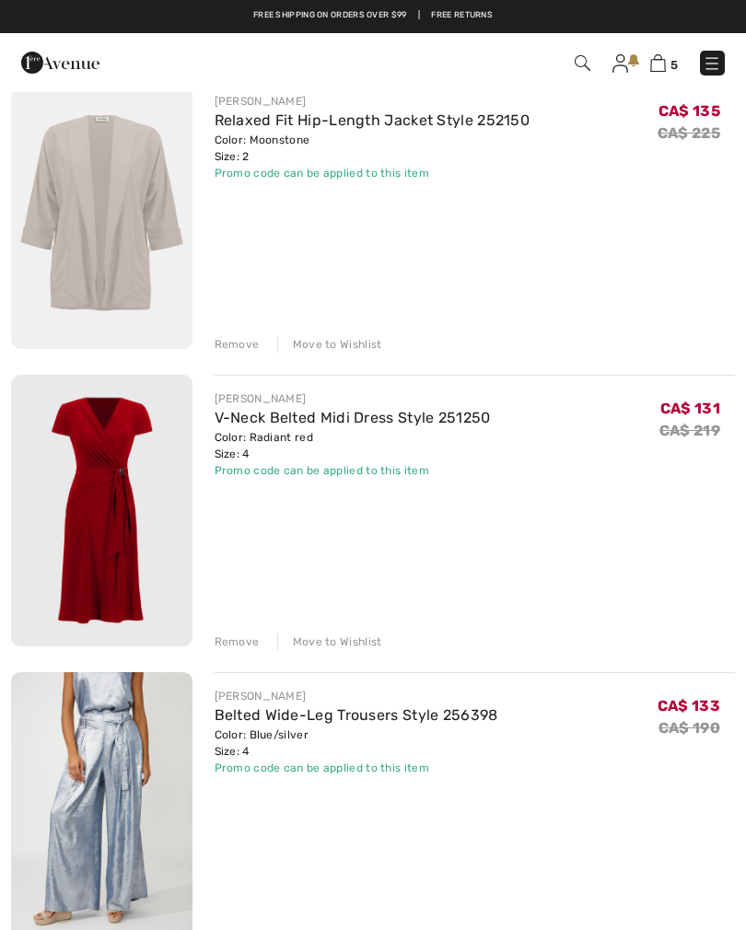
scroll to position [193, 0]
